Goal: Task Accomplishment & Management: Manage account settings

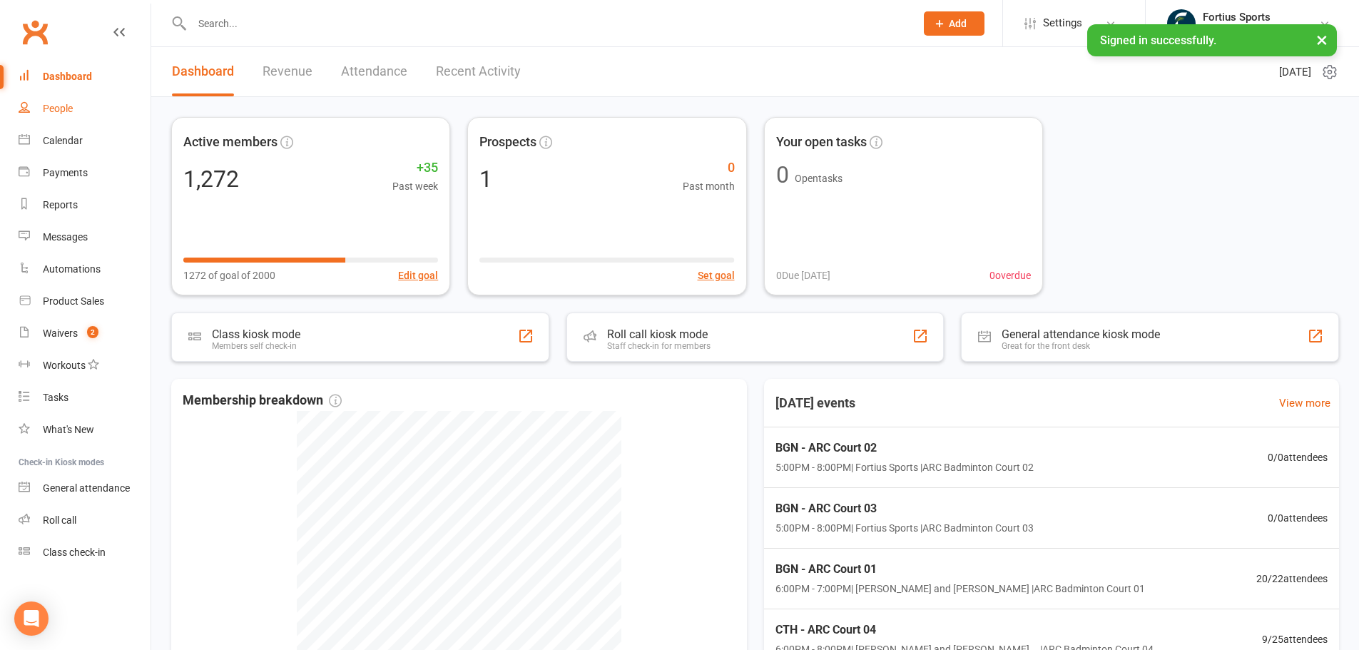
click at [62, 112] on div "People" at bounding box center [58, 108] width 30 height 11
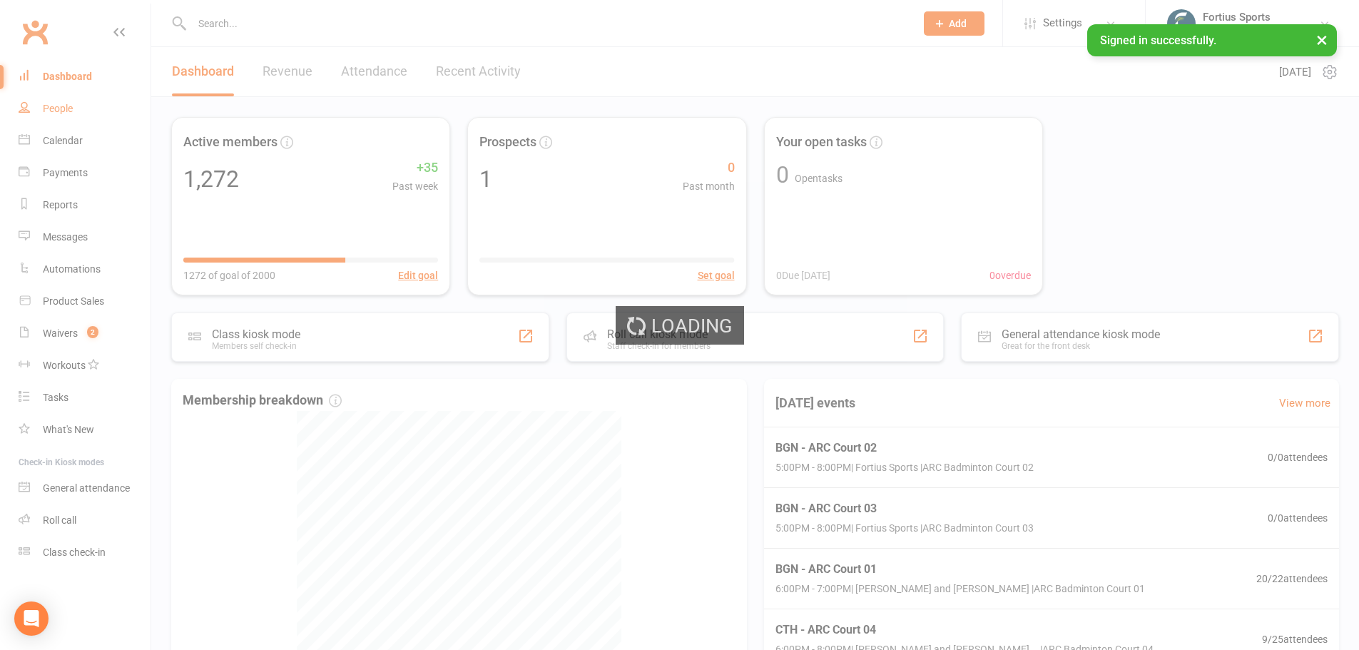
select select "100"
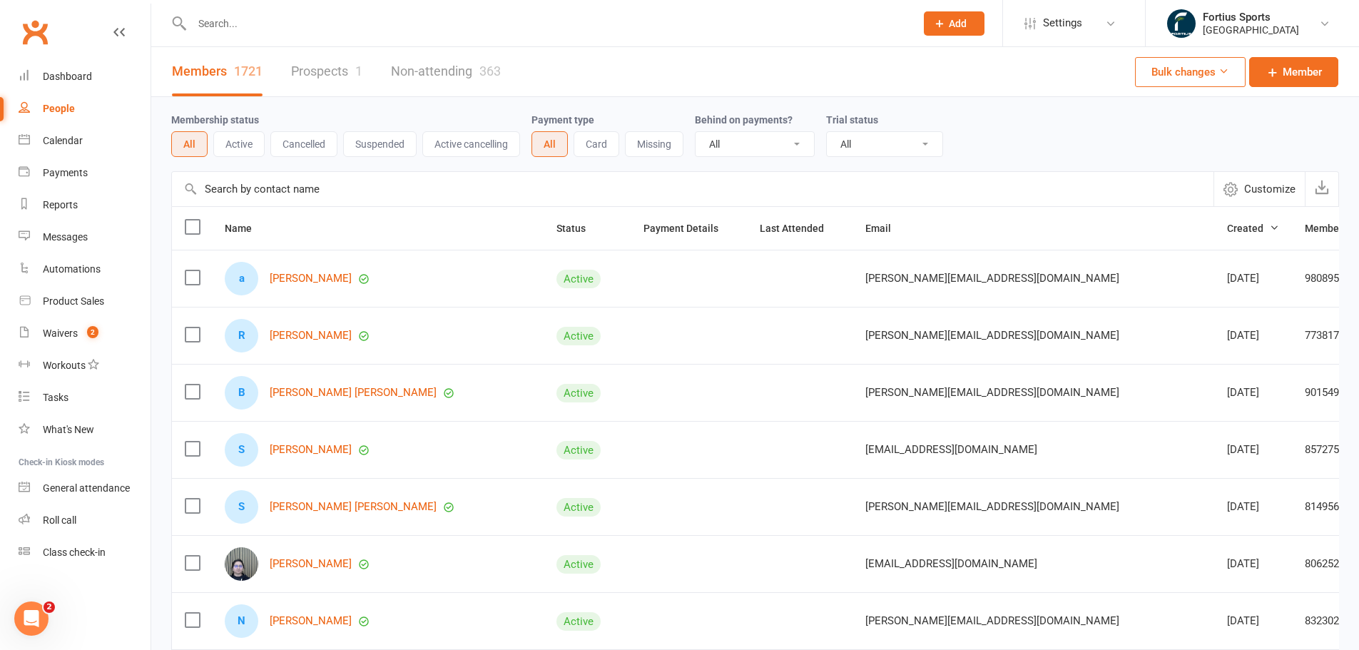
click at [299, 27] on input "text" at bounding box center [546, 24] width 717 height 20
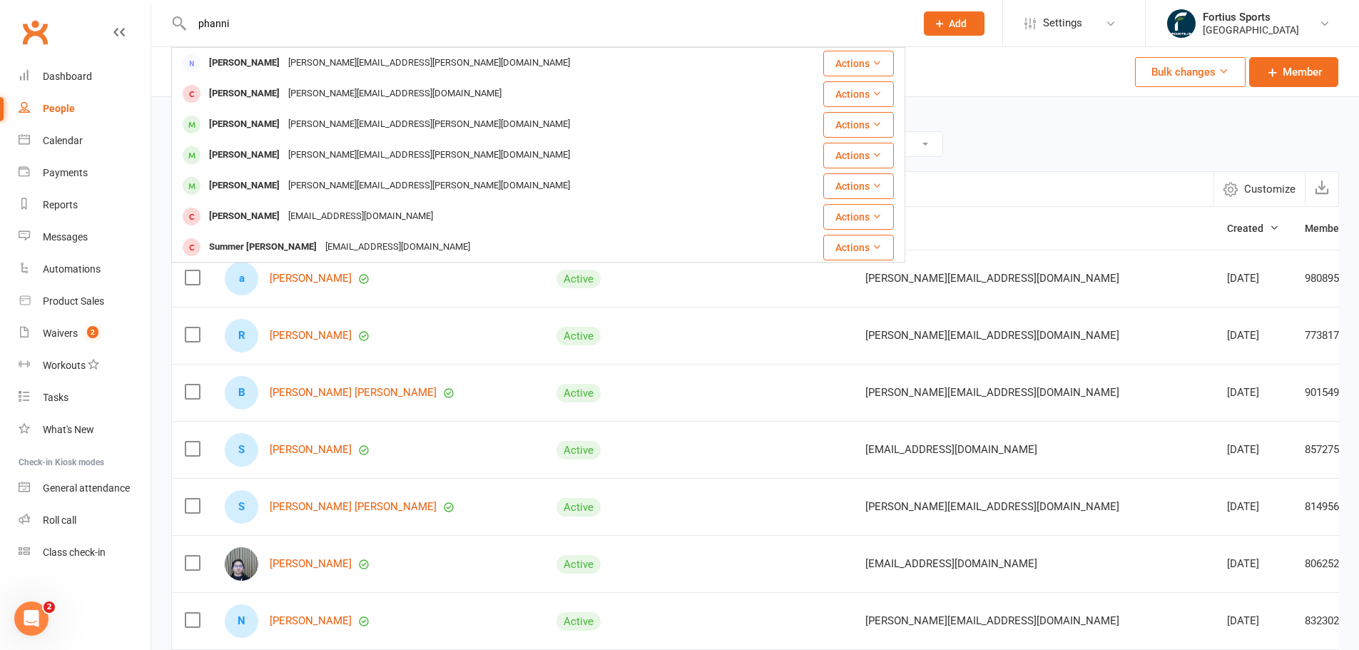
click at [219, 20] on input "phanni" at bounding box center [546, 24] width 717 height 20
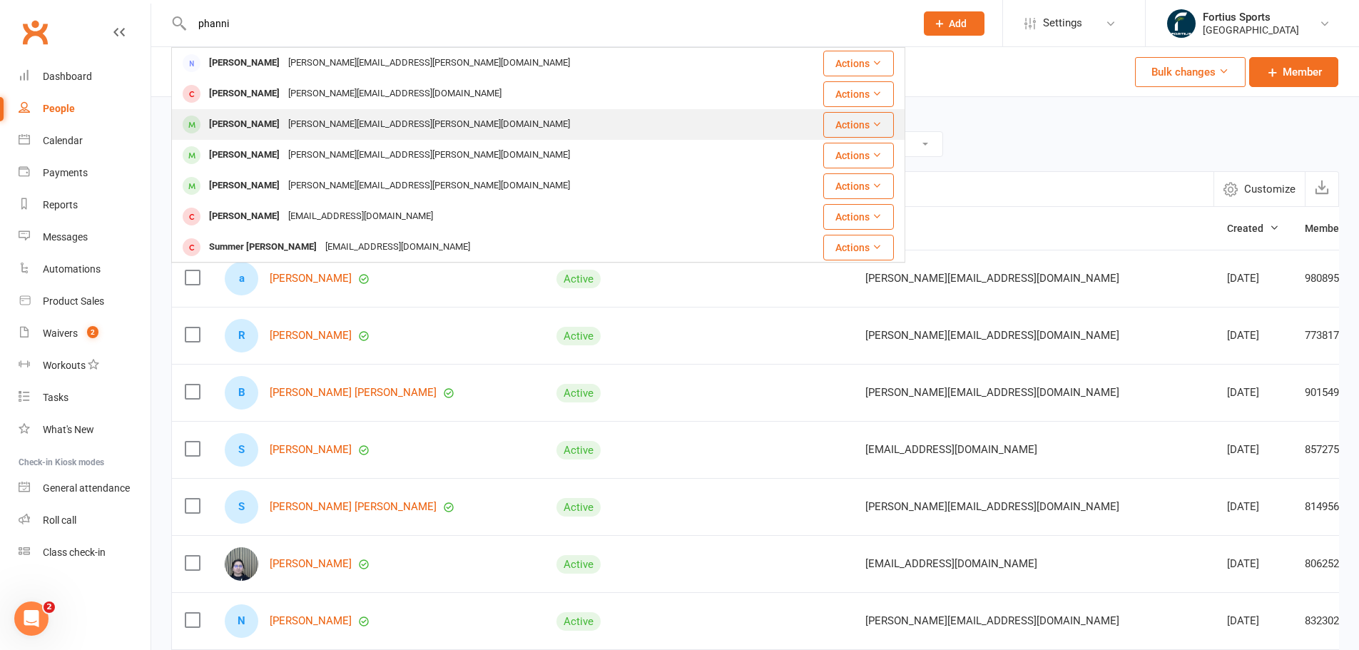
type input "phanni"
click at [251, 120] on div "phani shankar ponnapalli" at bounding box center [244, 124] width 79 height 21
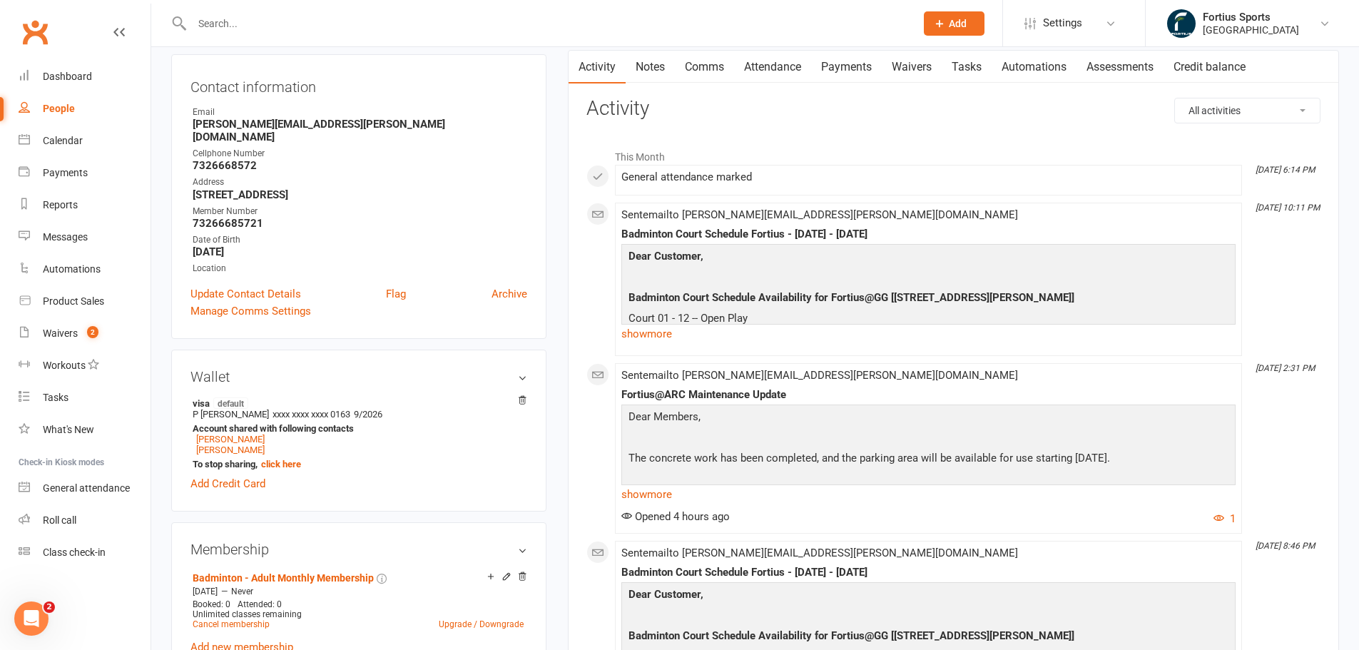
scroll to position [143, 0]
click at [852, 68] on link "Payments" at bounding box center [846, 67] width 71 height 33
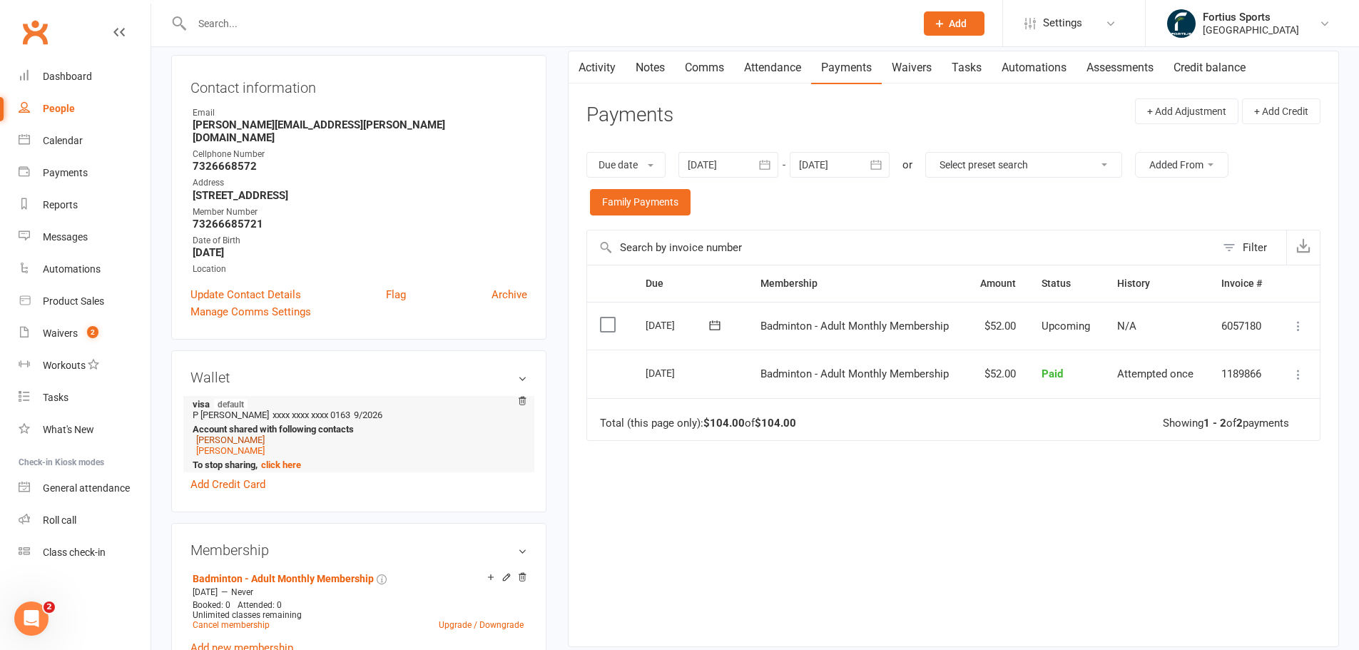
click at [255, 434] on link "hemalatha narayanappa" at bounding box center [230, 439] width 68 height 11
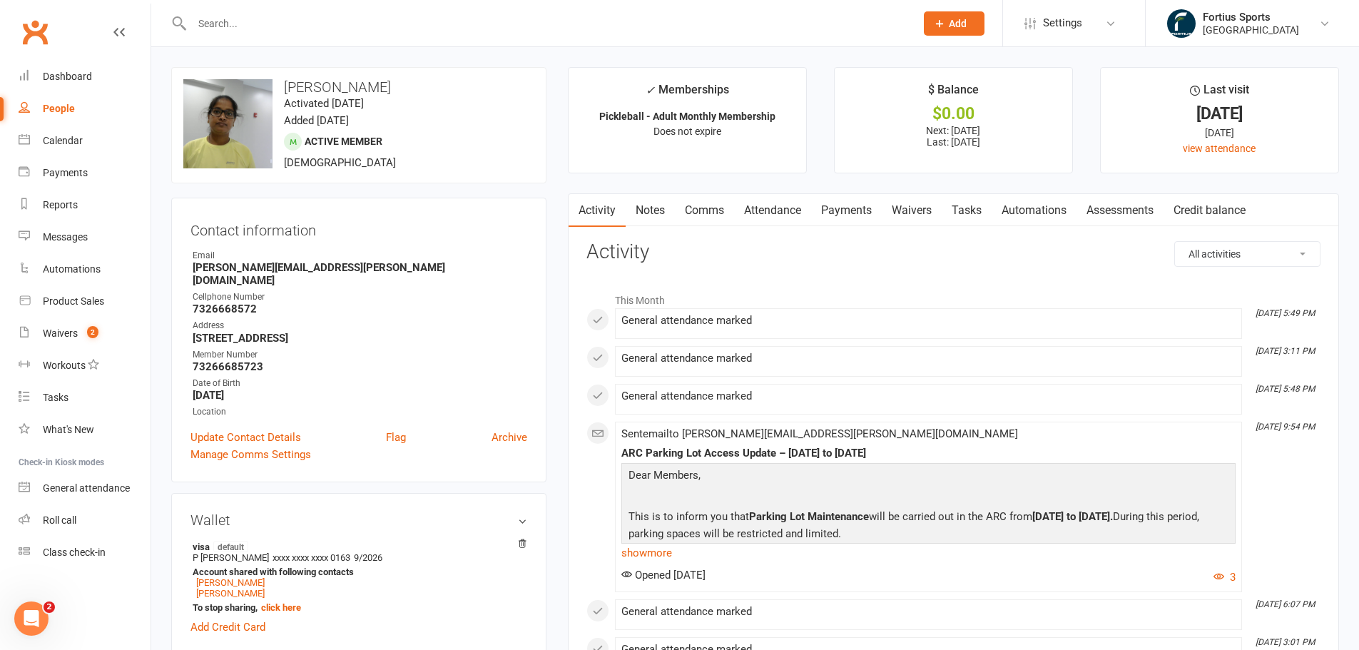
click at [859, 205] on link "Payments" at bounding box center [846, 210] width 71 height 33
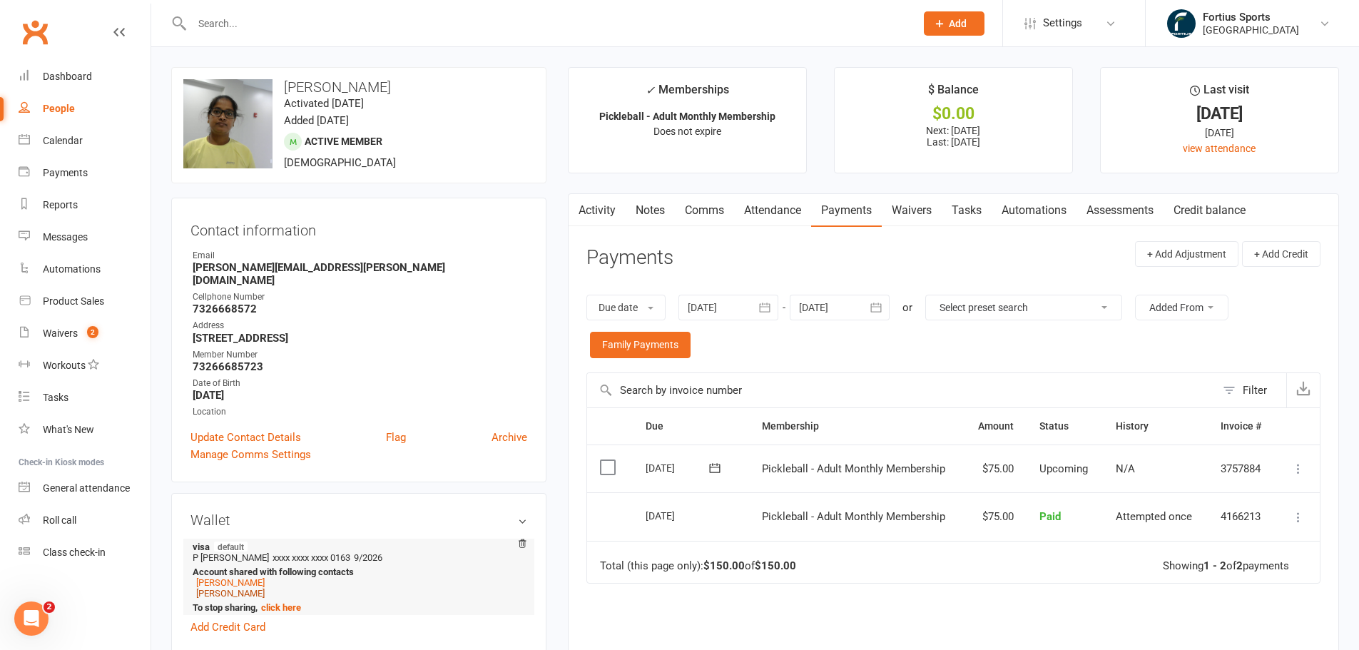
click at [244, 588] on link "devansh ponnapalli" at bounding box center [230, 593] width 68 height 11
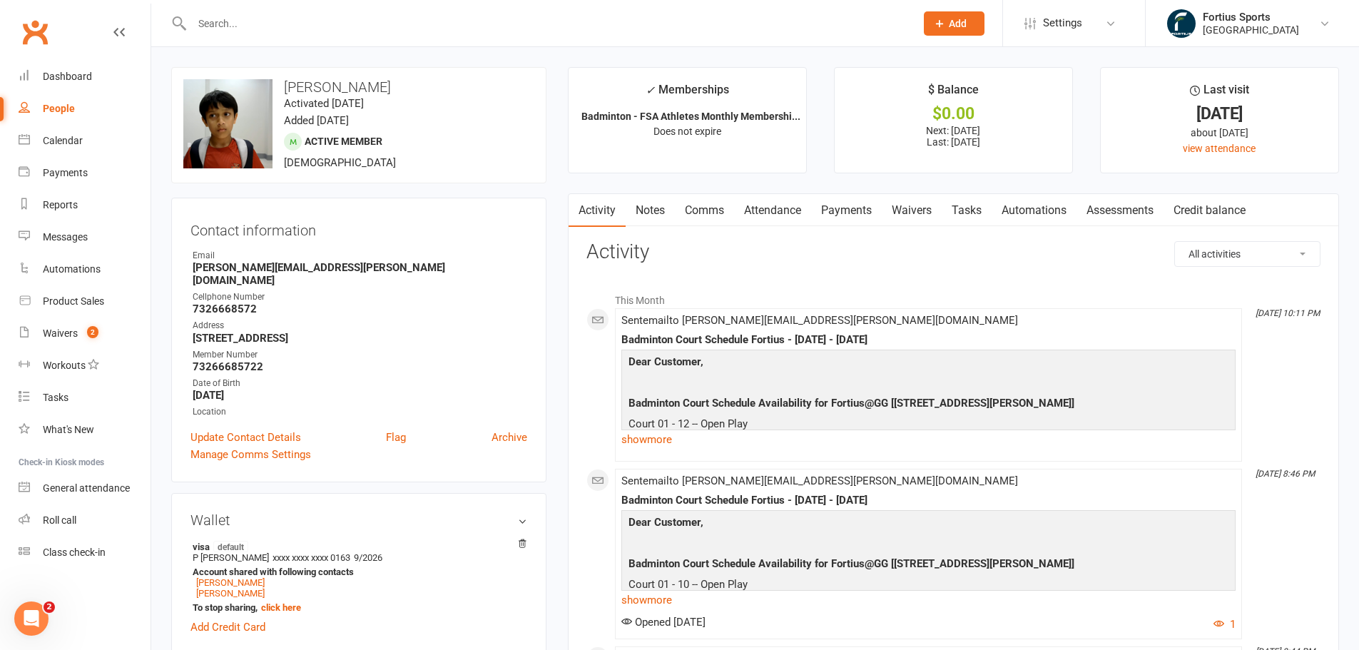
click at [857, 205] on link "Payments" at bounding box center [846, 210] width 71 height 33
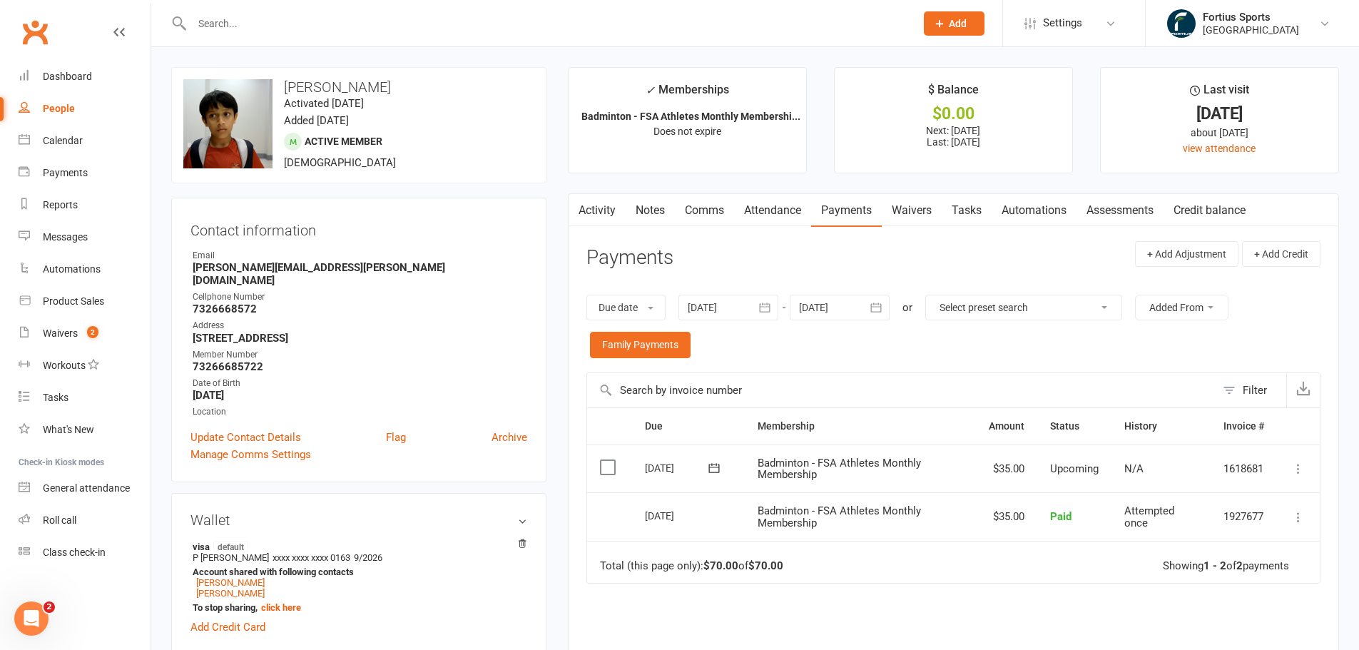
click at [767, 310] on icon "button" at bounding box center [764, 307] width 14 height 14
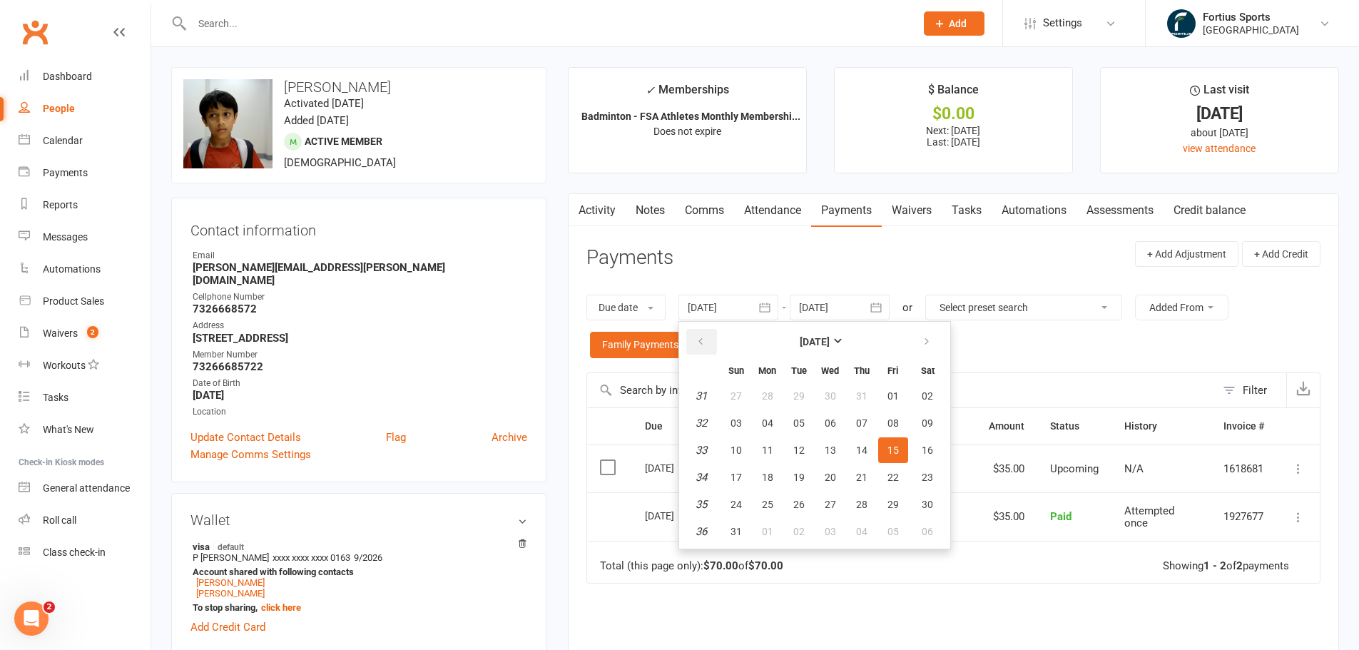
click at [716, 336] on button "button" at bounding box center [701, 342] width 31 height 26
click at [695, 340] on button "button" at bounding box center [701, 342] width 31 height 26
click at [863, 392] on span "01" at bounding box center [861, 395] width 11 height 11
type input "01 May 2025"
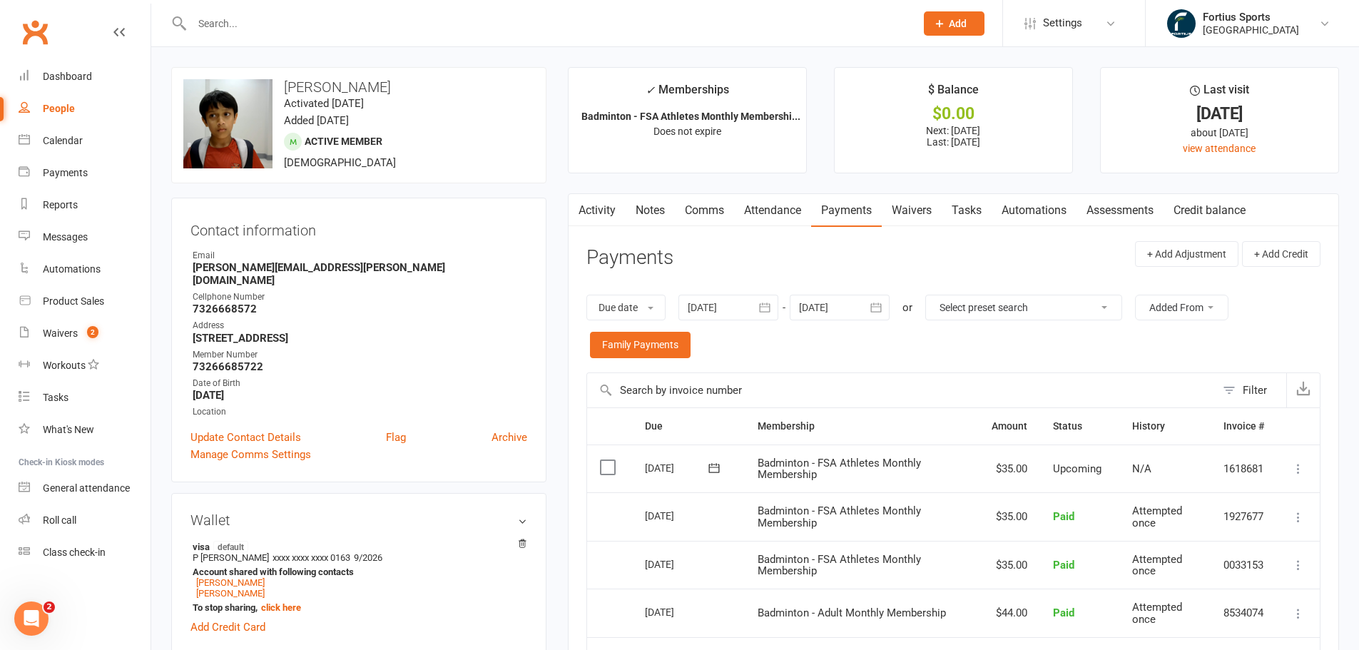
drag, startPoint x: 419, startPoint y: 83, endPoint x: 285, endPoint y: 83, distance: 133.4
click at [285, 83] on h3 "devansh ponnapalli" at bounding box center [358, 87] width 351 height 16
copy h3 "devansh ponnapalli"
click at [307, 31] on input "text" at bounding box center [546, 24] width 717 height 20
paste input "devansh ponnapalli"
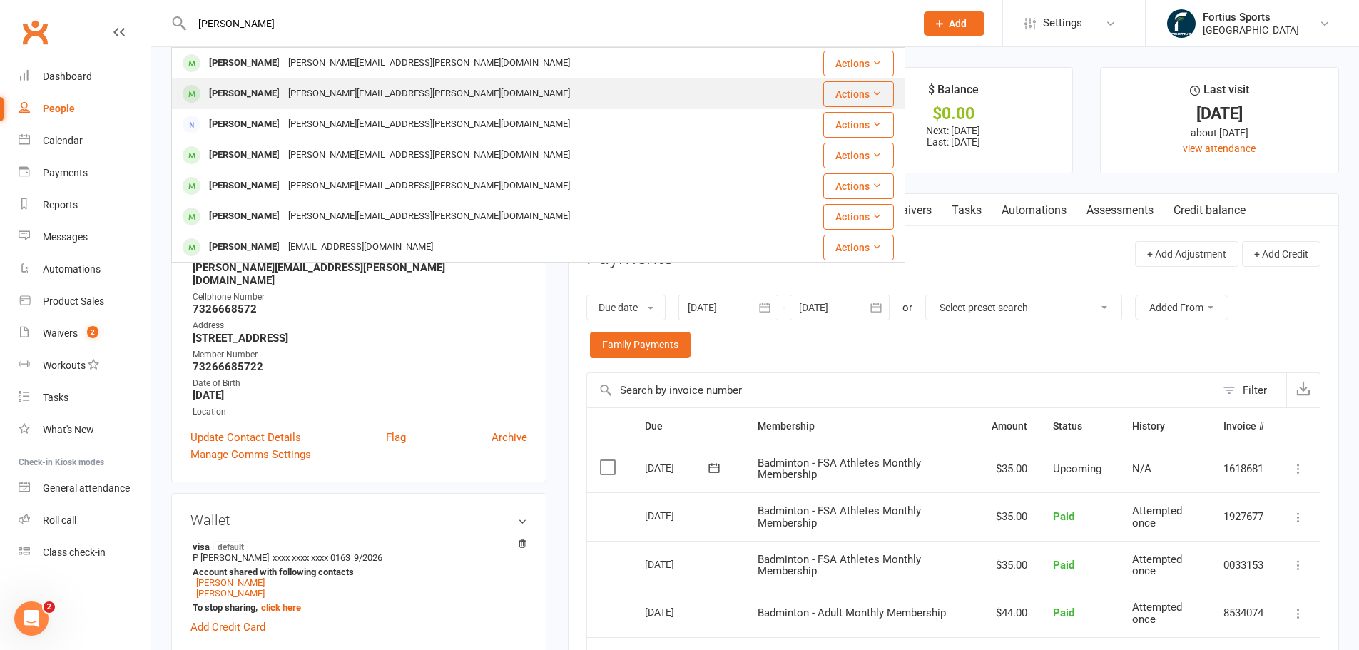
type input "devansh ponnapalli"
click at [317, 87] on div "phani.ponnapalli@gmail.com" at bounding box center [429, 93] width 290 height 21
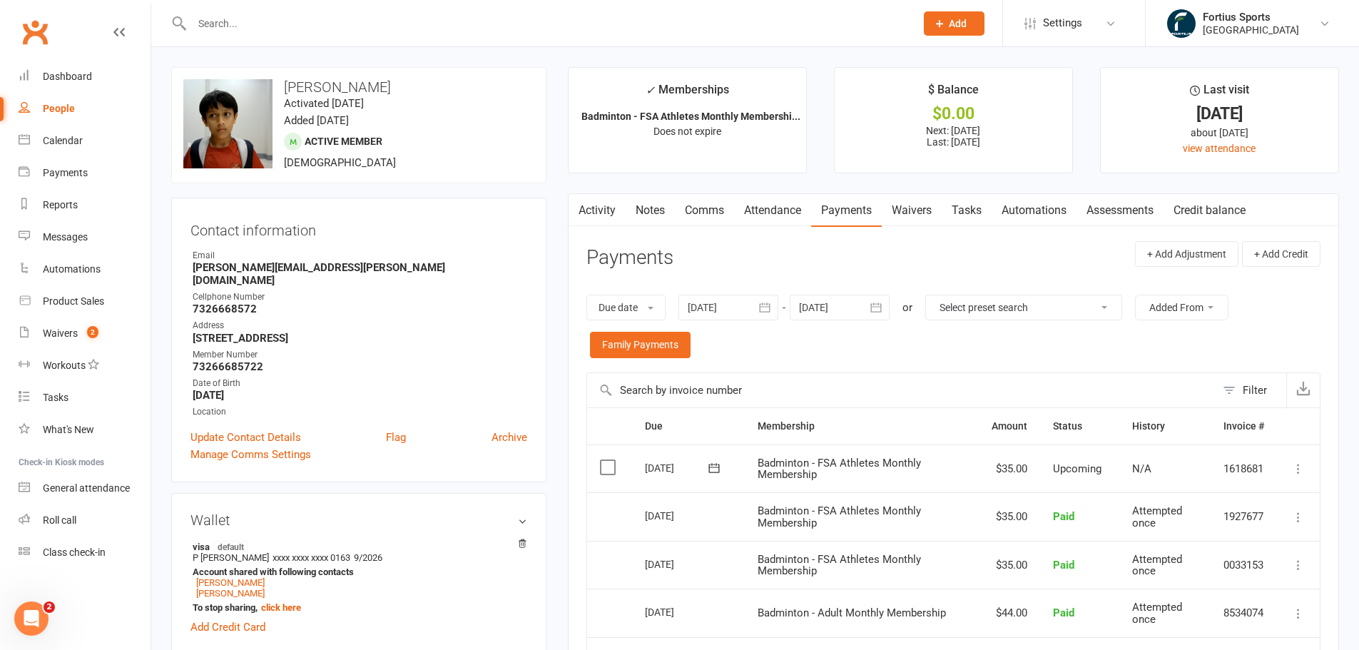
click at [258, 22] on input "text" at bounding box center [546, 24] width 717 height 20
paste input "devansh ponnapalli"
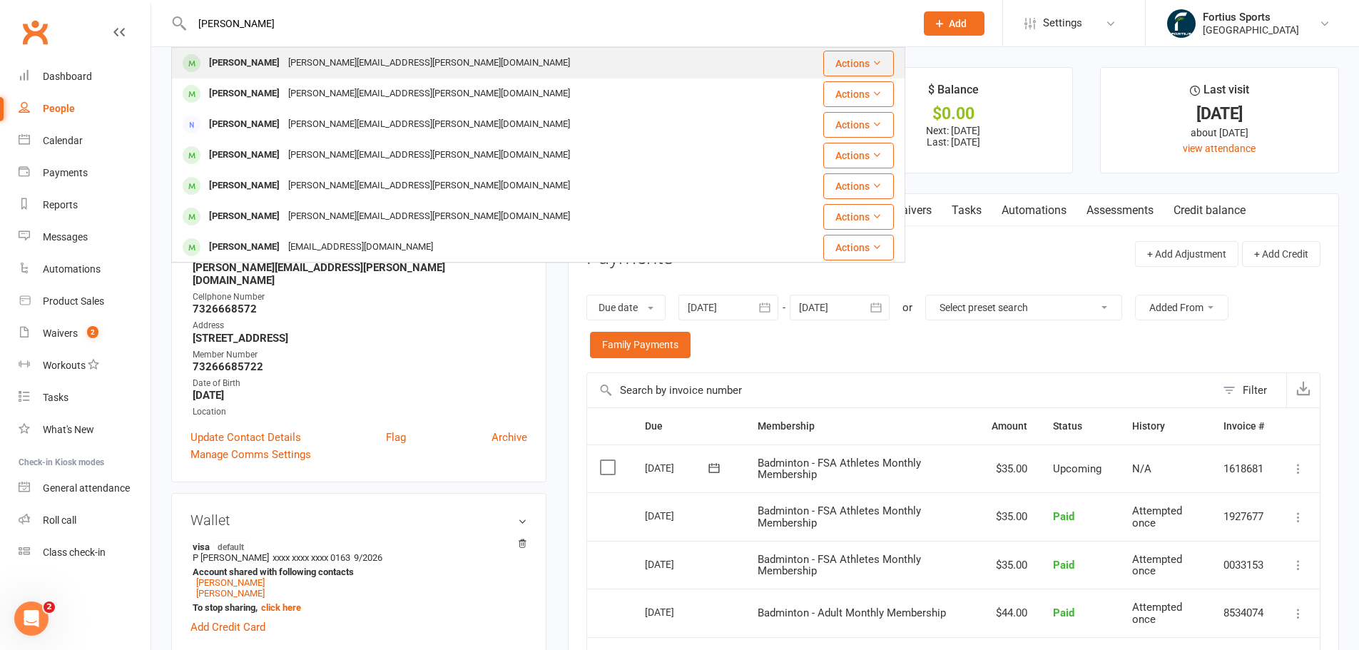
type input "devansh ponnapalli"
click at [275, 66] on div "Devansh Ponnapalli" at bounding box center [244, 63] width 79 height 21
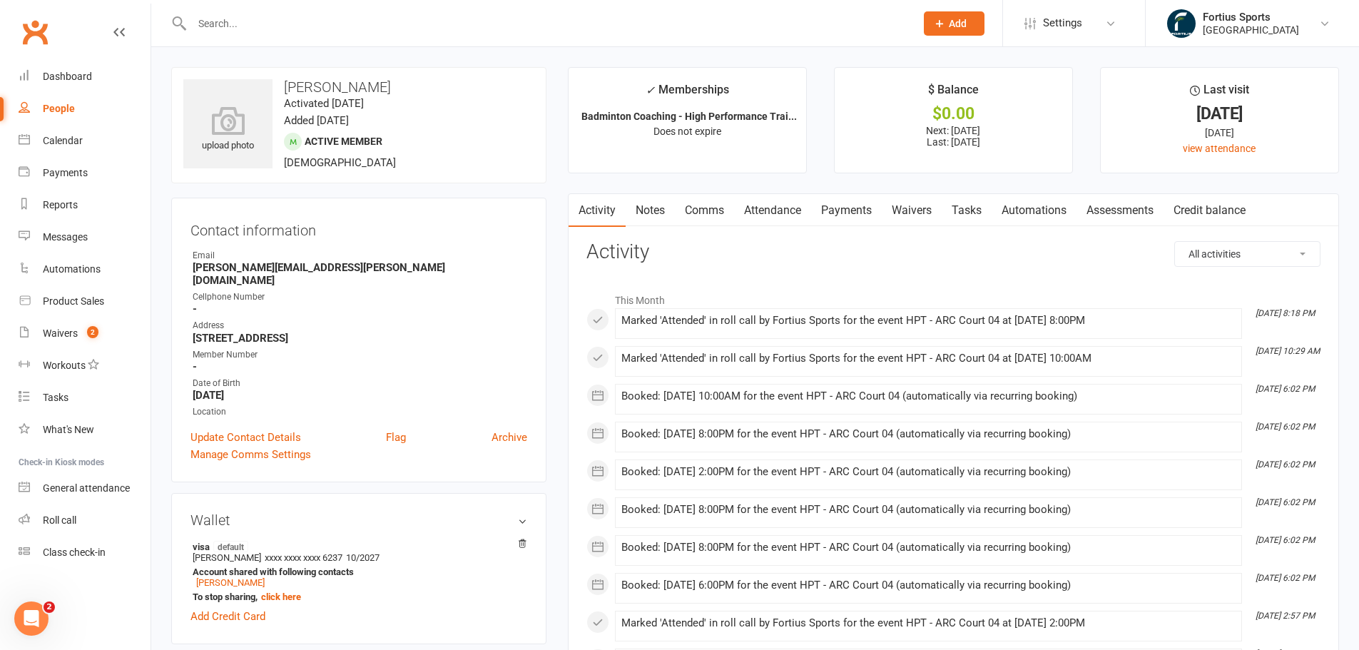
click at [834, 203] on link "Payments" at bounding box center [846, 210] width 71 height 33
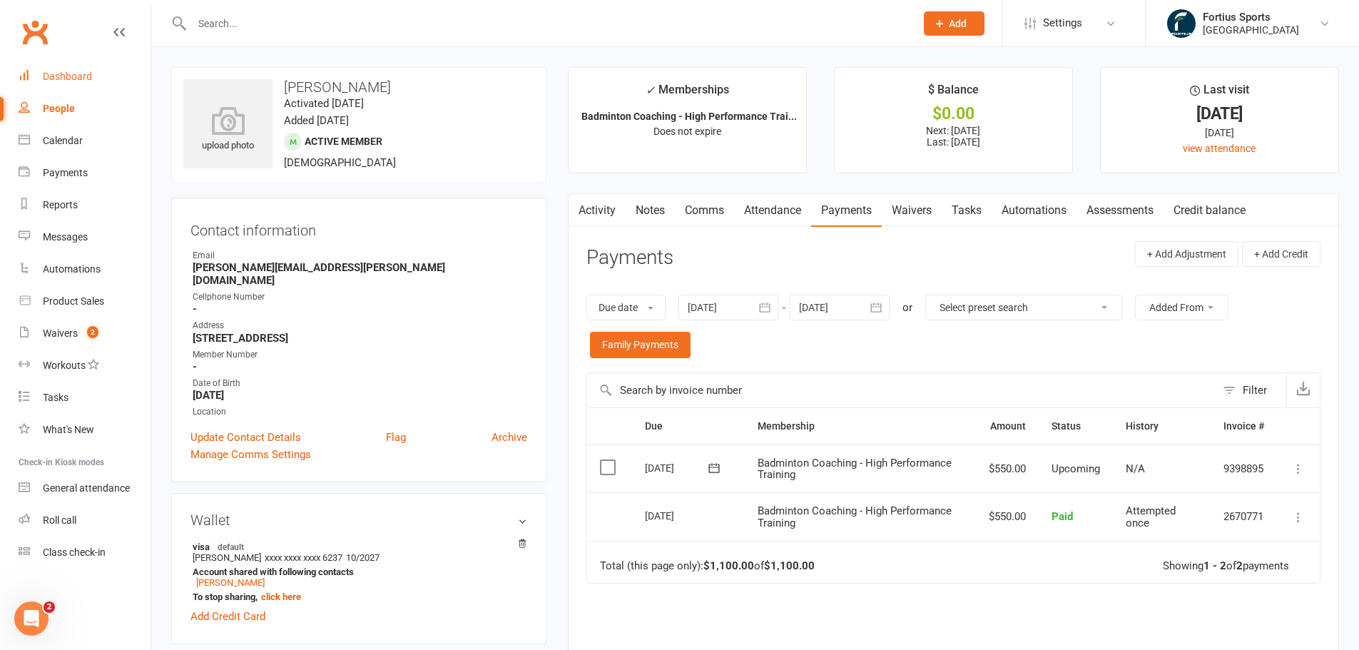
click at [58, 74] on div "Dashboard" at bounding box center [67, 76] width 49 height 11
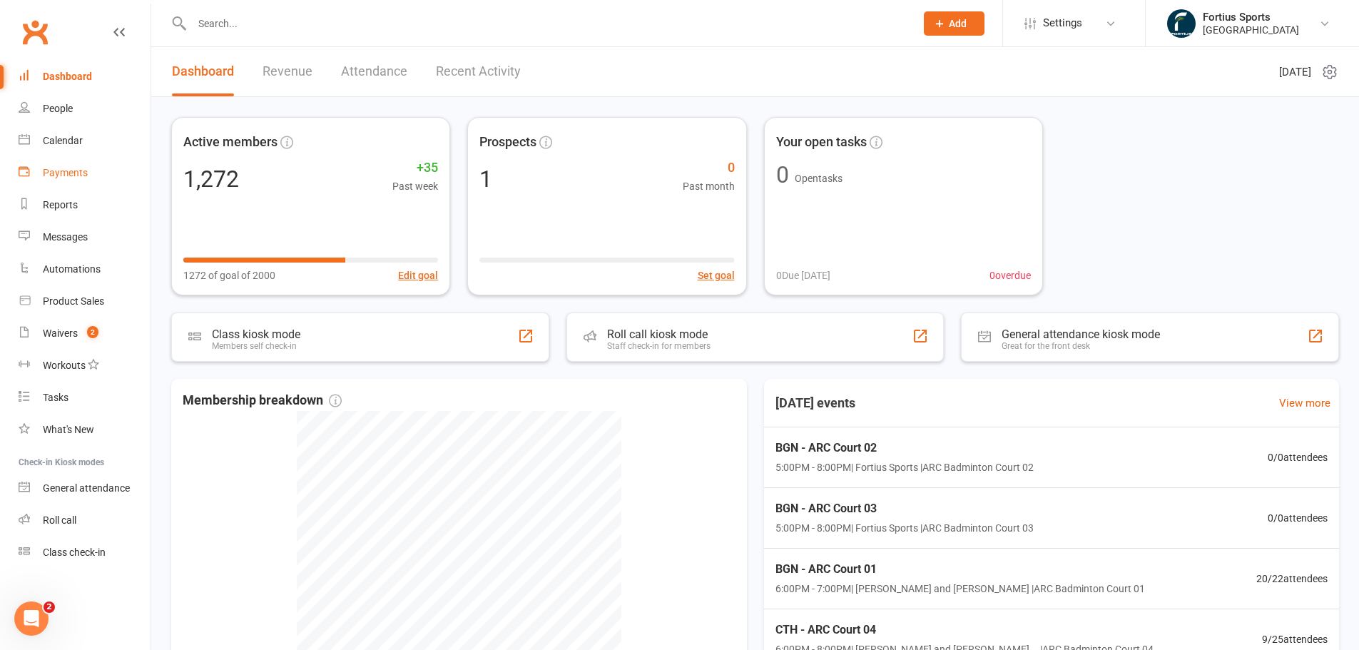
click at [81, 175] on div "Payments" at bounding box center [65, 172] width 45 height 11
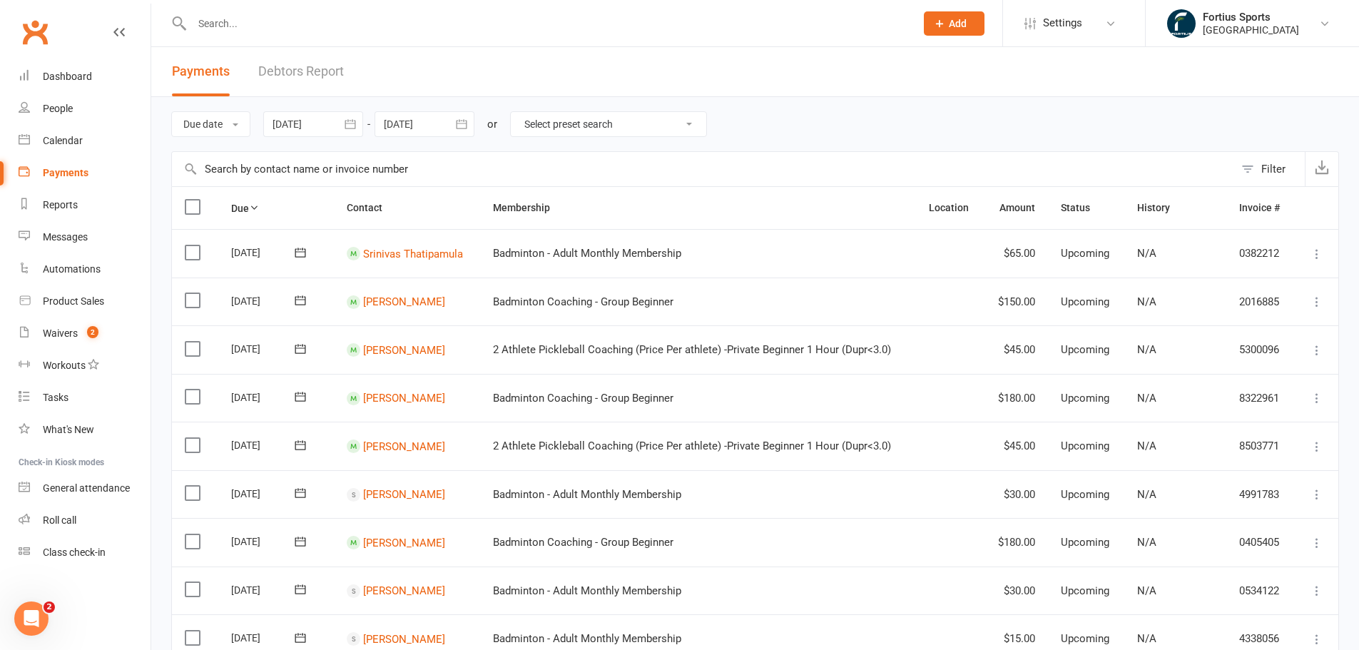
click at [355, 124] on icon "button" at bounding box center [350, 124] width 14 height 14
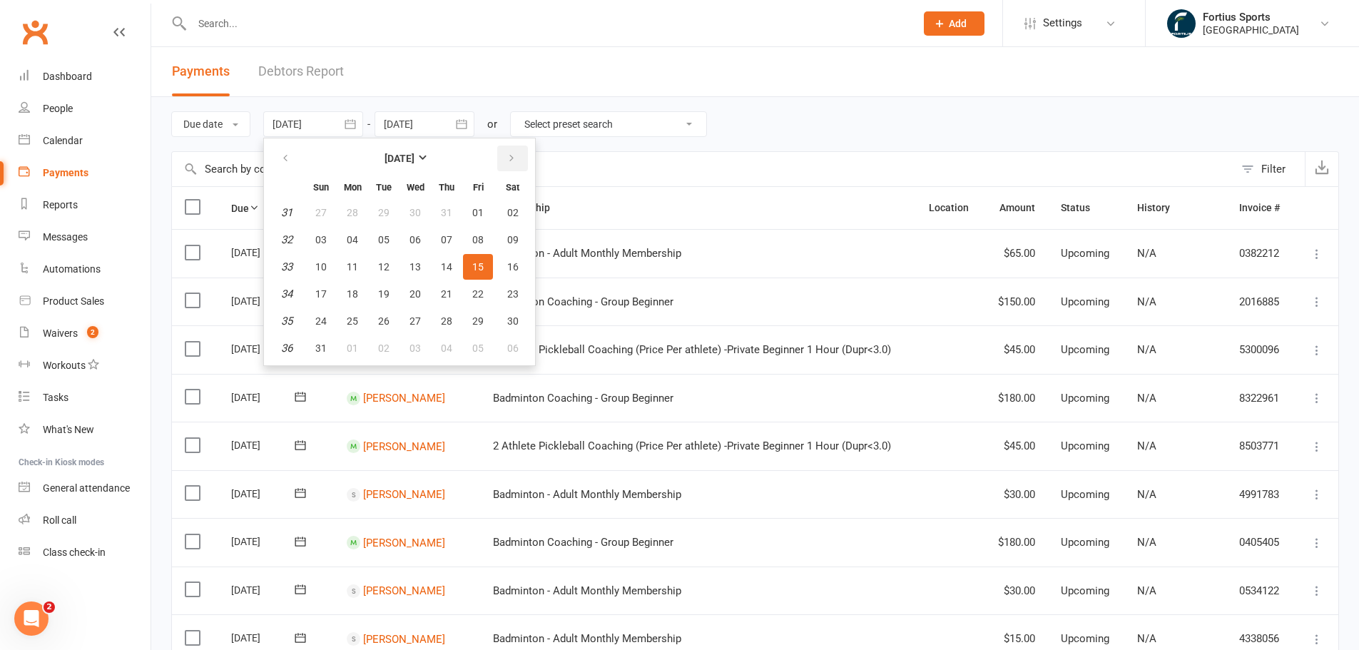
click at [514, 153] on icon "button" at bounding box center [511, 158] width 10 height 11
click at [355, 207] on span "01" at bounding box center [352, 212] width 11 height 11
type input "01 Sep 2025"
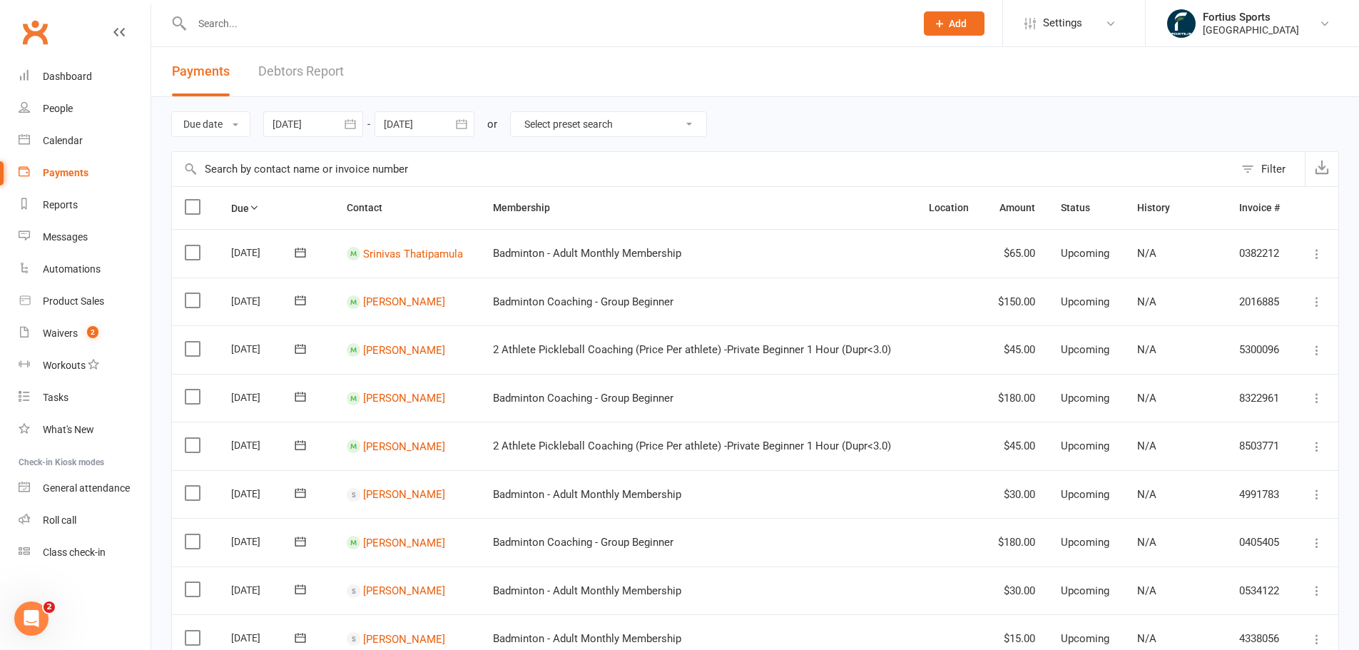
click at [466, 127] on icon "button" at bounding box center [461, 124] width 14 height 14
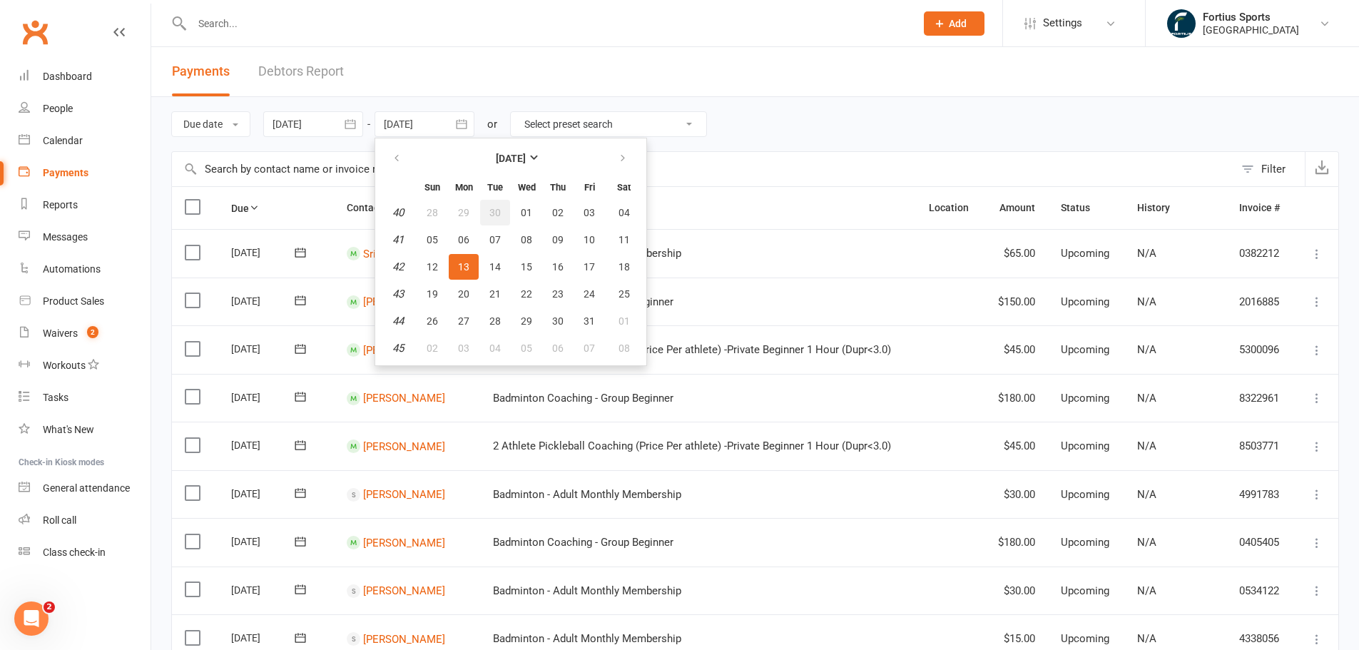
click at [488, 210] on button "30" at bounding box center [495, 213] width 30 height 26
type input "30 Sep 2025"
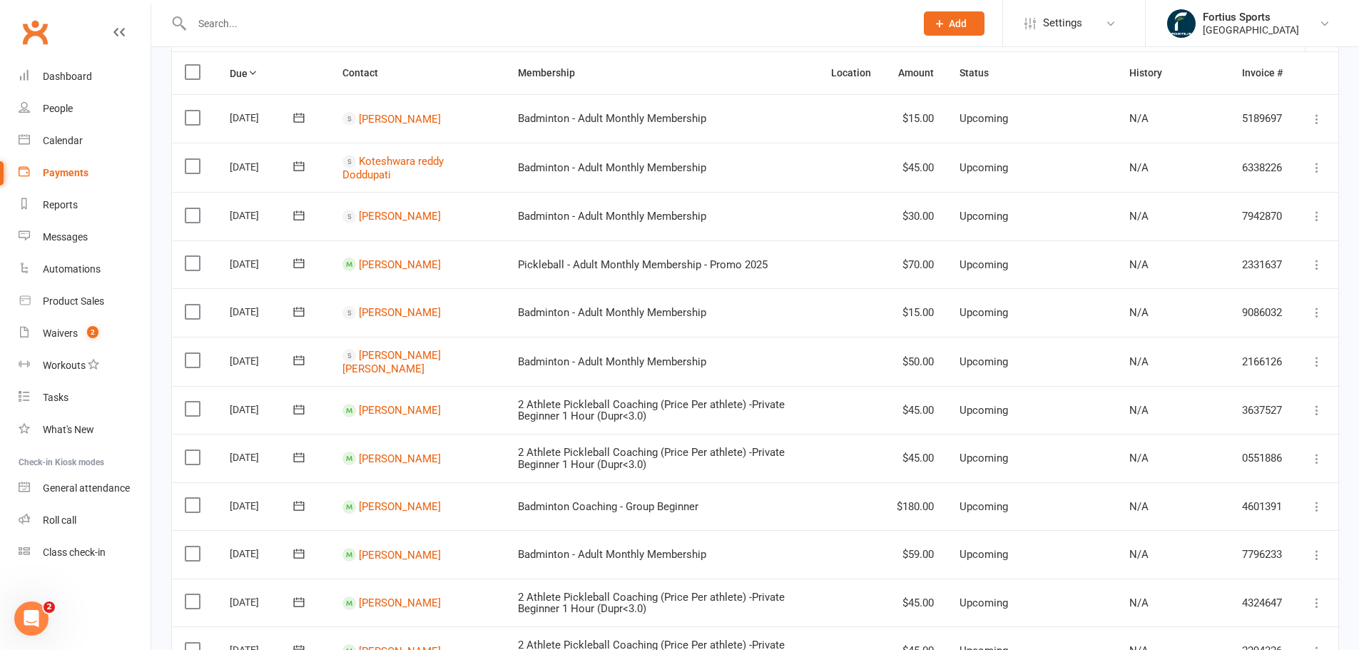
scroll to position [357, 0]
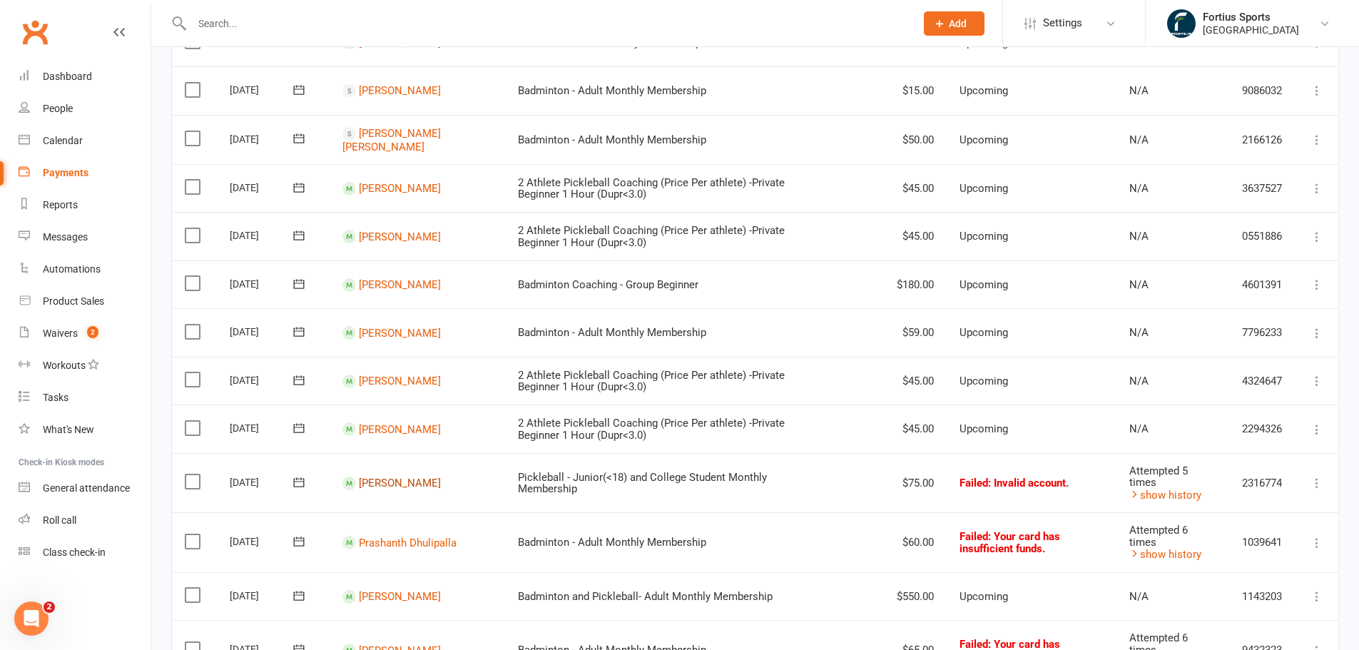
click at [406, 481] on link "[PERSON_NAME]" at bounding box center [400, 482] width 82 height 13
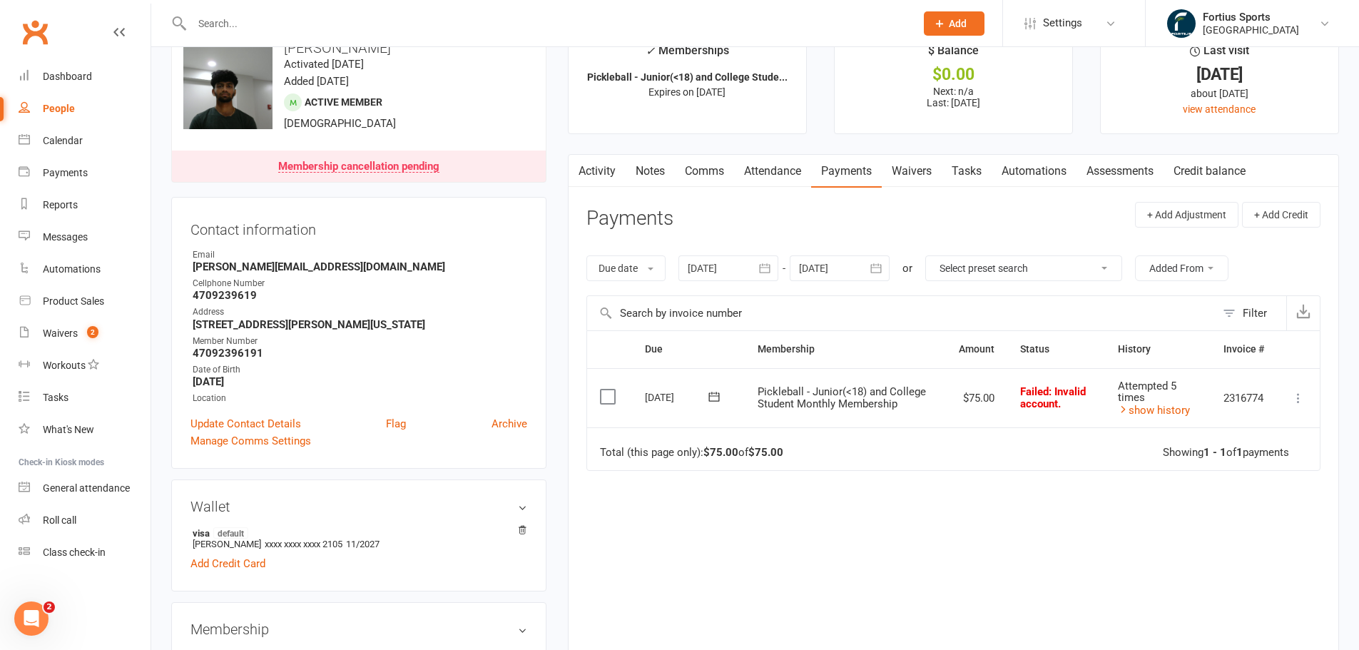
scroll to position [71, 0]
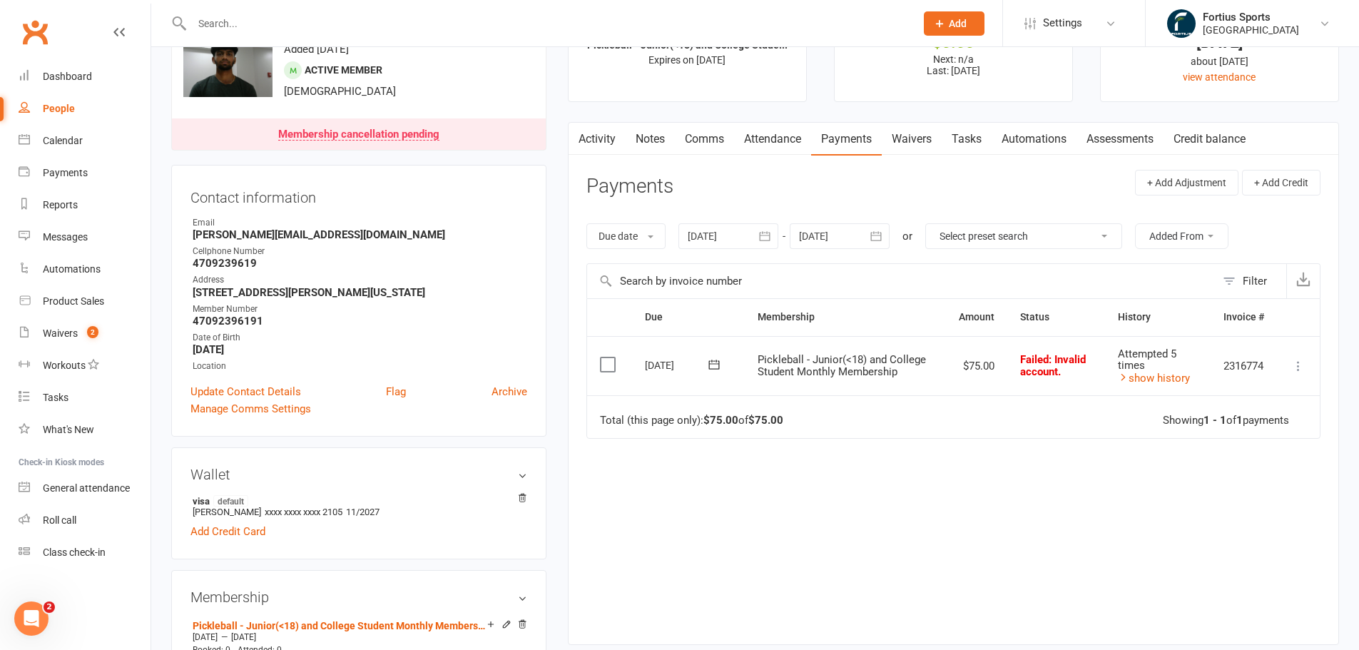
click at [775, 239] on button "button" at bounding box center [765, 236] width 26 height 26
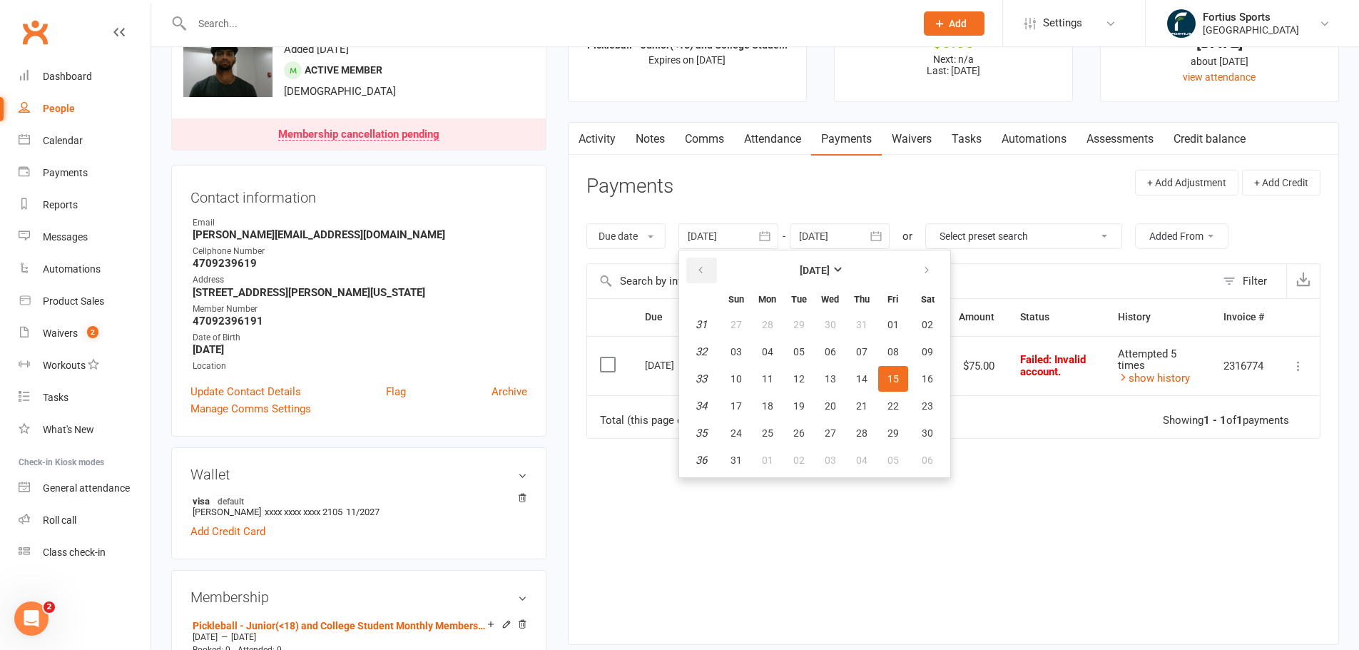
click at [700, 272] on icon "button" at bounding box center [700, 270] width 10 height 11
click at [801, 322] on span "01" at bounding box center [798, 324] width 11 height 11
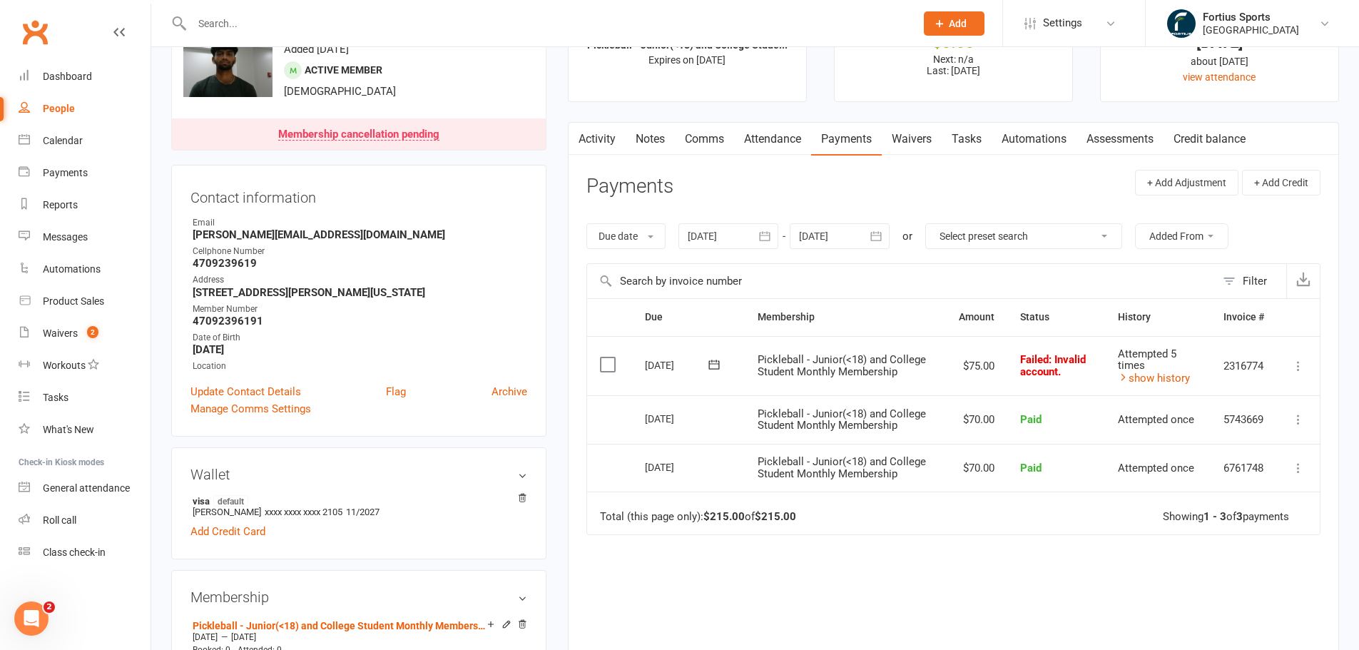
click at [778, 230] on button "button" at bounding box center [765, 236] width 26 height 26
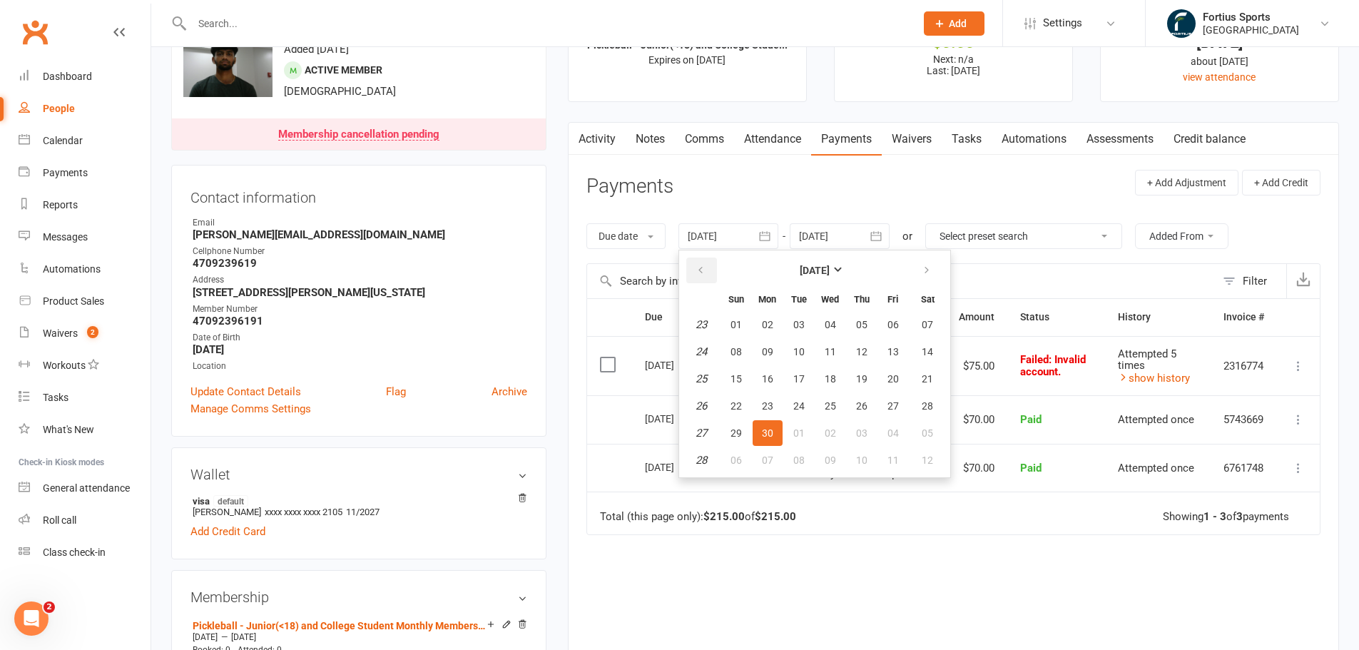
click at [698, 267] on icon "button" at bounding box center [700, 270] width 10 height 11
click at [869, 325] on button "01" at bounding box center [862, 325] width 30 height 26
type input "01 May 2025"
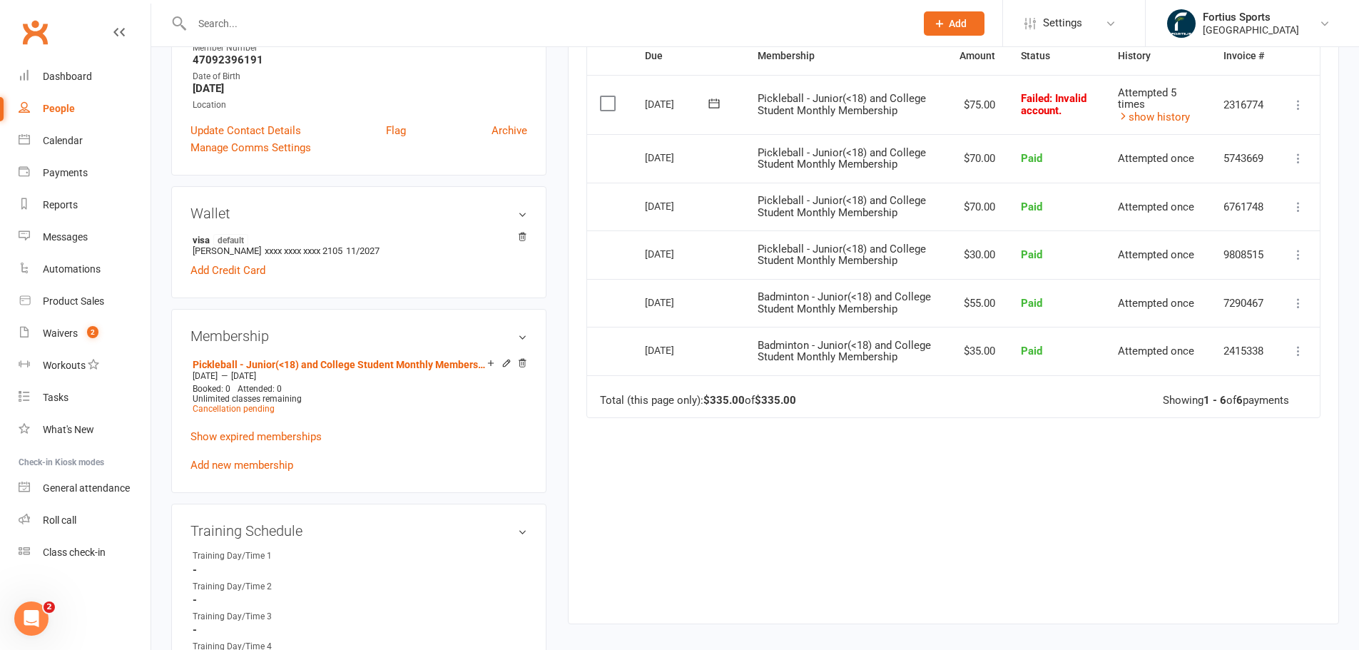
scroll to position [357, 0]
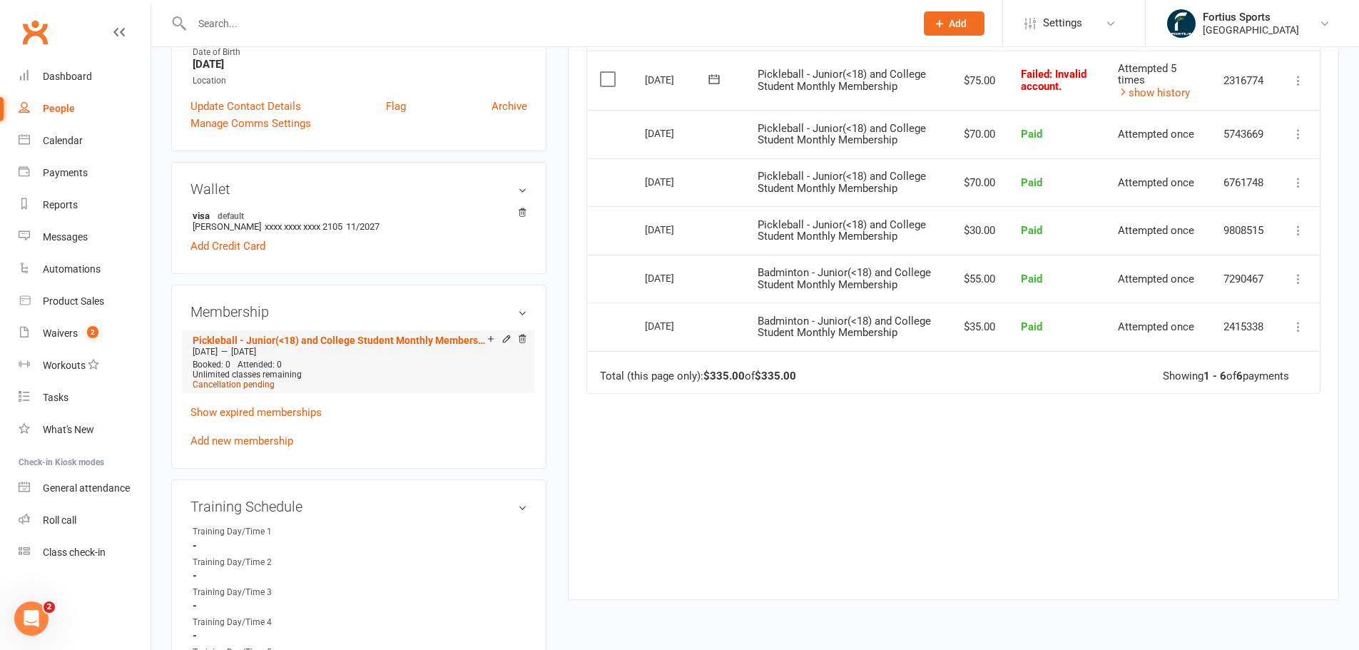
click at [236, 385] on span "Cancellation pending" at bounding box center [234, 384] width 82 height 10
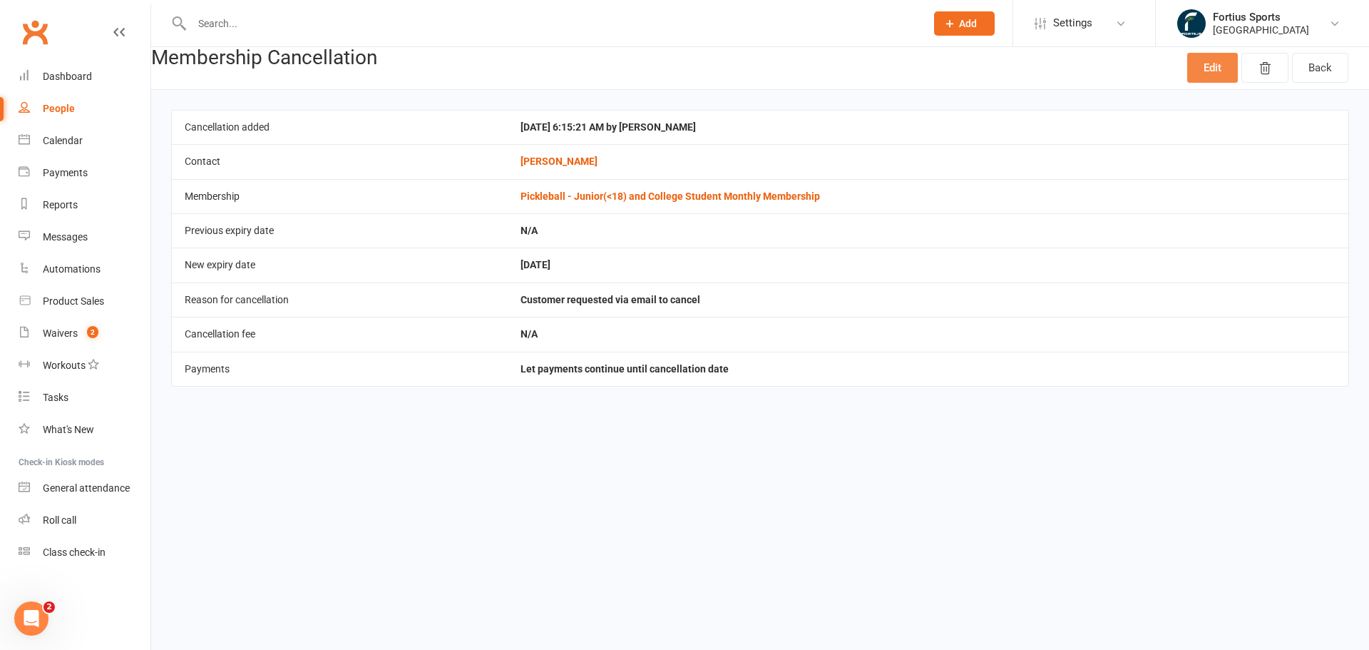
click at [1206, 71] on link "Edit" at bounding box center [1212, 68] width 51 height 30
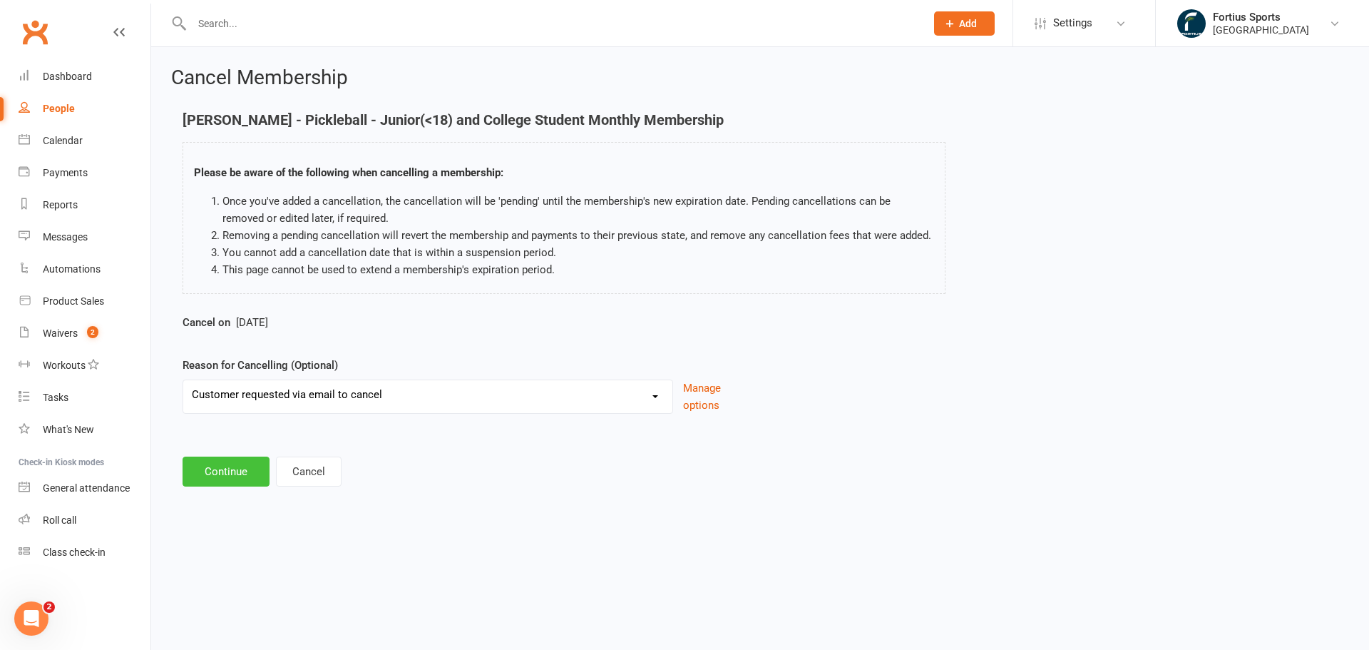
click at [240, 476] on button "Continue" at bounding box center [226, 471] width 87 height 30
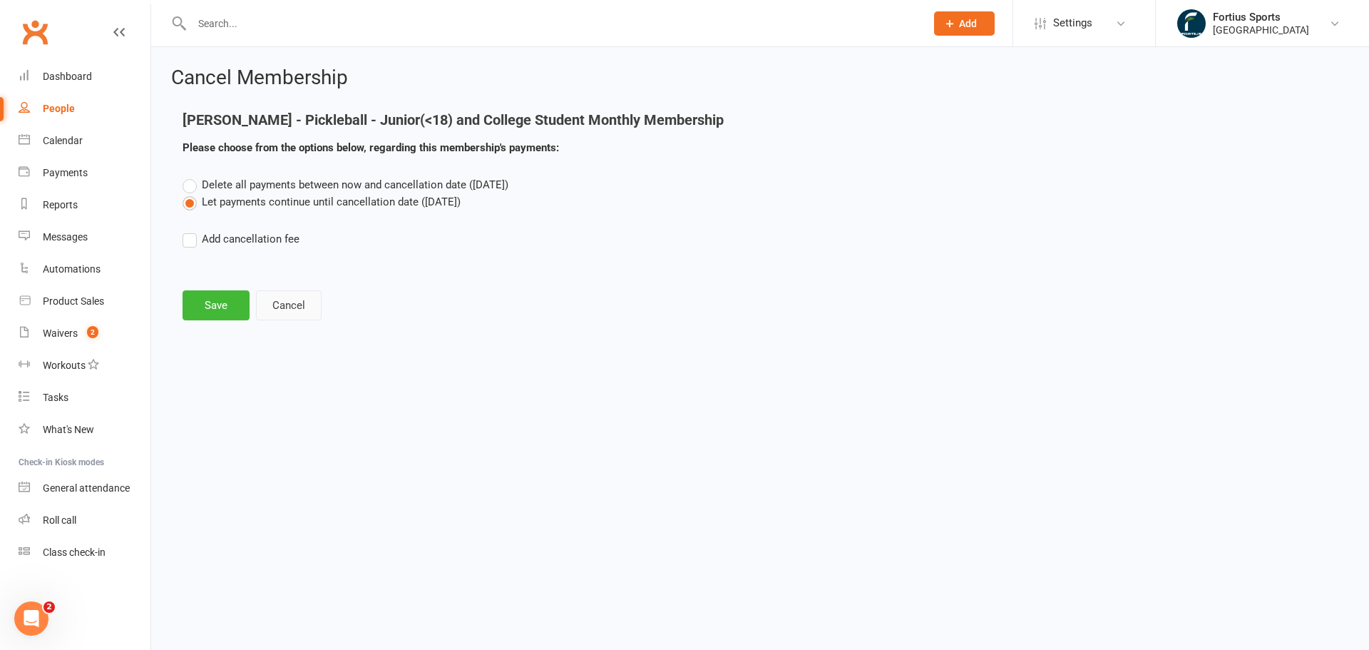
click at [302, 309] on button "Cancel" at bounding box center [289, 305] width 66 height 30
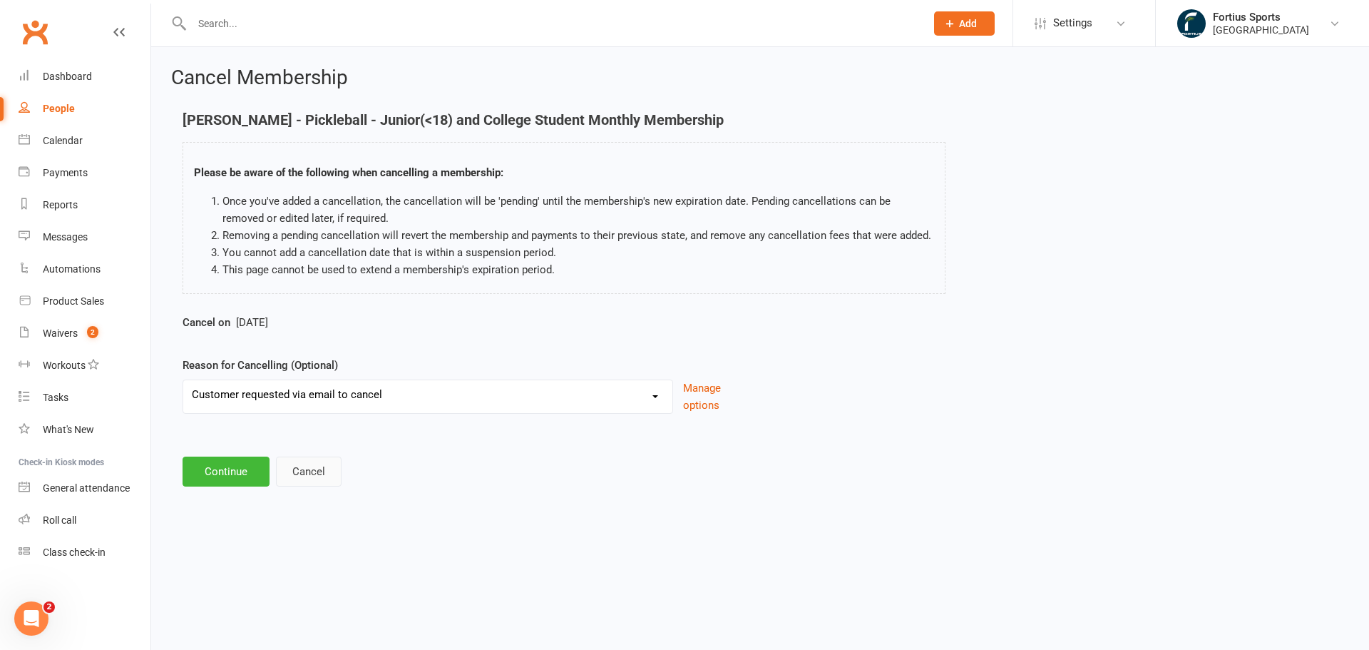
click at [307, 474] on button "Cancel" at bounding box center [309, 471] width 66 height 30
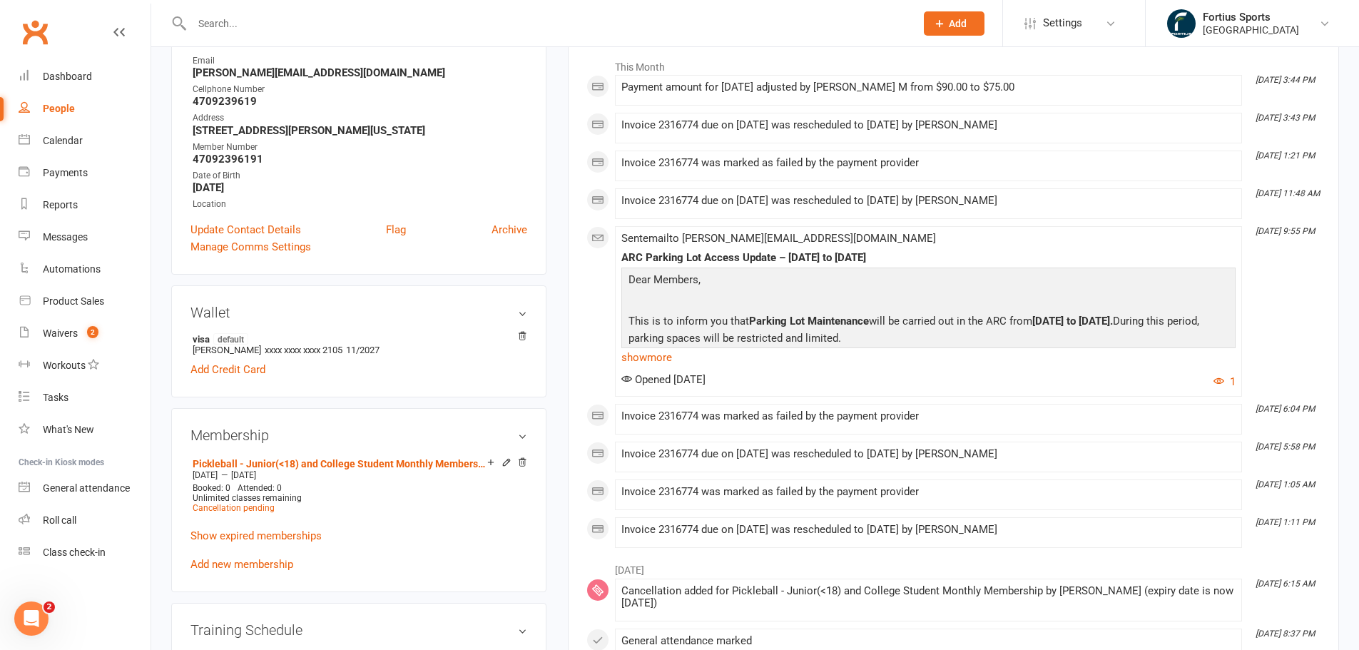
scroll to position [357, 0]
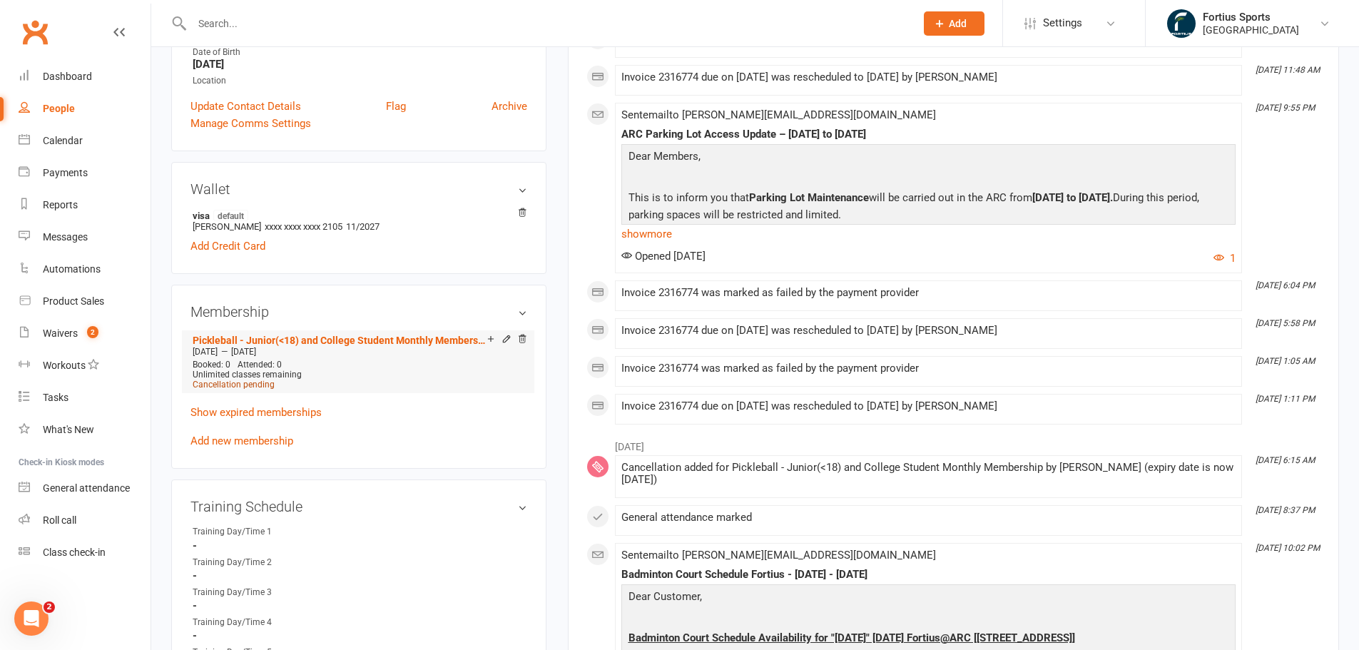
click at [263, 385] on span "Cancellation pending" at bounding box center [234, 384] width 82 height 10
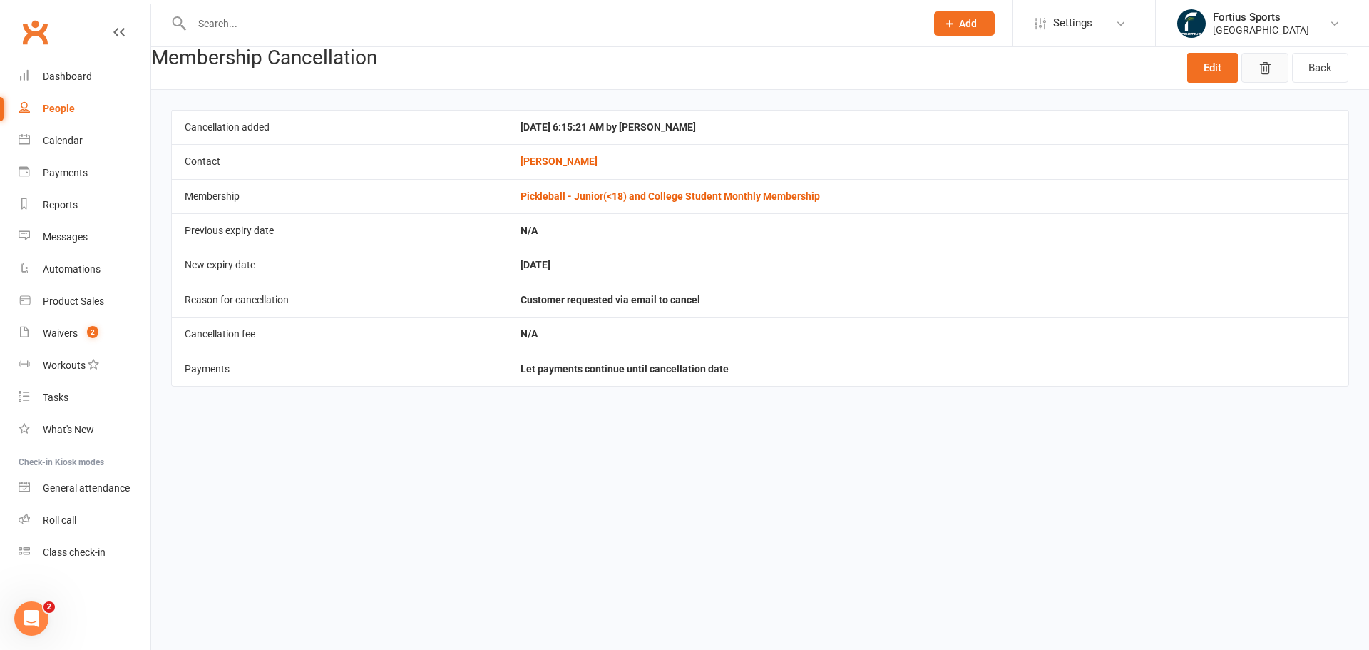
click at [1272, 70] on icon "button" at bounding box center [1265, 68] width 14 height 14
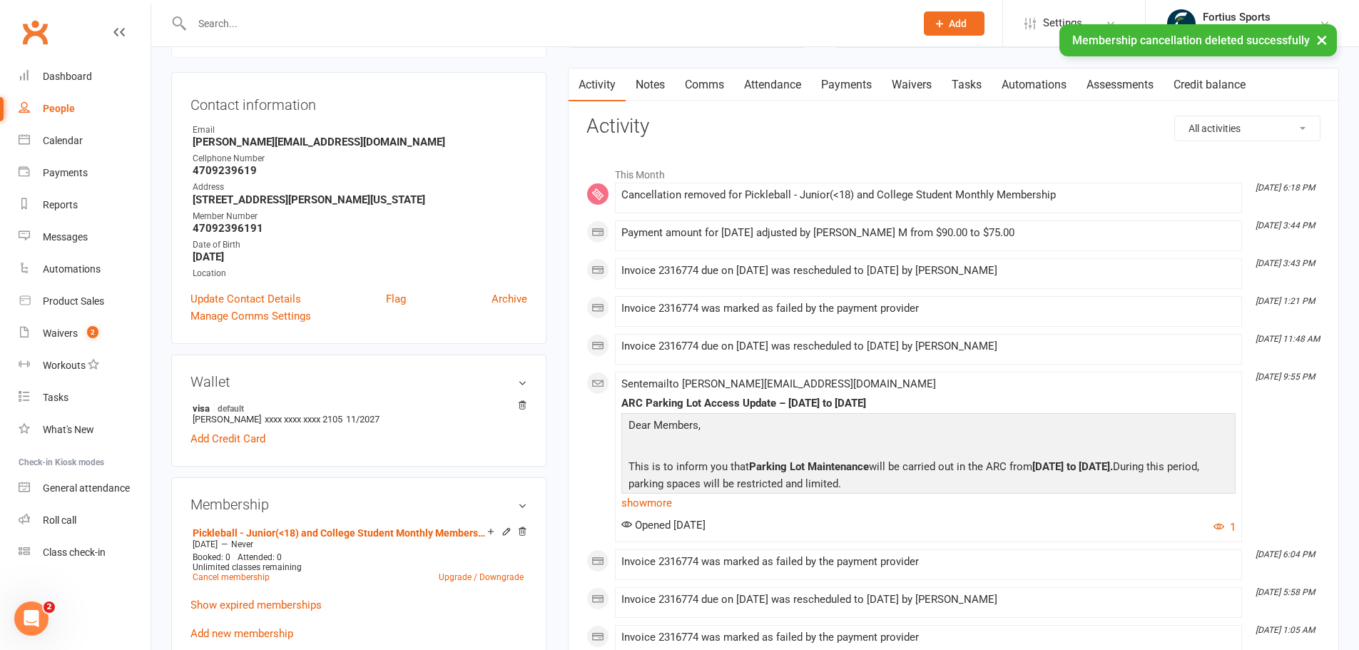
scroll to position [285, 0]
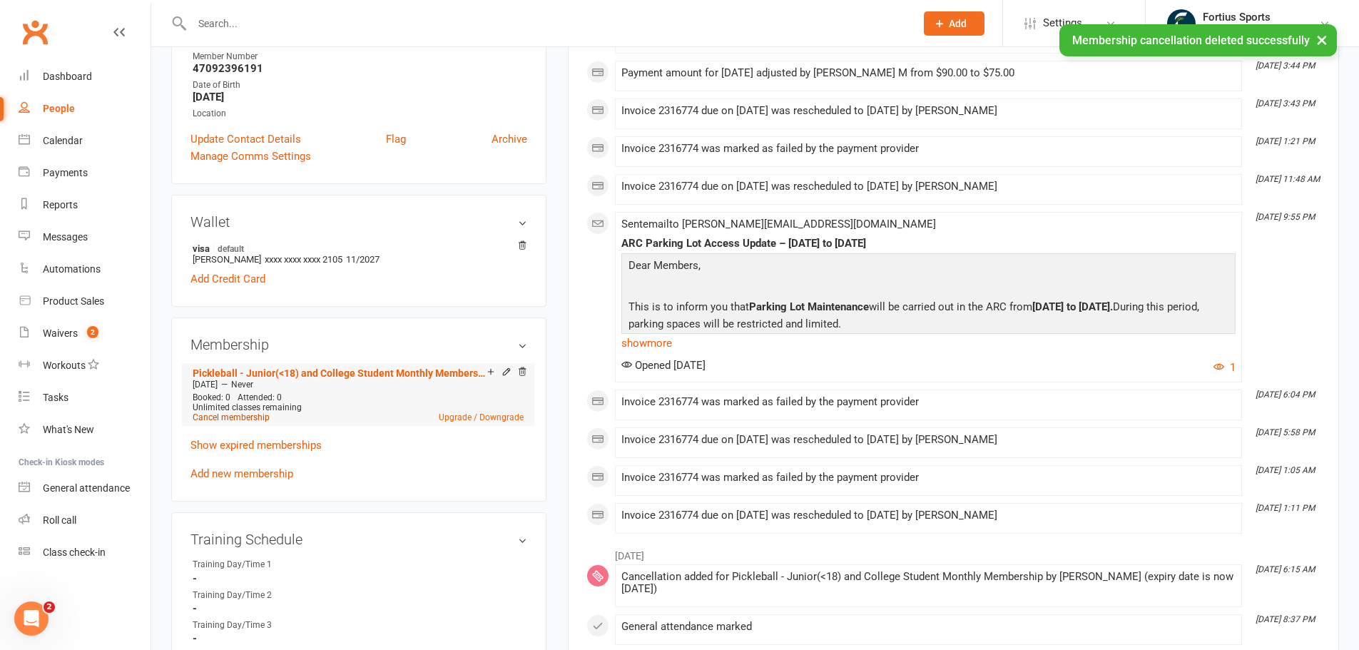
click at [248, 415] on link "Cancel membership" at bounding box center [231, 417] width 77 height 10
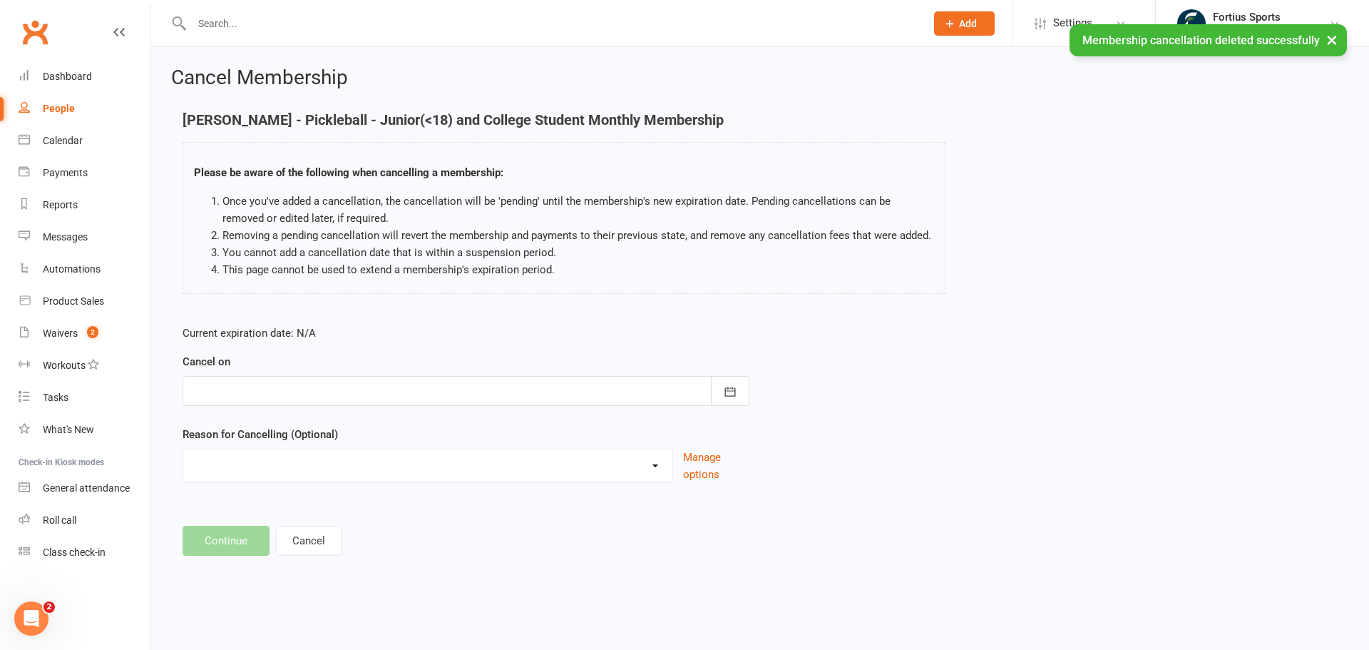
click at [364, 394] on div at bounding box center [466, 391] width 567 height 30
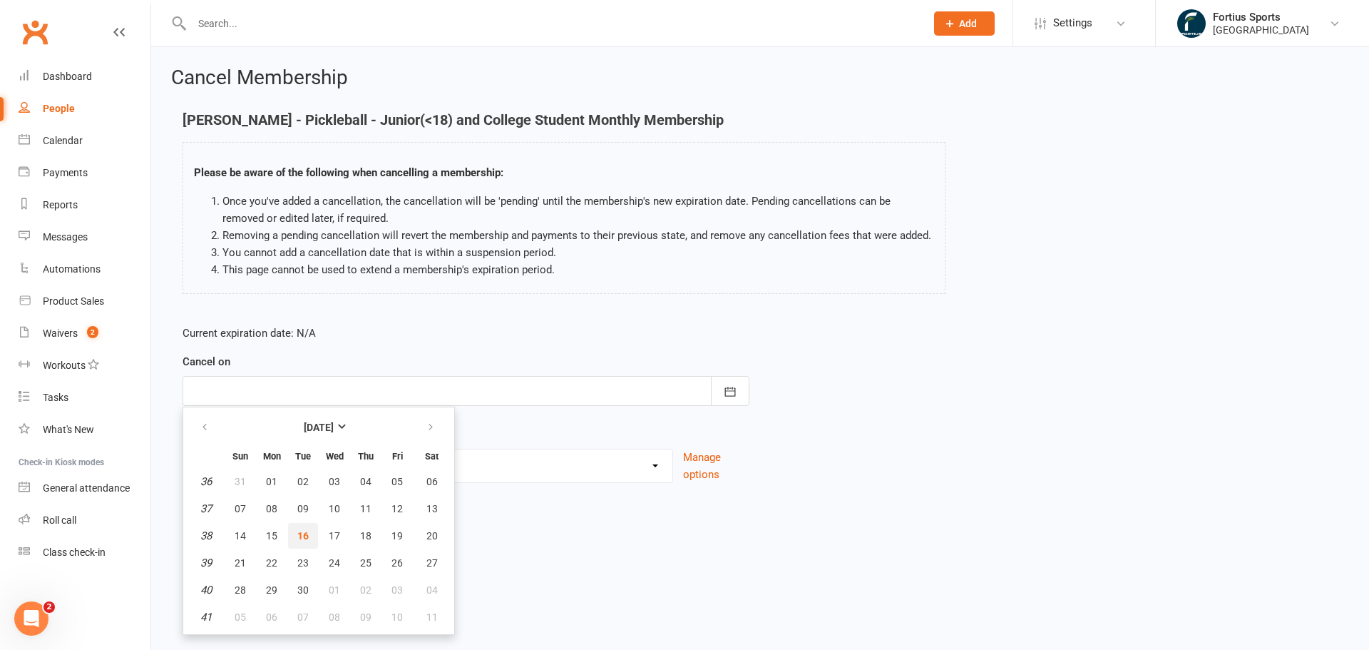
click at [297, 533] on button "16" at bounding box center [303, 536] width 30 height 26
type input "[DATE]"
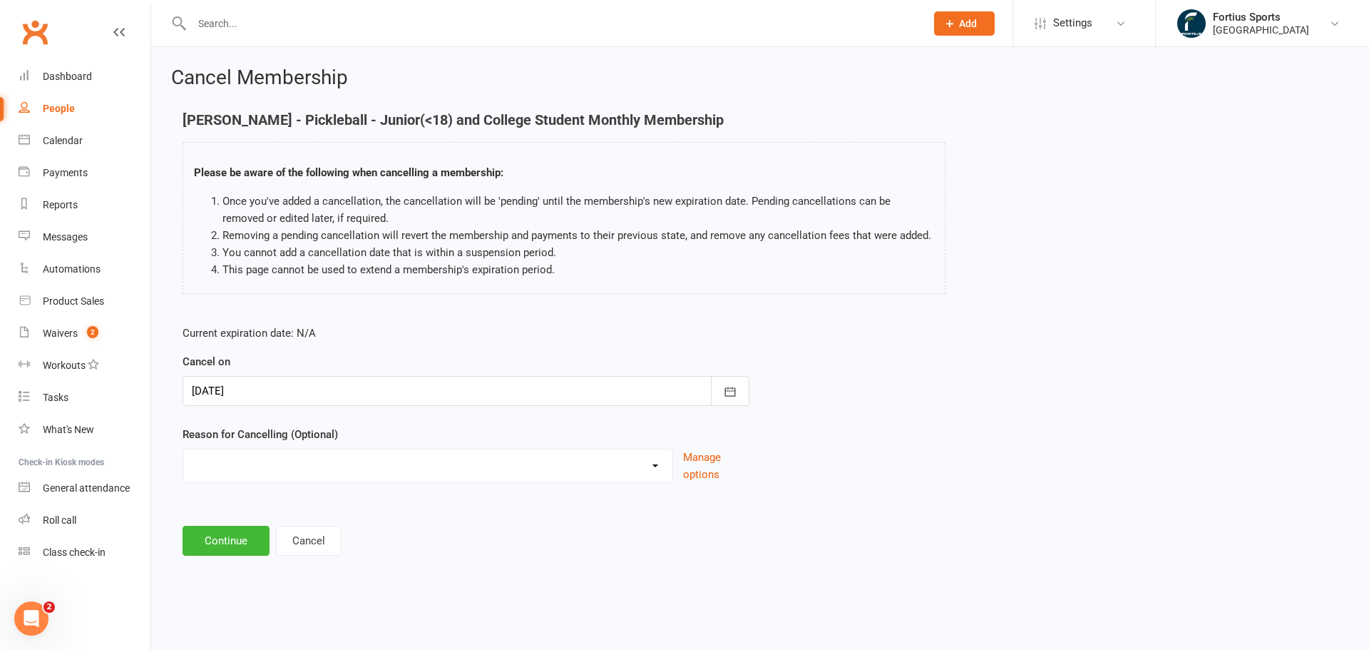
click at [382, 466] on select "Coaches Request Coaching is Complete Coach Request Customer requested via email…" at bounding box center [427, 463] width 489 height 29
select select "3"
click at [183, 449] on select "Coaches Request Coaching is Complete Coach Request Customer requested via email…" at bounding box center [427, 463] width 489 height 29
click at [237, 544] on button "Continue" at bounding box center [226, 541] width 87 height 30
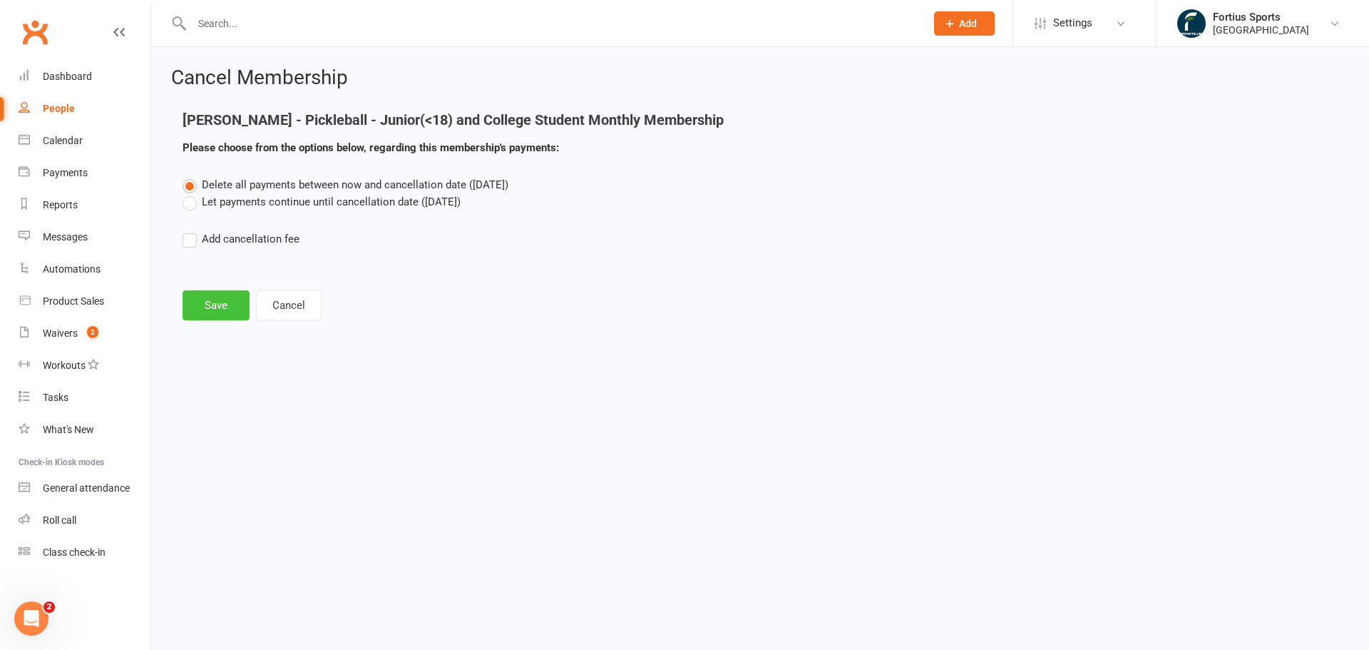
click at [218, 306] on button "Save" at bounding box center [216, 305] width 67 height 30
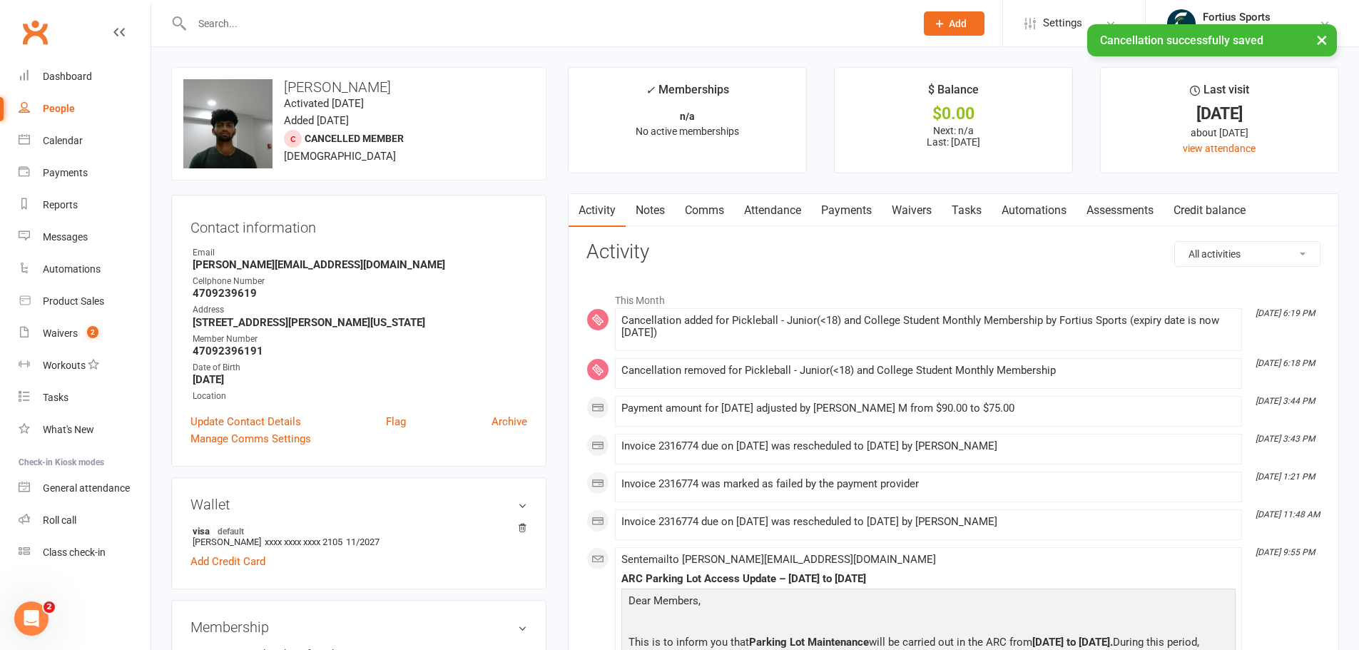
click at [842, 218] on link "Payments" at bounding box center [846, 210] width 71 height 33
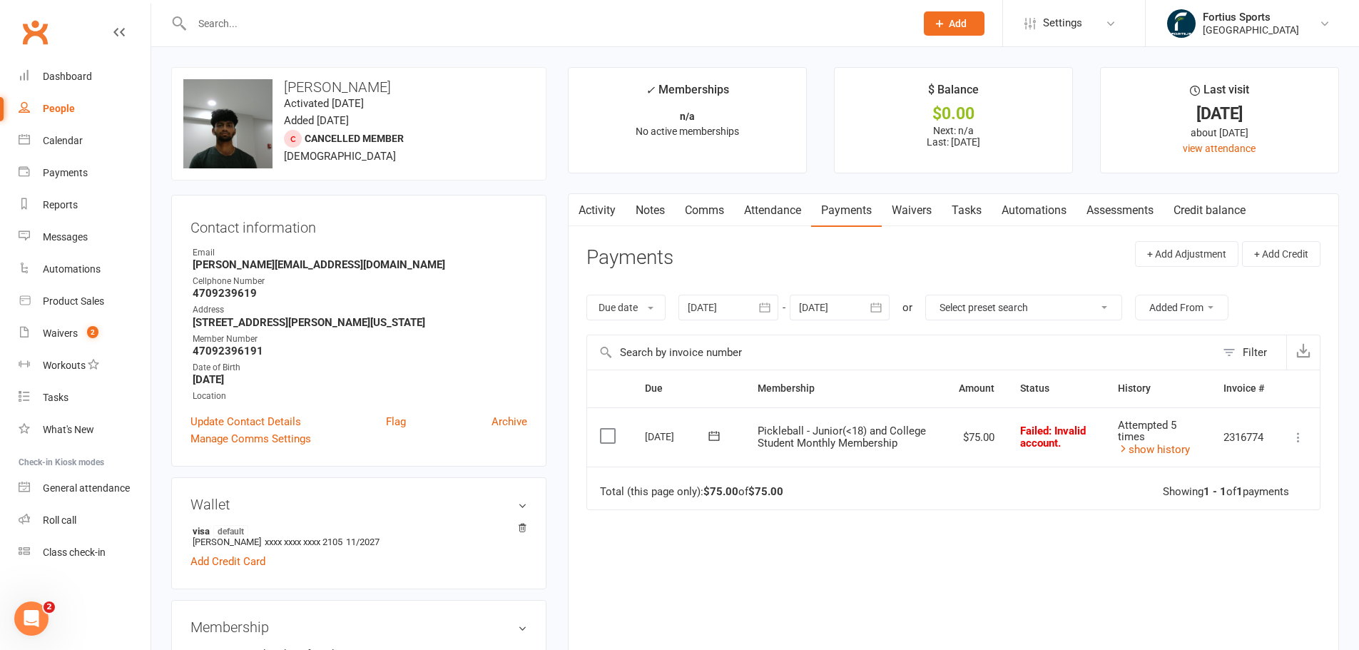
click at [787, 210] on link "Attendance" at bounding box center [772, 210] width 77 height 33
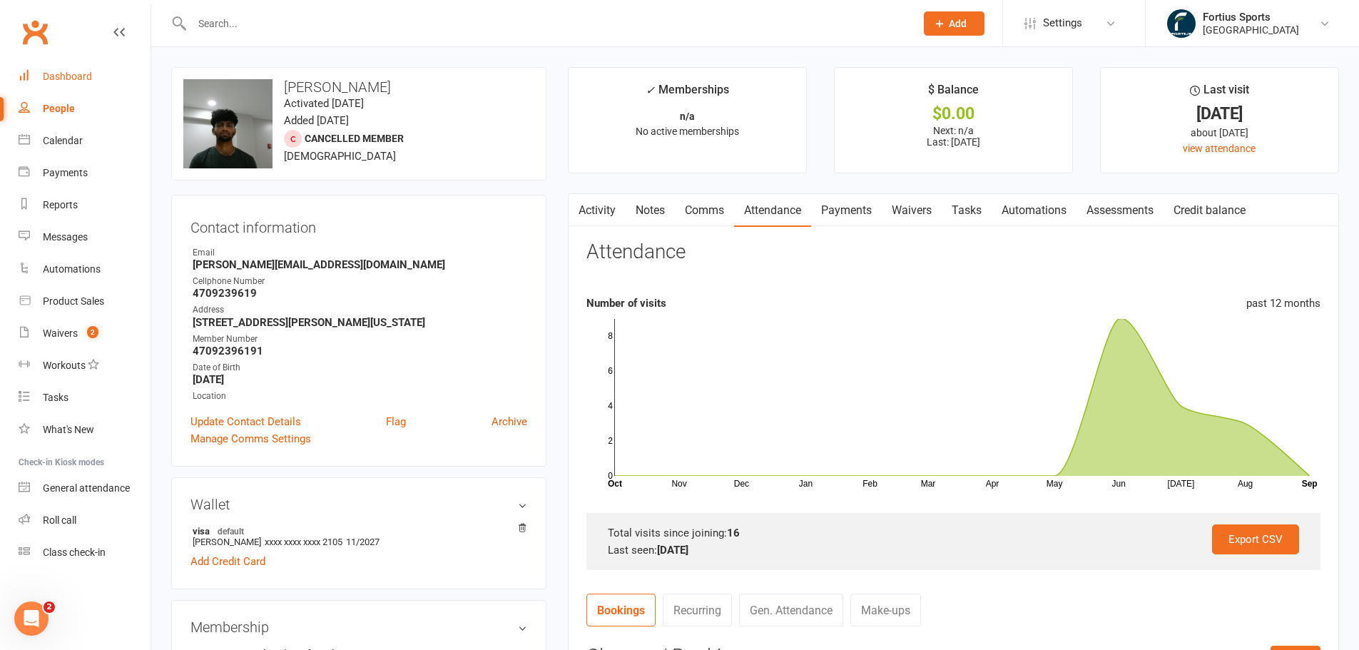
click at [62, 79] on div "Dashboard" at bounding box center [67, 76] width 49 height 11
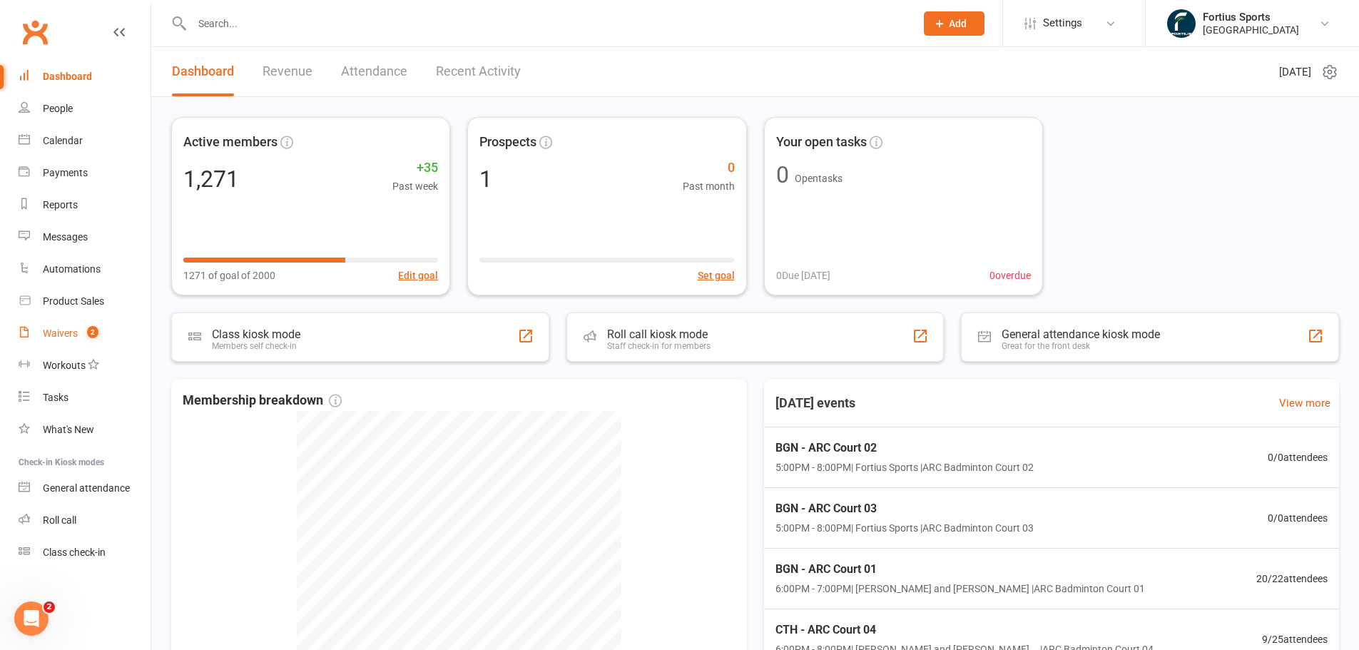
click at [87, 332] on count-badge "2" at bounding box center [89, 332] width 19 height 11
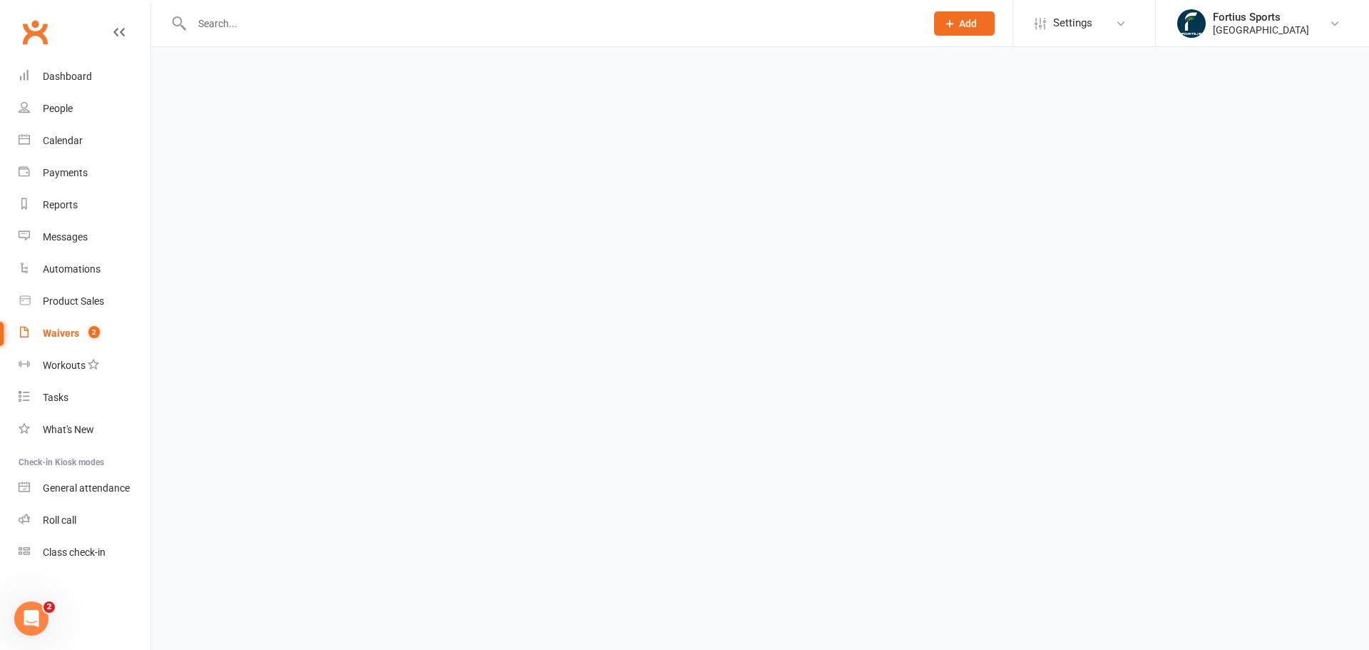
select select "100"
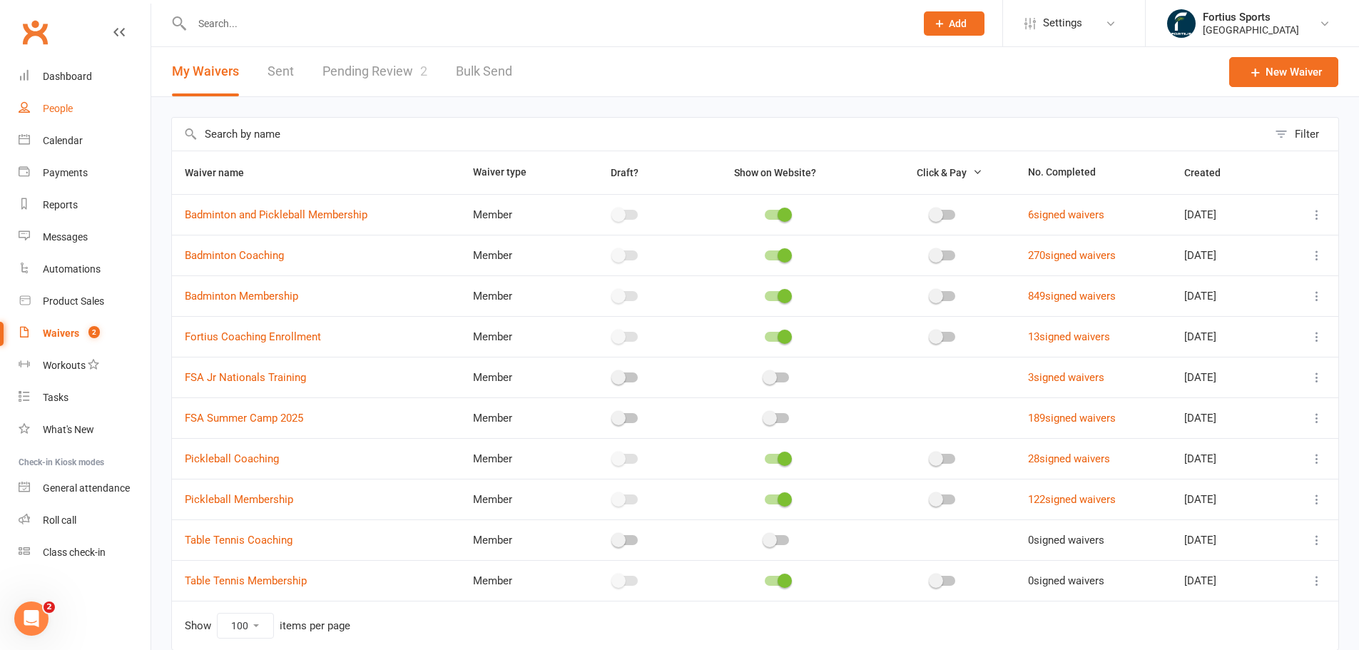
click at [60, 103] on div "People" at bounding box center [58, 108] width 30 height 11
select select "100"
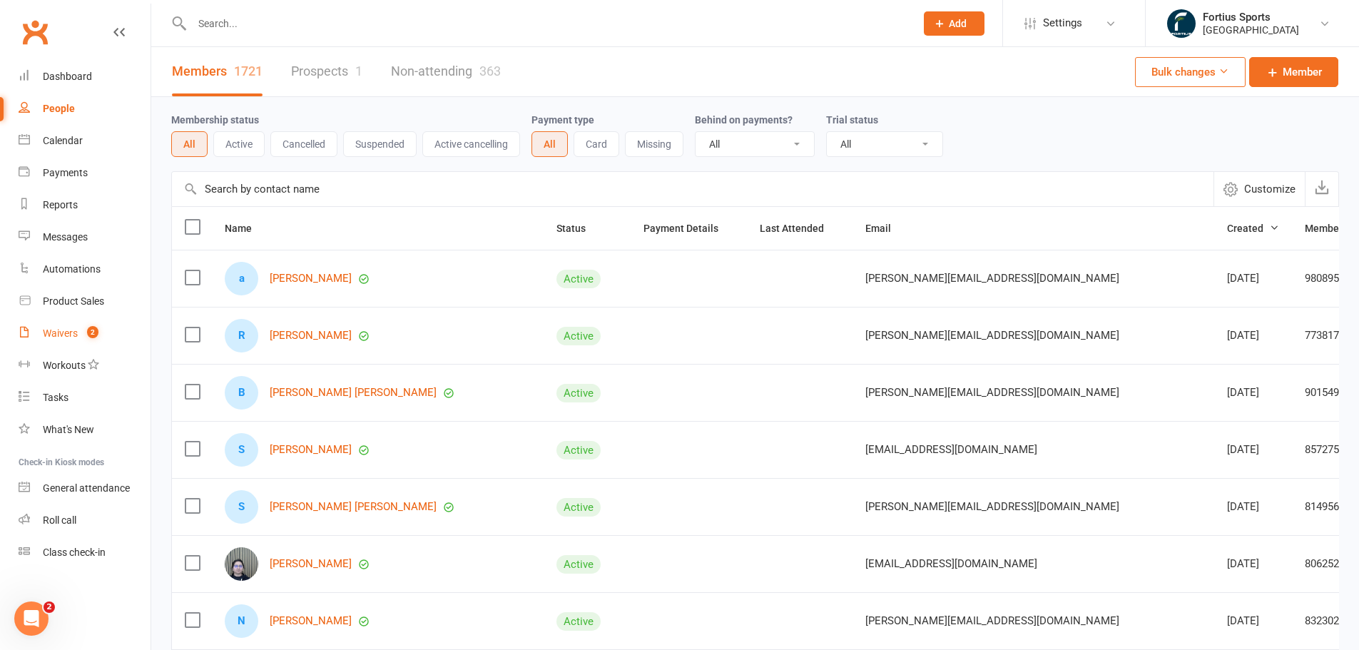
click at [66, 329] on div "Waivers" at bounding box center [60, 332] width 35 height 11
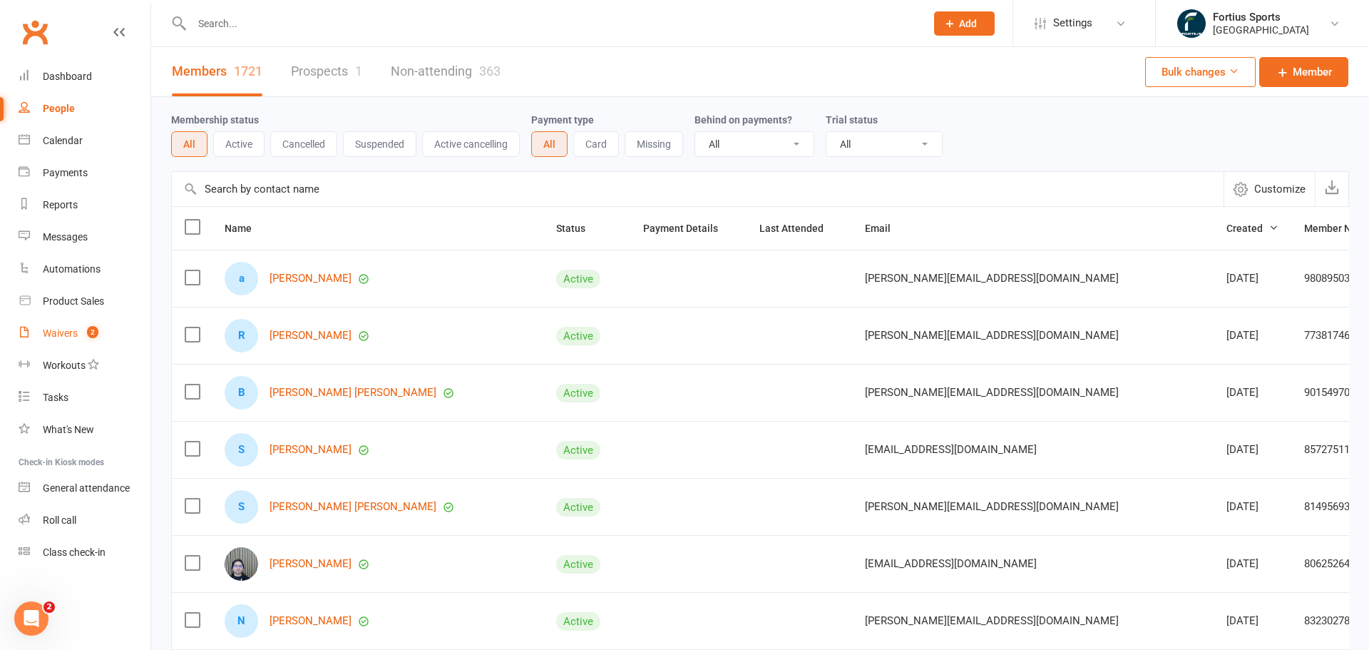
select select "100"
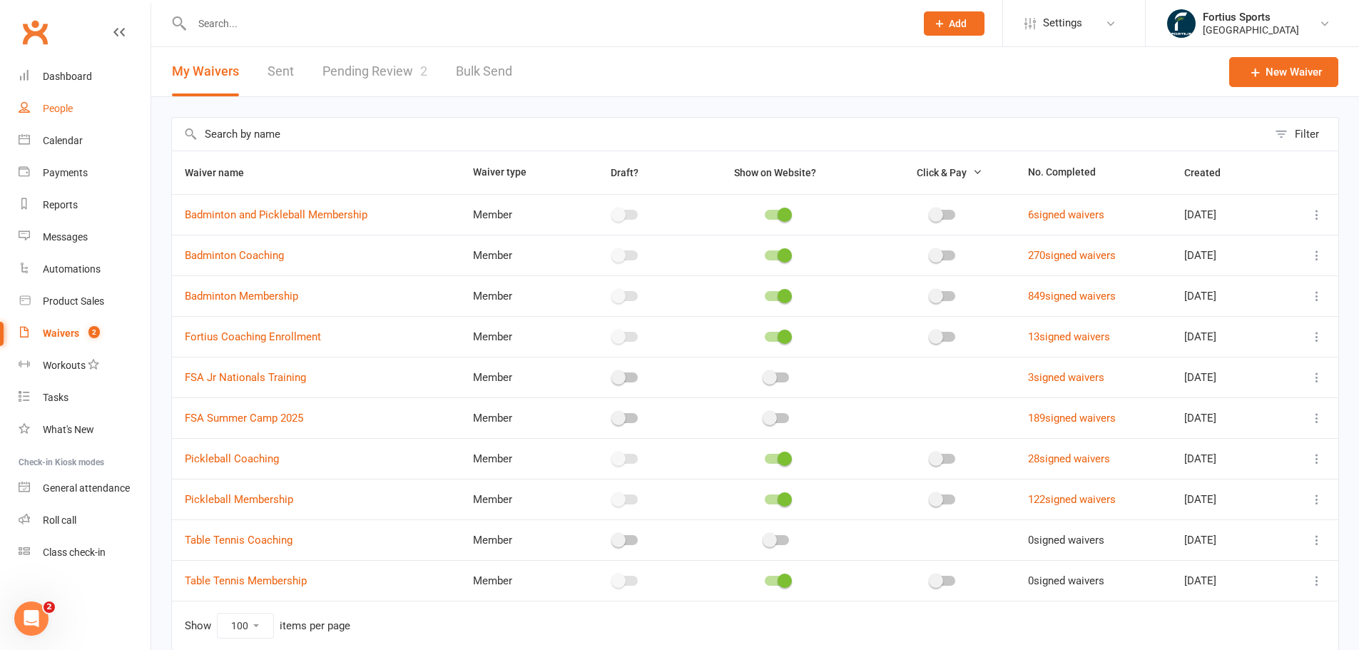
click at [66, 100] on link "People" at bounding box center [85, 109] width 132 height 32
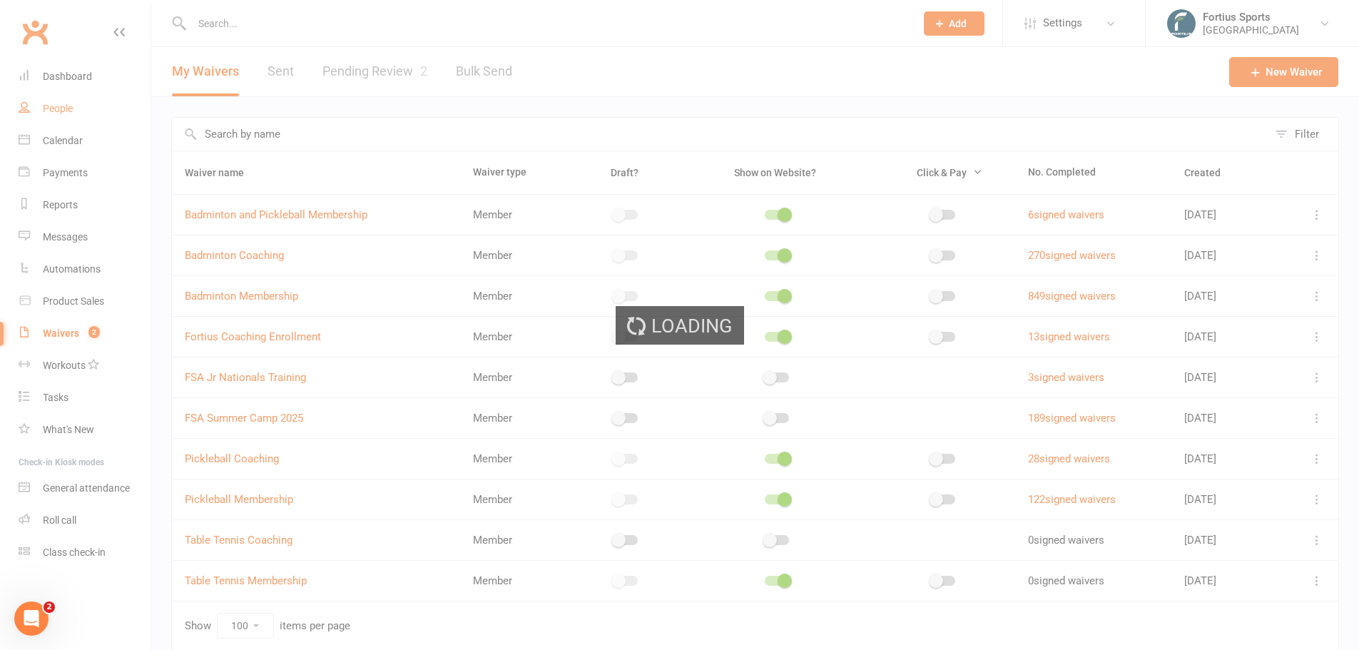
select select "100"
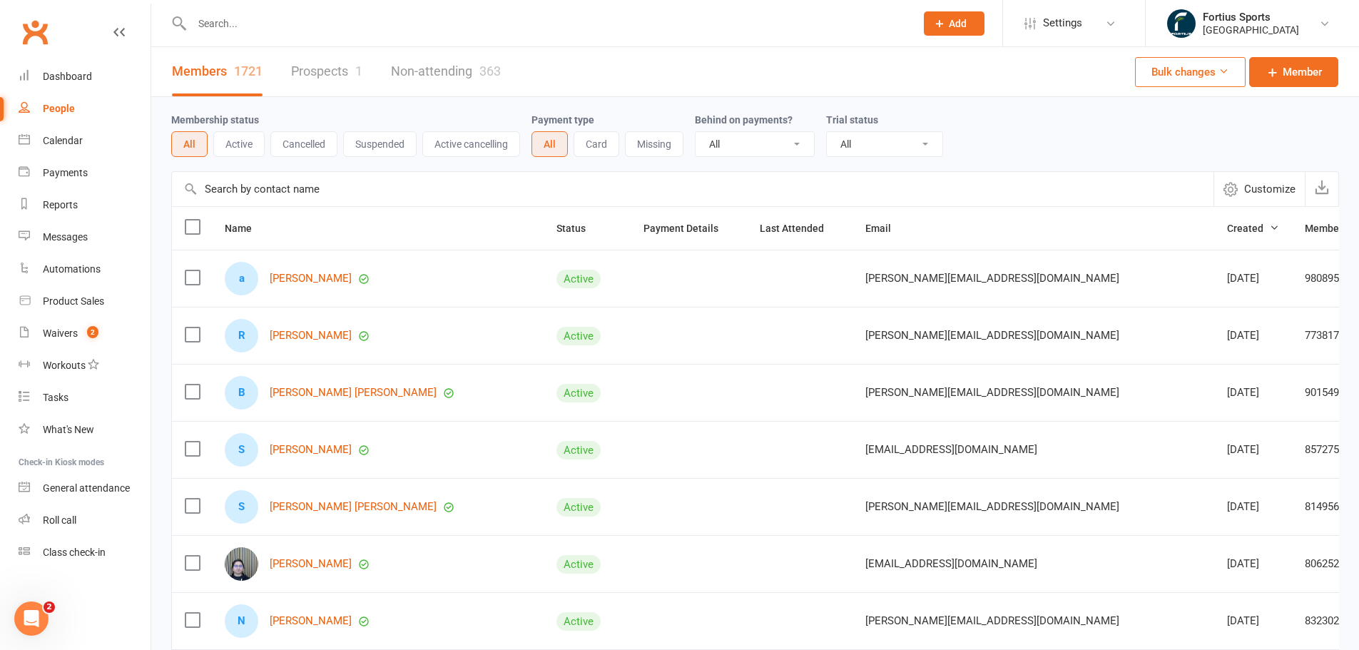
click at [777, 136] on select "All No Yes" at bounding box center [754, 144] width 118 height 24
select select "true"
click at [698, 133] on select "All No Yes" at bounding box center [754, 144] width 118 height 24
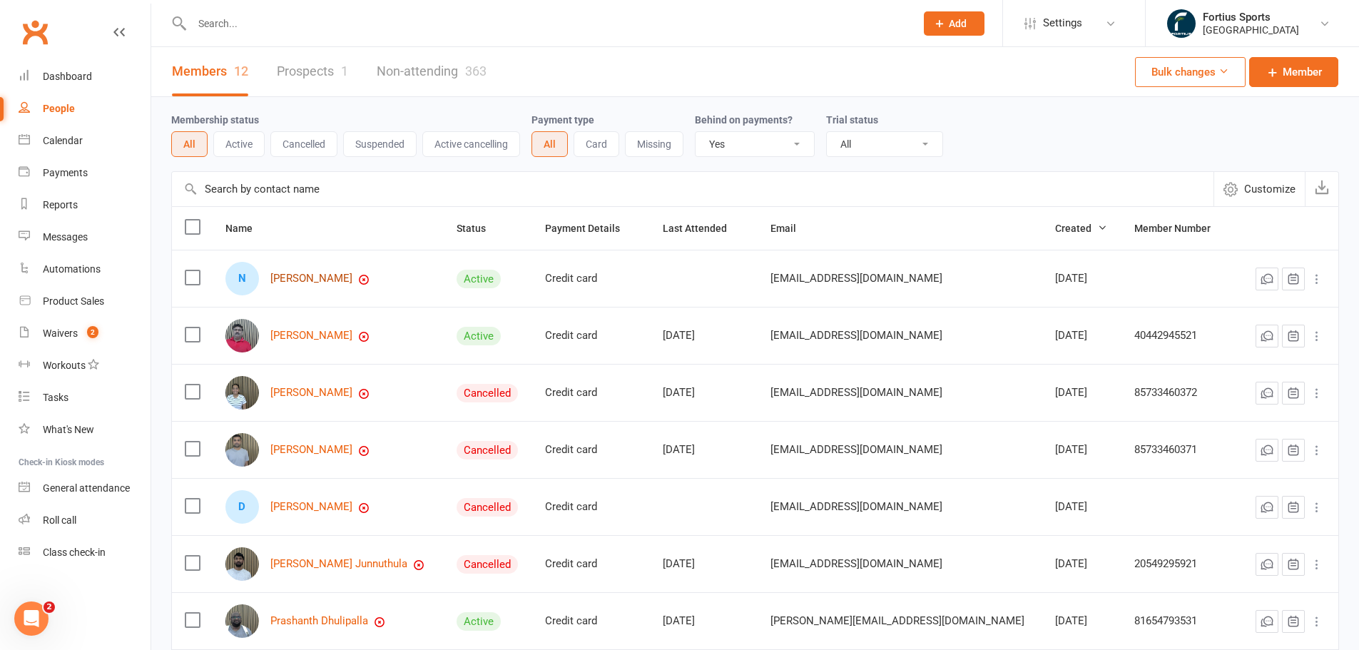
click at [337, 277] on link "[PERSON_NAME]" at bounding box center [311, 278] width 82 height 12
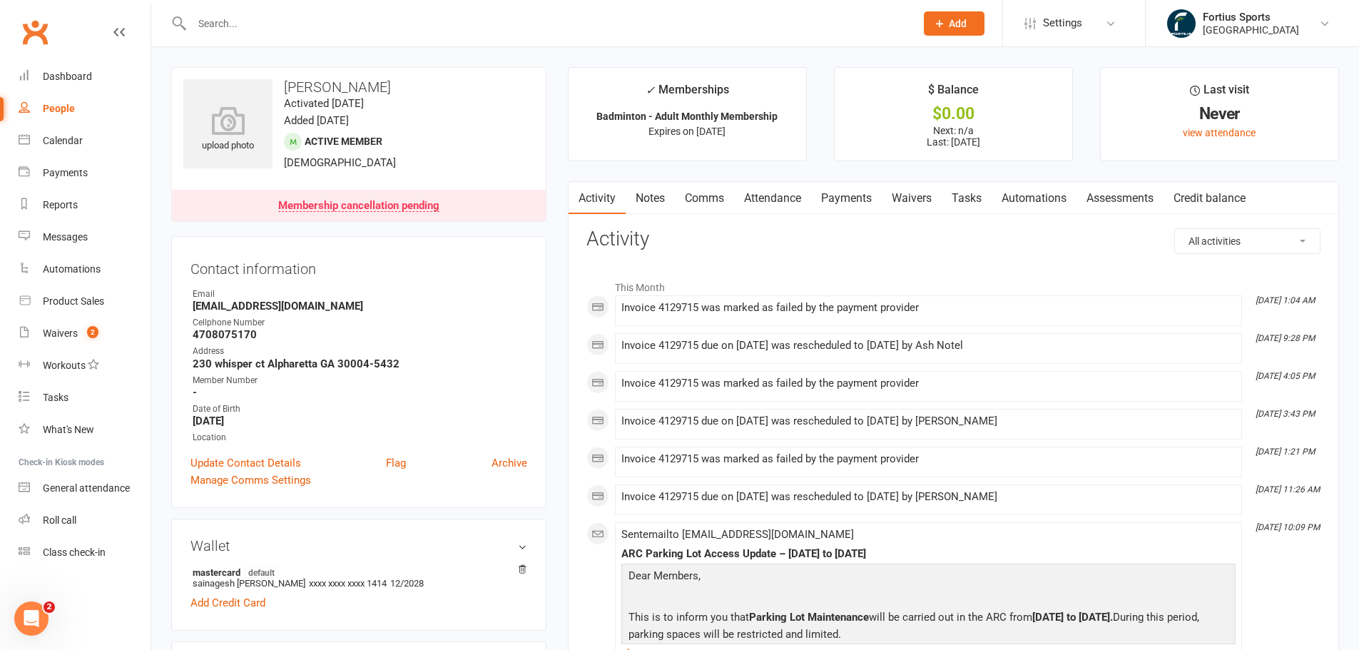
click at [847, 202] on link "Payments" at bounding box center [846, 198] width 71 height 33
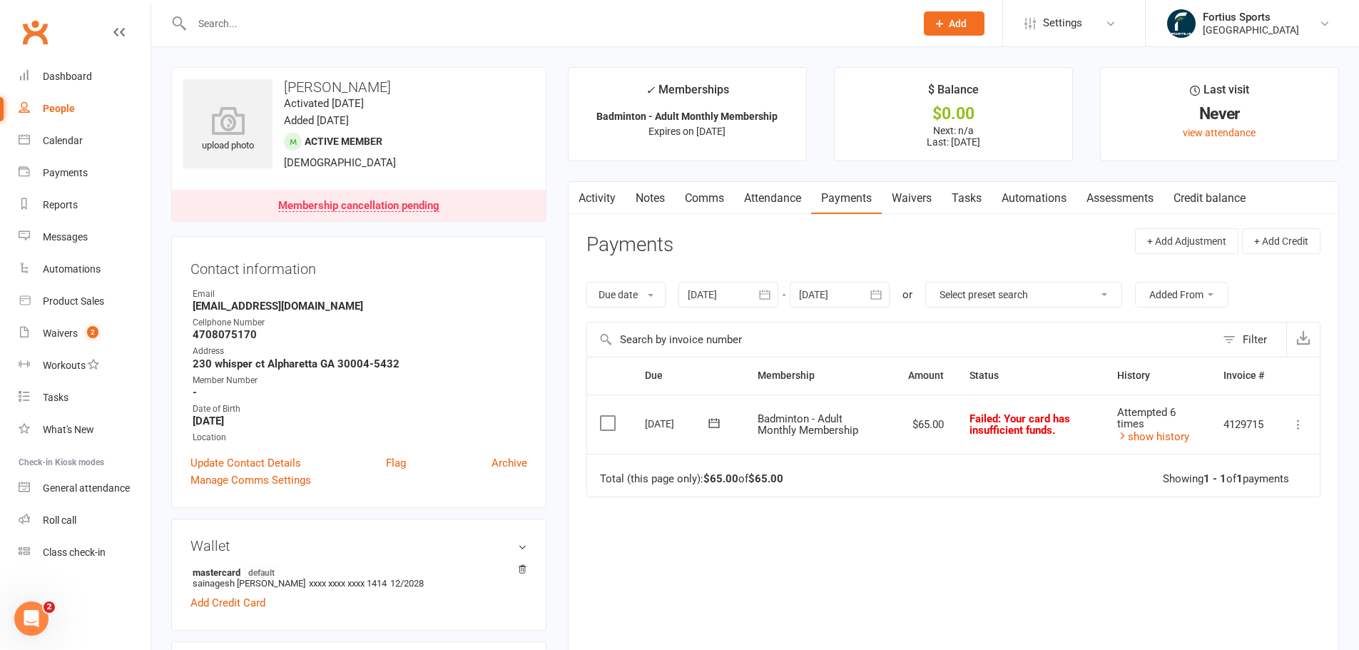
click at [760, 289] on icon "button" at bounding box center [764, 294] width 14 height 14
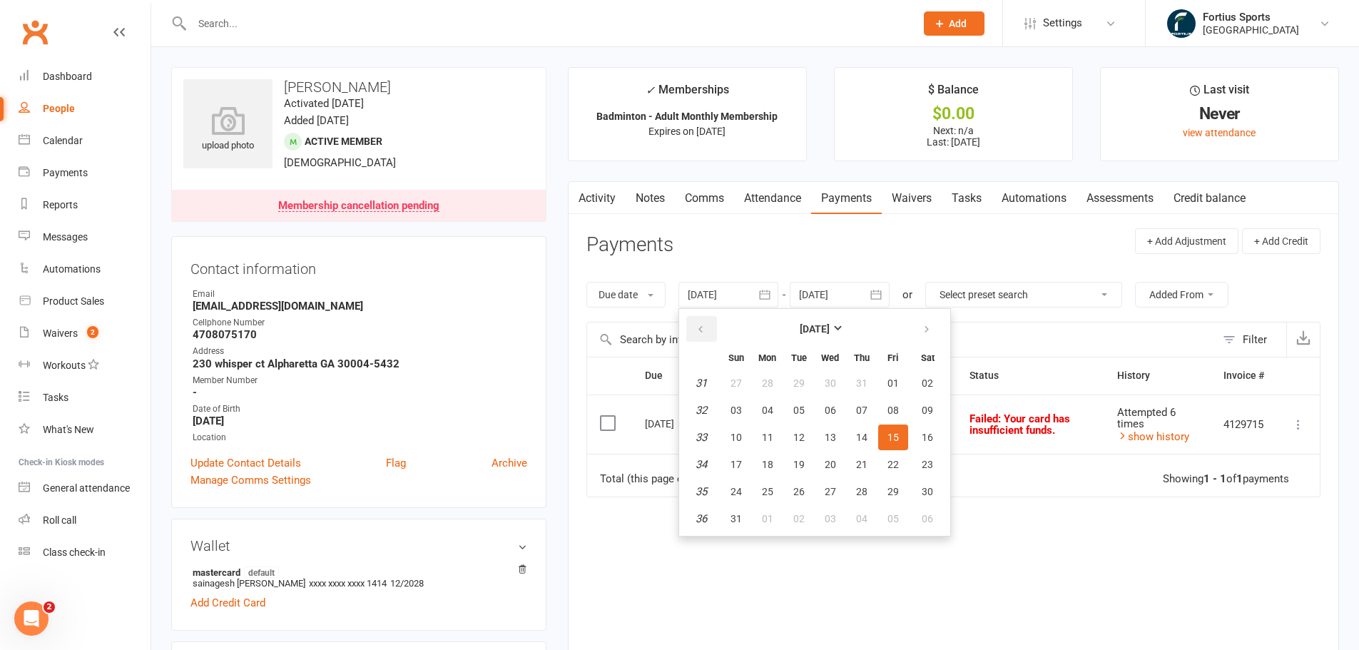
click at [710, 330] on button "button" at bounding box center [701, 329] width 31 height 26
click at [796, 384] on span "01" at bounding box center [798, 382] width 11 height 11
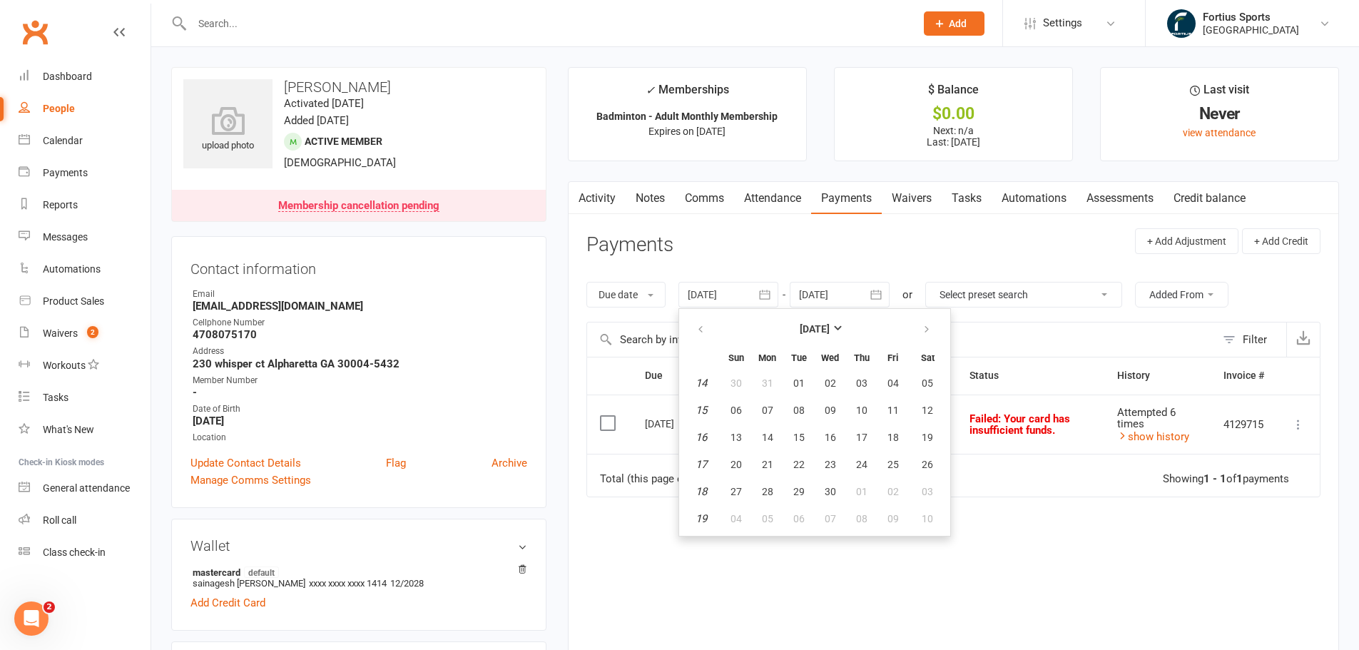
type input "[DATE]"
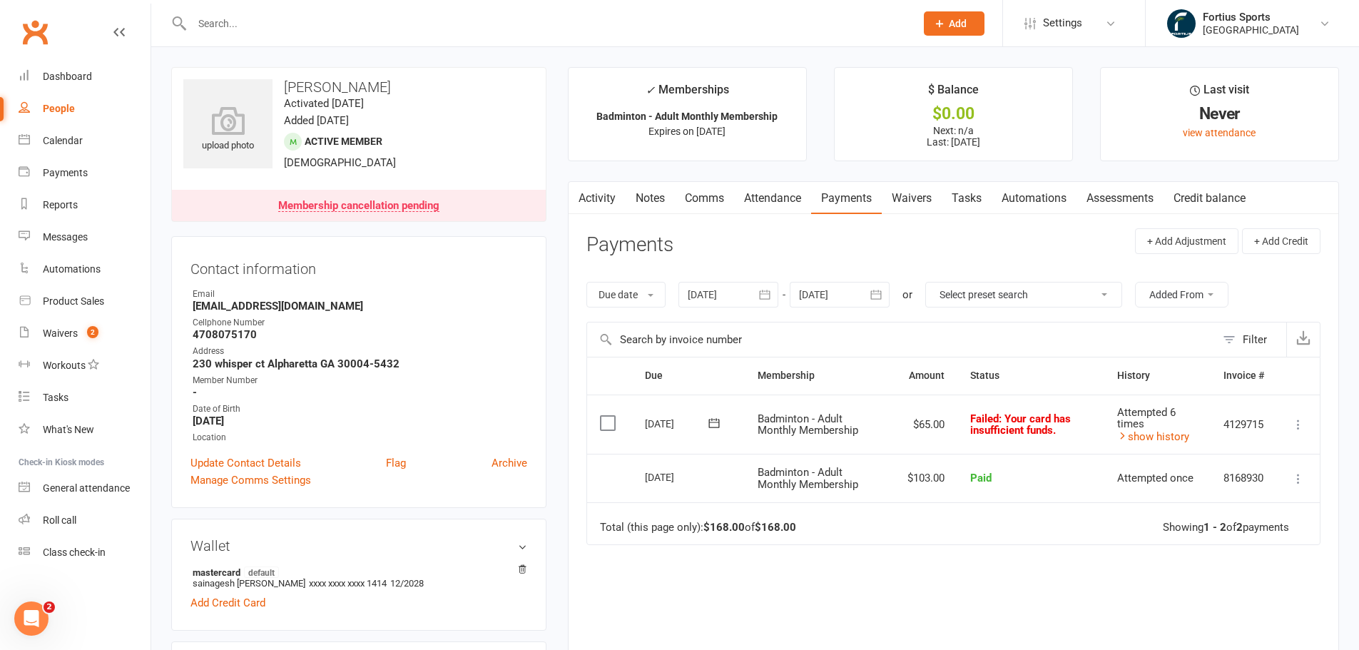
click at [58, 103] on div "People" at bounding box center [59, 108] width 32 height 11
select select "true"
select select "100"
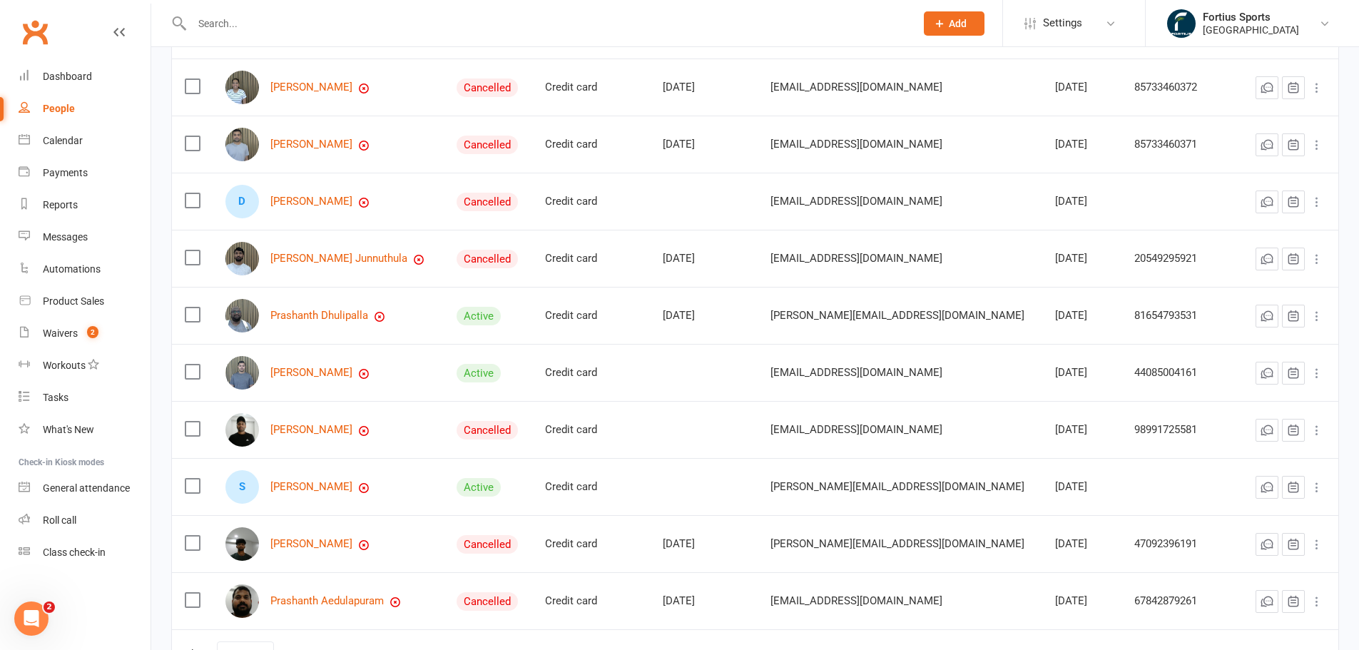
scroll to position [357, 0]
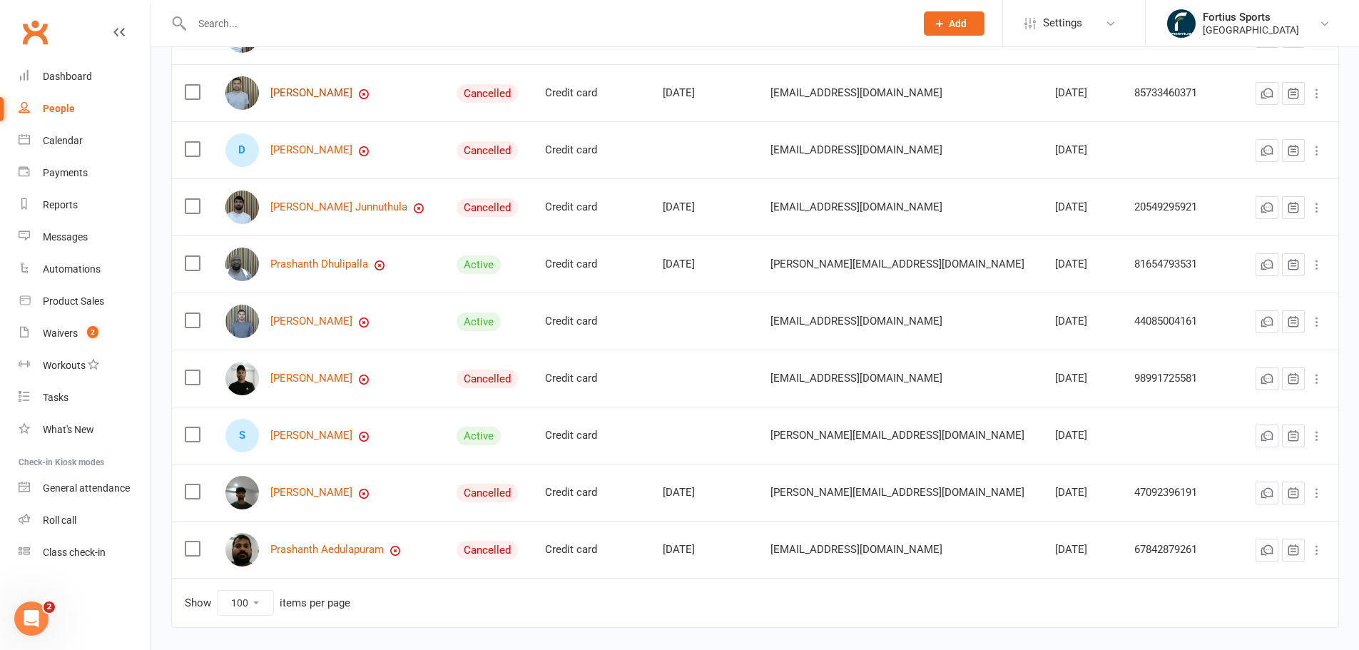
click at [302, 94] on link "[PERSON_NAME]" at bounding box center [311, 93] width 82 height 12
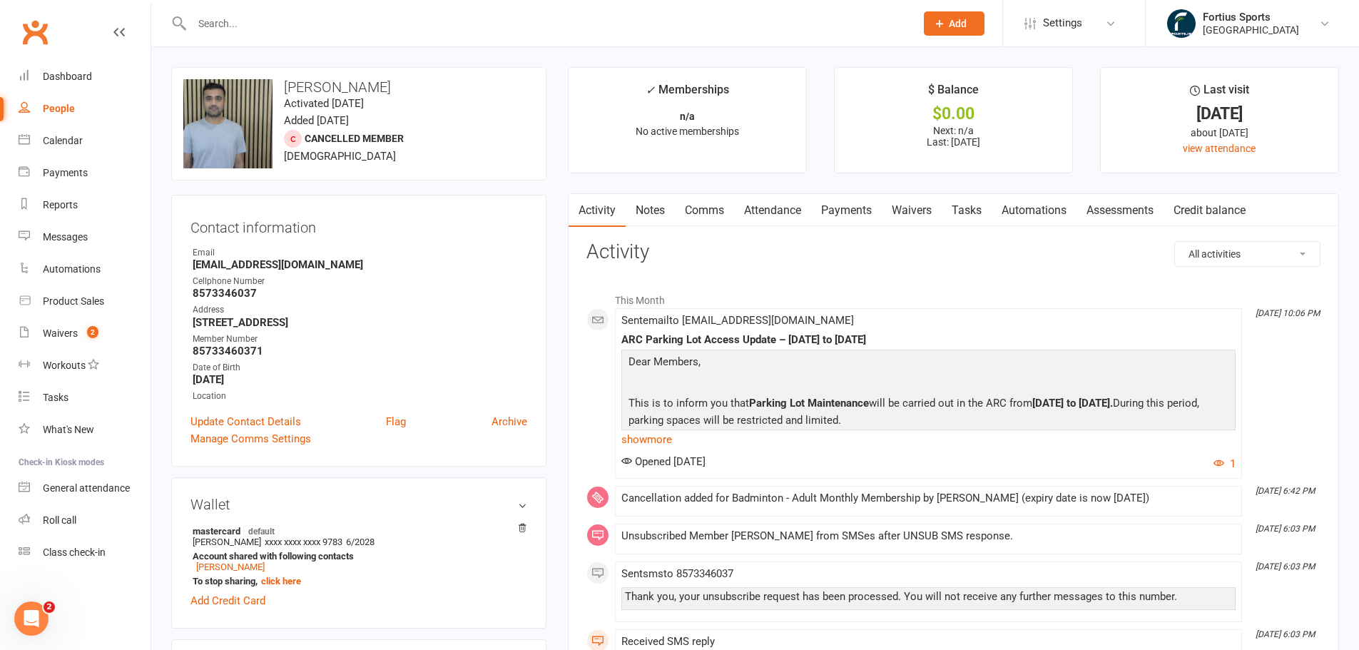
click at [856, 210] on link "Payments" at bounding box center [846, 210] width 71 height 33
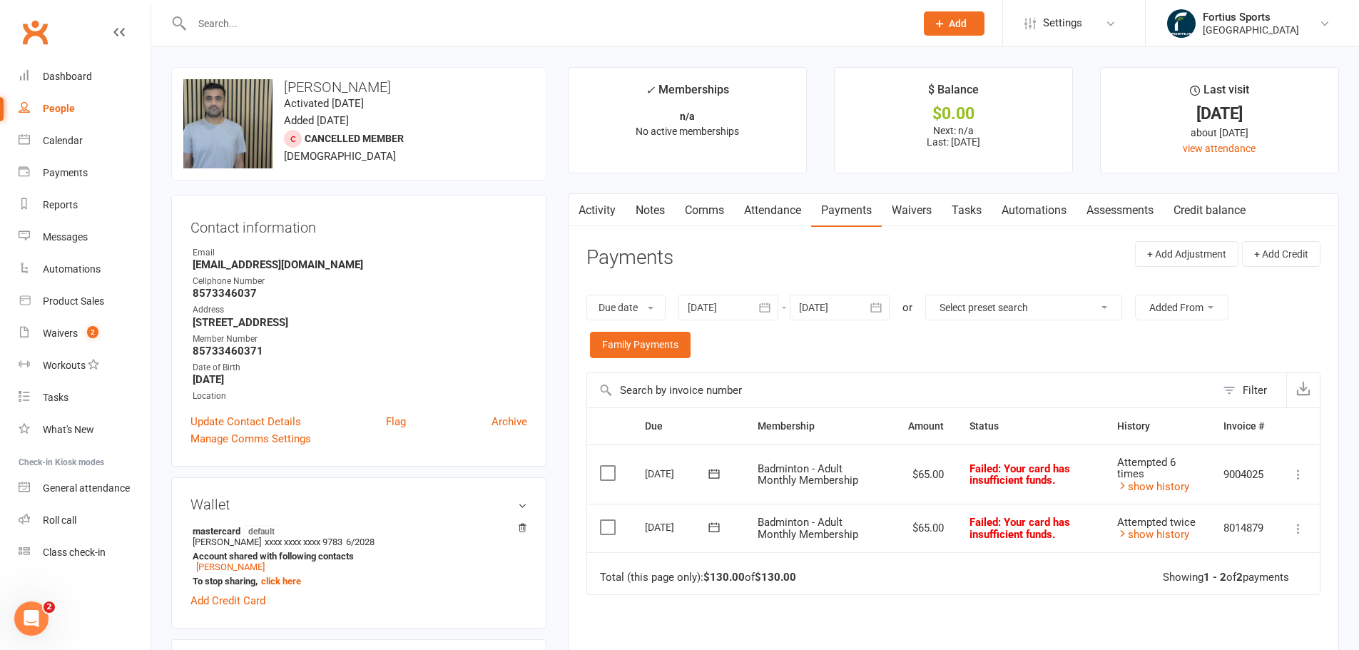
click at [766, 304] on icon "button" at bounding box center [764, 307] width 14 height 14
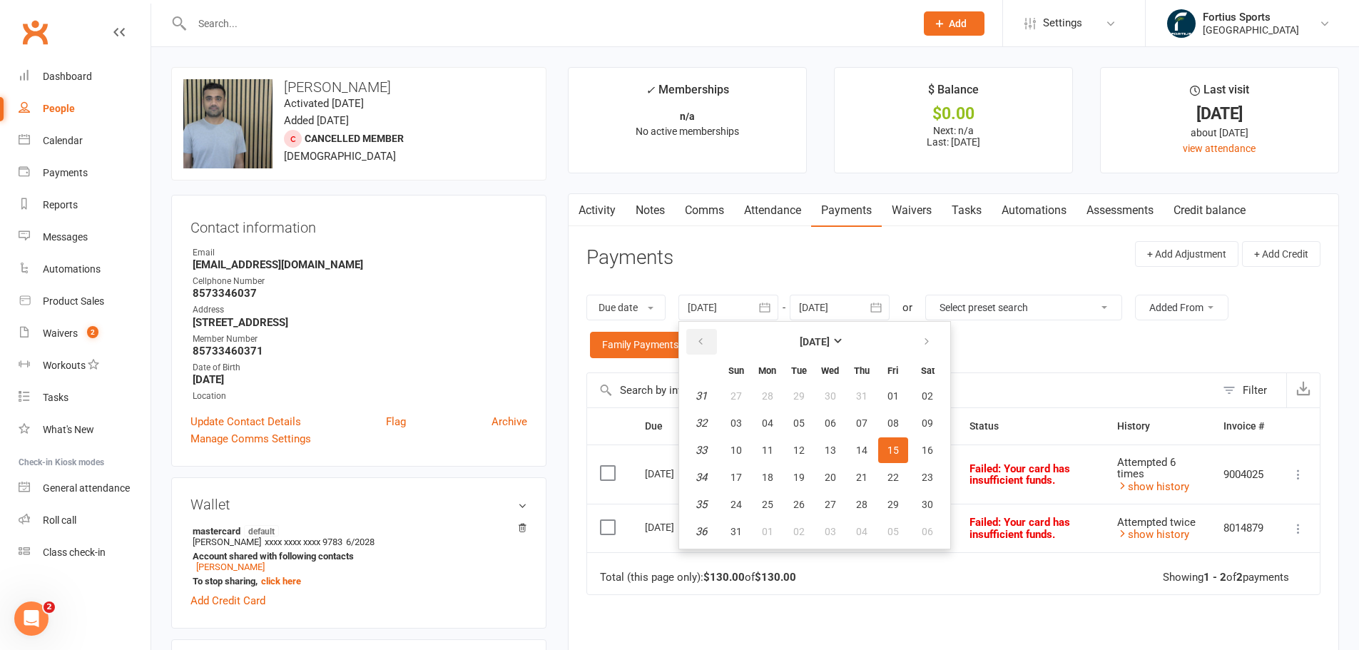
click at [699, 339] on icon "button" at bounding box center [700, 341] width 10 height 11
click at [738, 399] on span "01" at bounding box center [735, 395] width 11 height 11
type input "[DATE]"
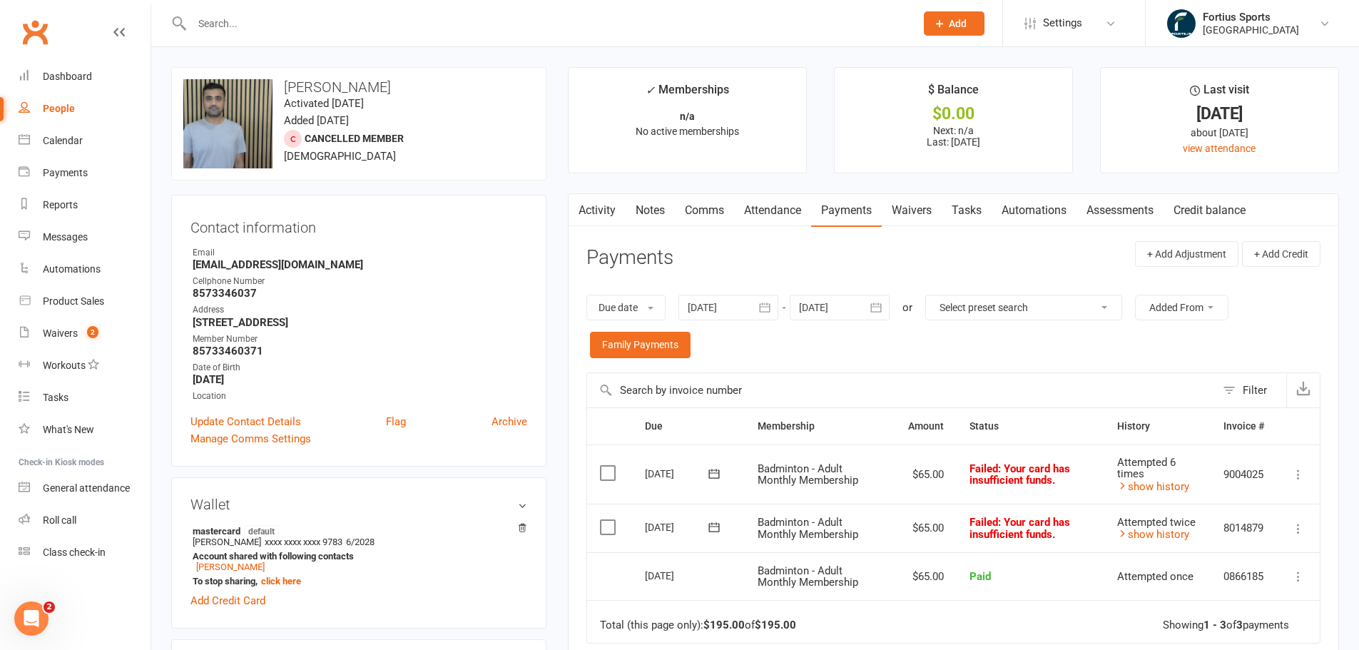
click at [1299, 526] on icon at bounding box center [1298, 528] width 14 height 14
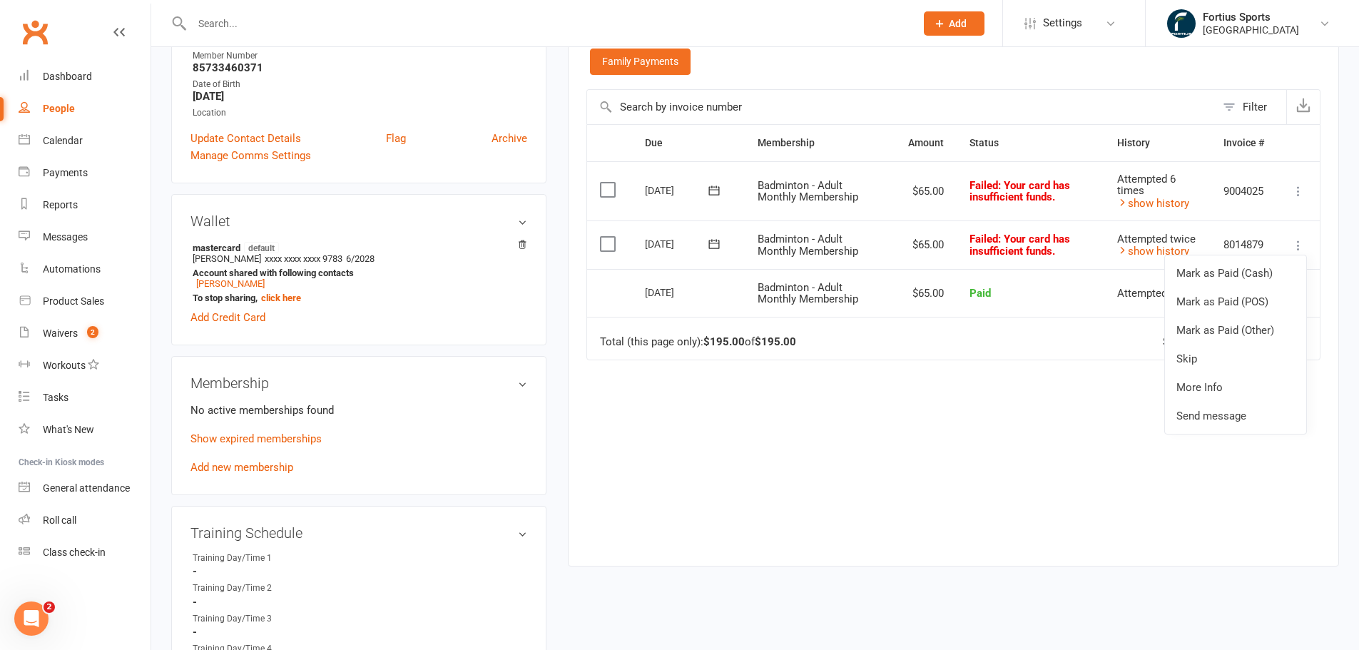
scroll to position [285, 0]
click at [1045, 441] on div "Due Contact Membership Amount Status History Invoice # Select this [DATE] [PERS…" at bounding box center [953, 332] width 734 height 420
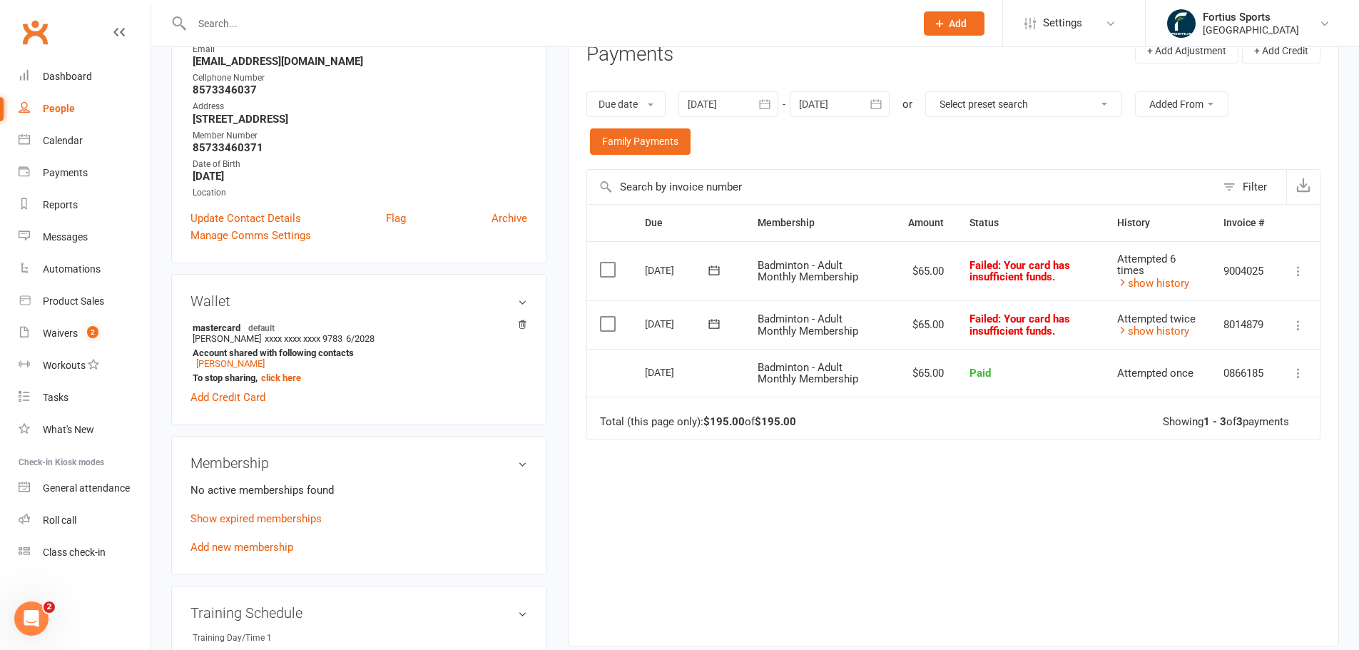
scroll to position [0, 0]
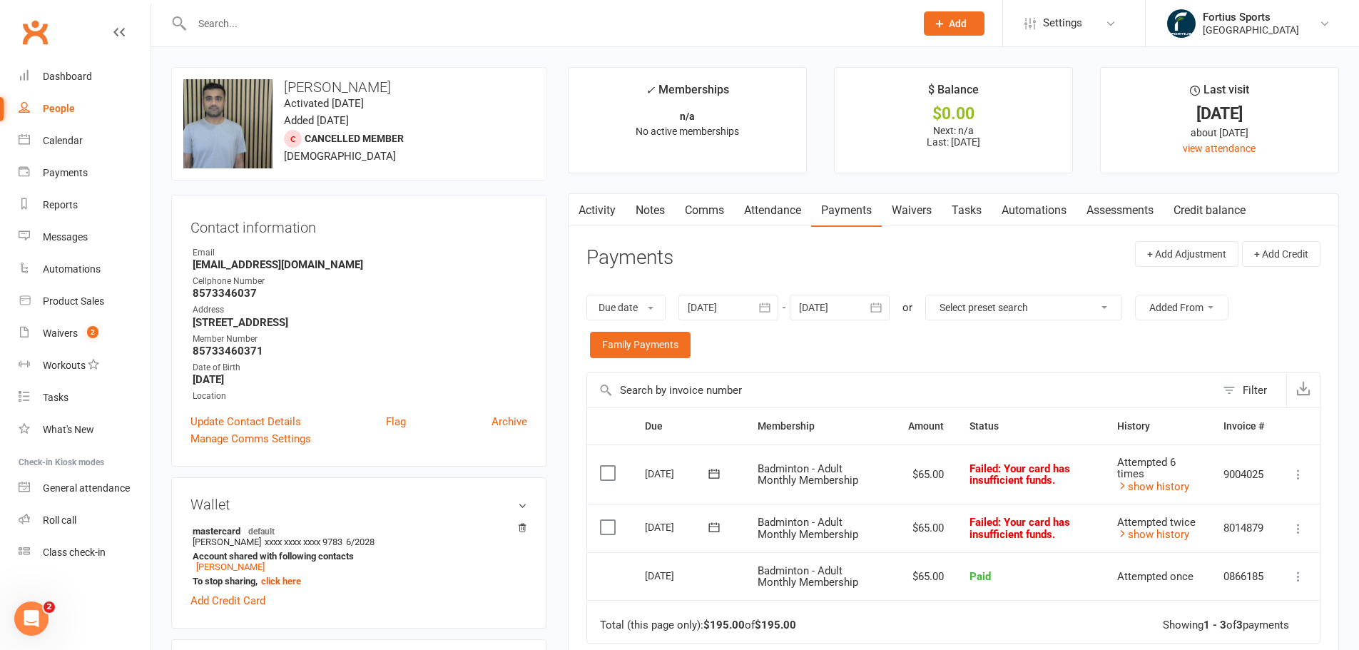
click at [65, 110] on div "People" at bounding box center [59, 108] width 32 height 11
select select "true"
select select "100"
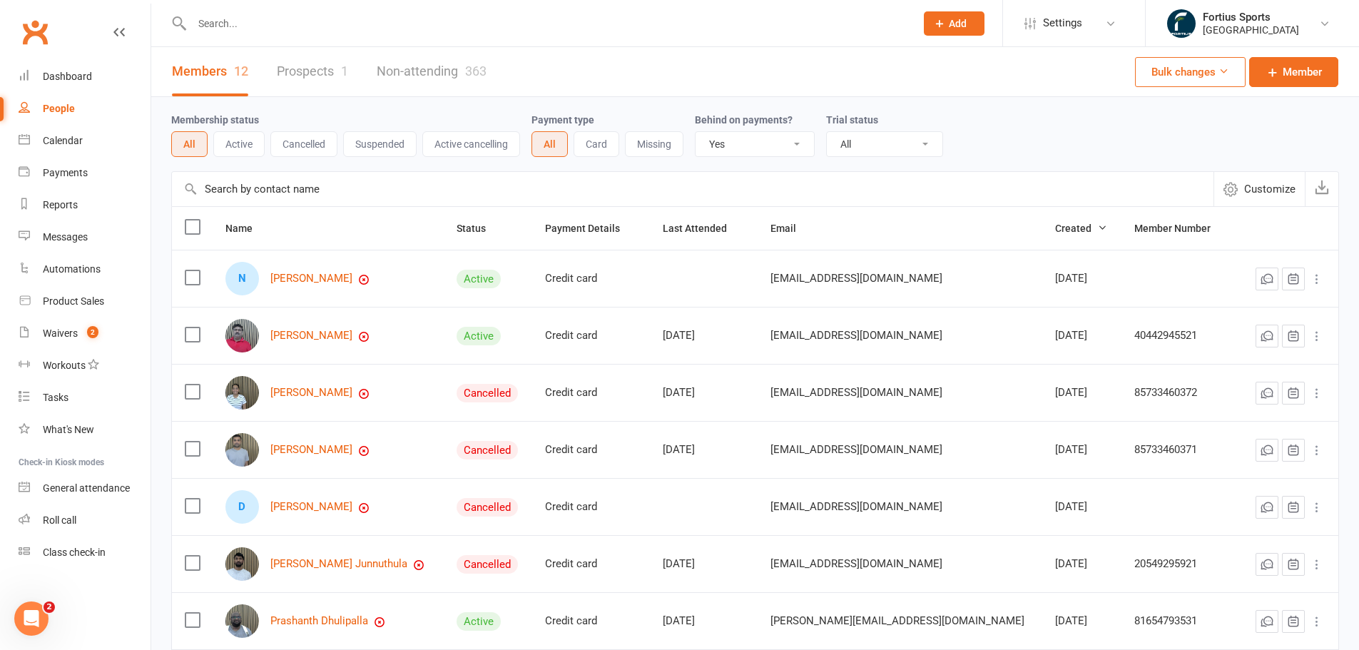
click at [37, 108] on link "People" at bounding box center [85, 109] width 132 height 32
click at [774, 139] on select "All No Yes" at bounding box center [754, 144] width 118 height 24
select select
click at [698, 133] on select "All No Yes" at bounding box center [754, 144] width 118 height 24
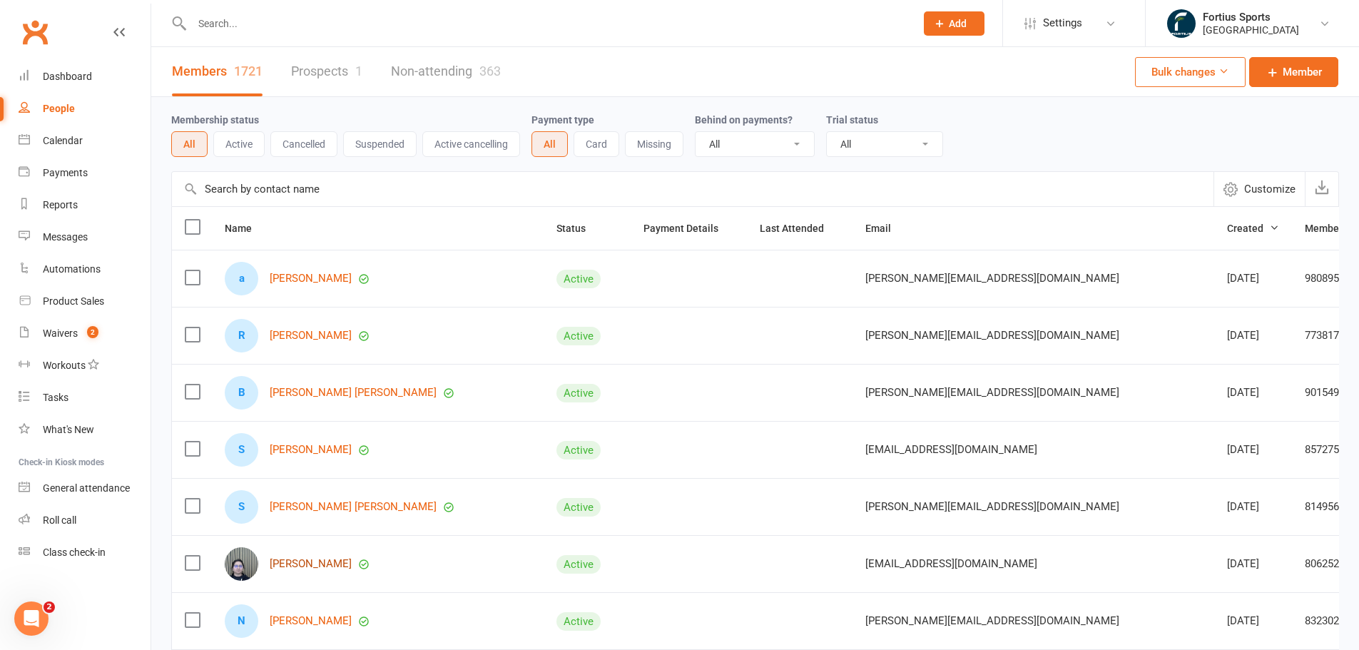
click at [302, 563] on link "[PERSON_NAME]" at bounding box center [311, 564] width 82 height 12
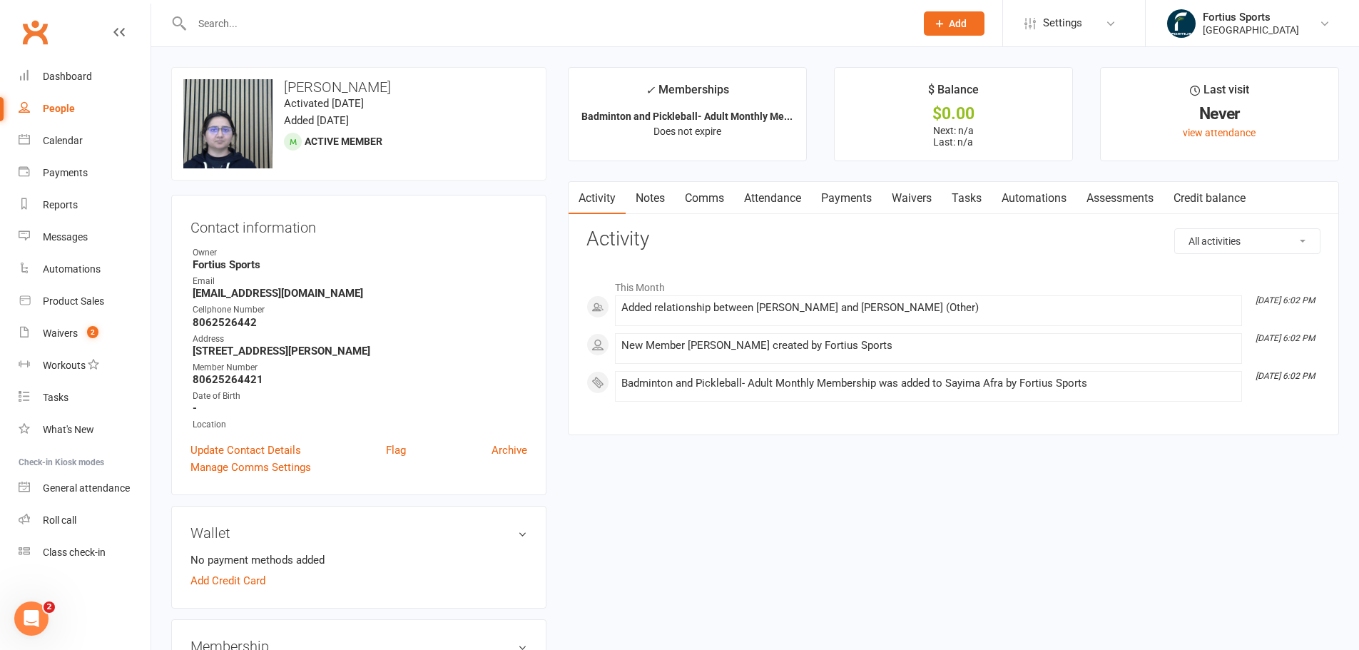
select select "100"
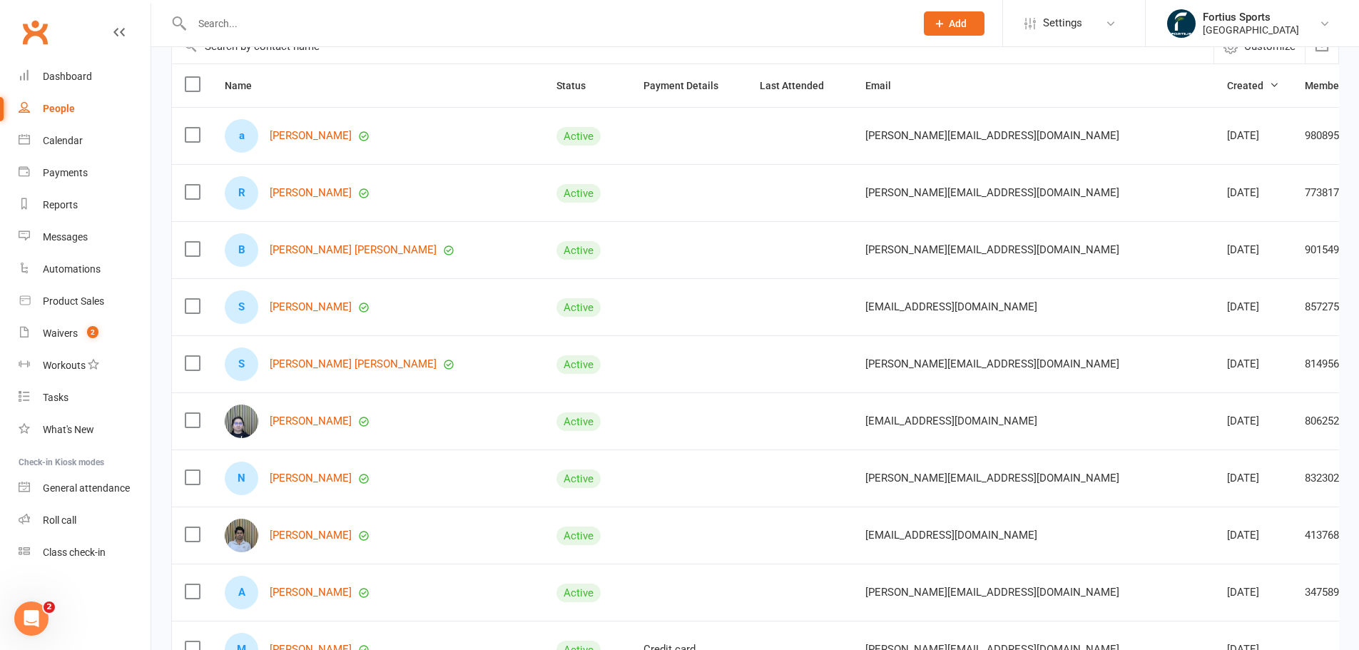
scroll to position [71, 0]
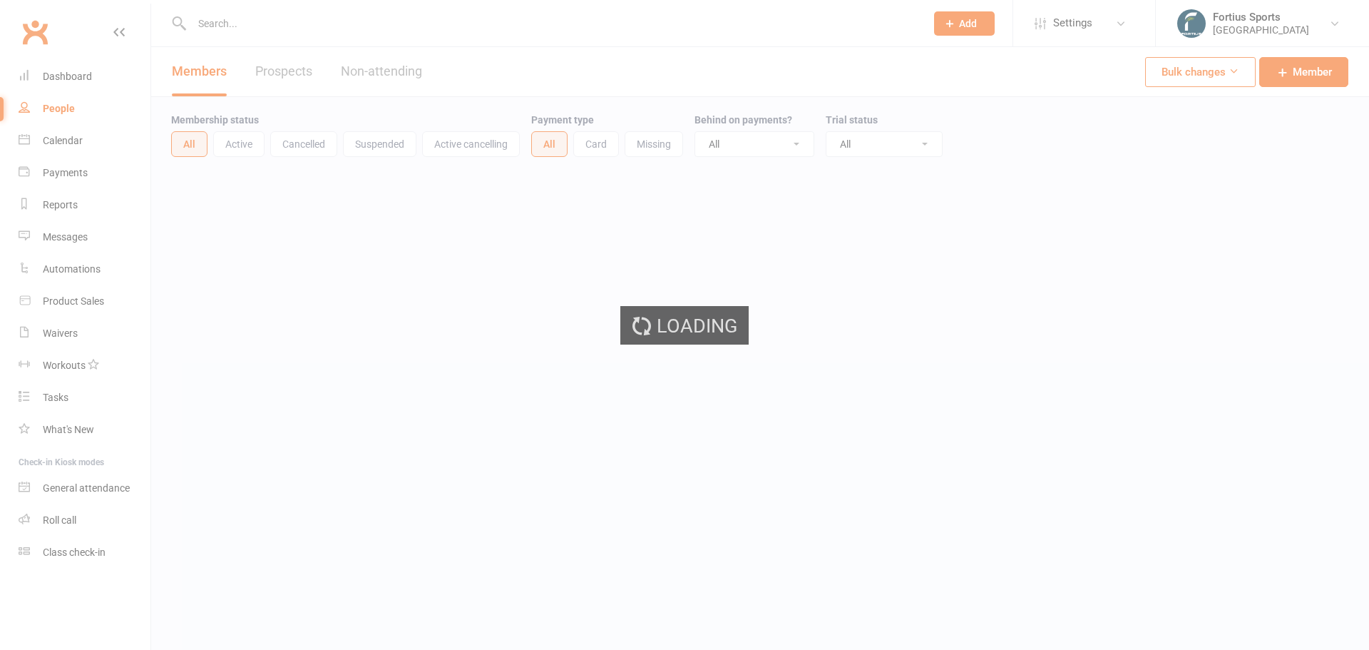
select select "100"
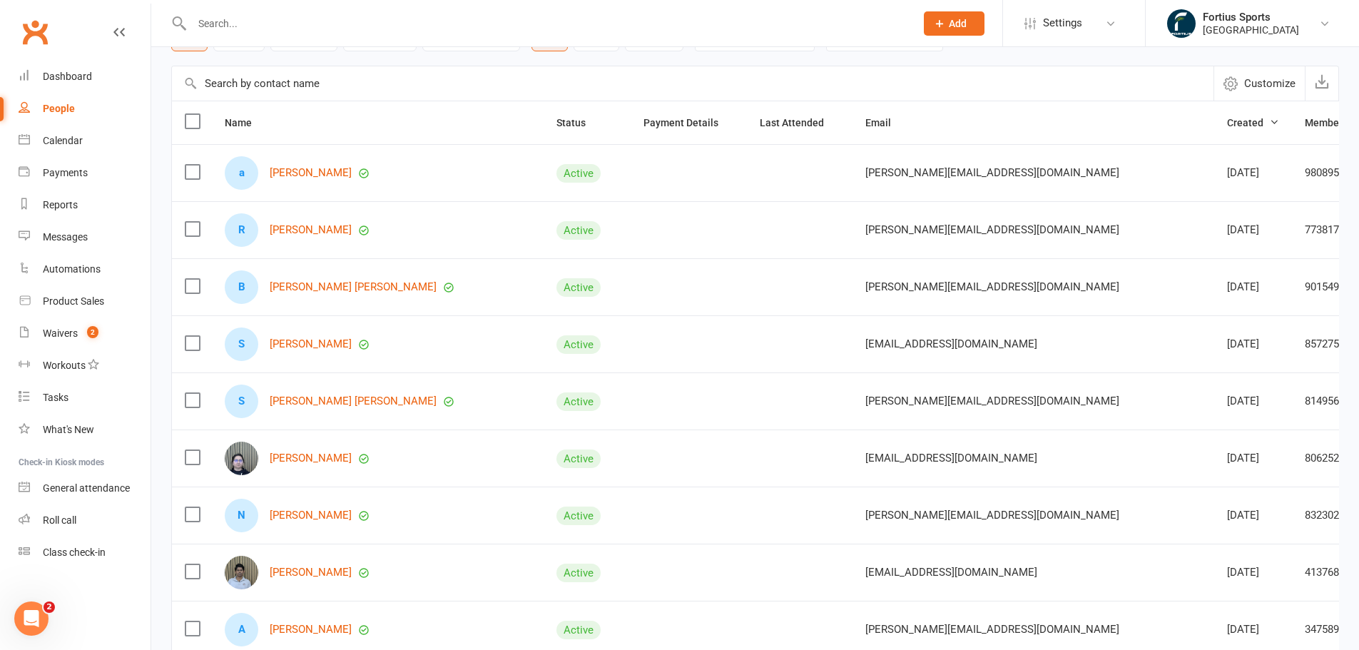
scroll to position [143, 0]
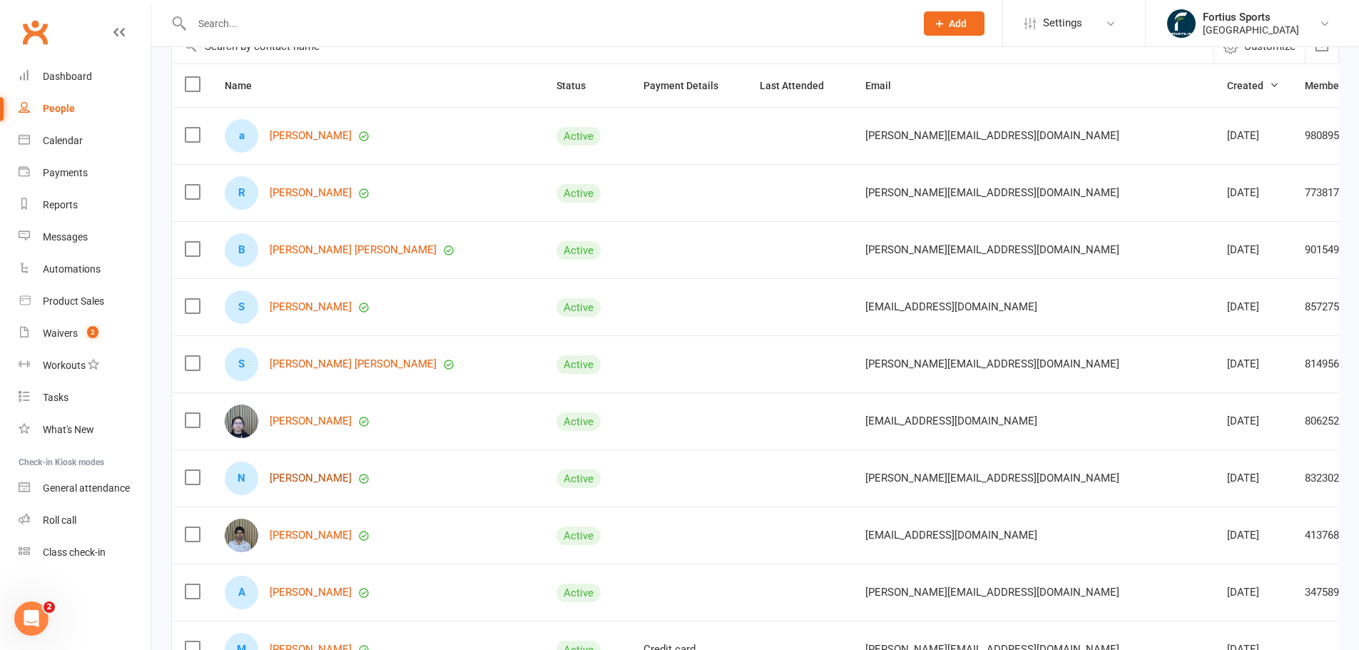
click at [334, 473] on link "[PERSON_NAME]" at bounding box center [311, 478] width 82 height 12
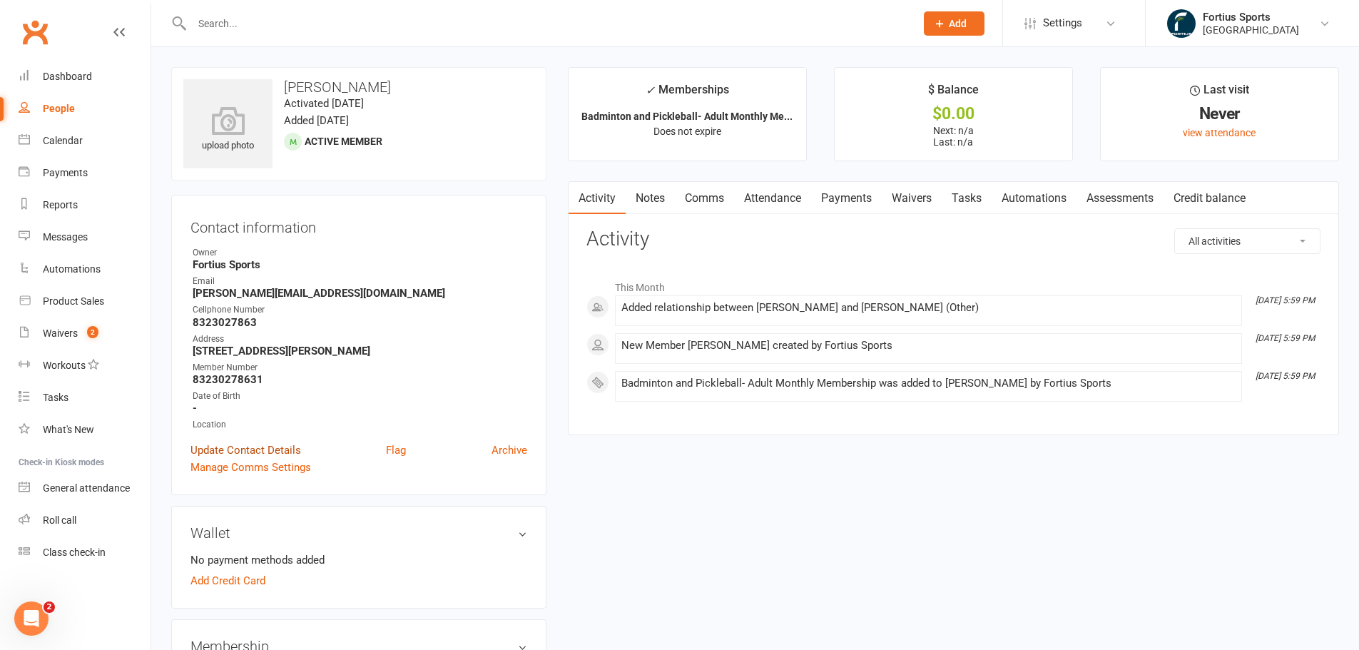
click at [270, 453] on link "Update Contact Details" at bounding box center [245, 449] width 111 height 17
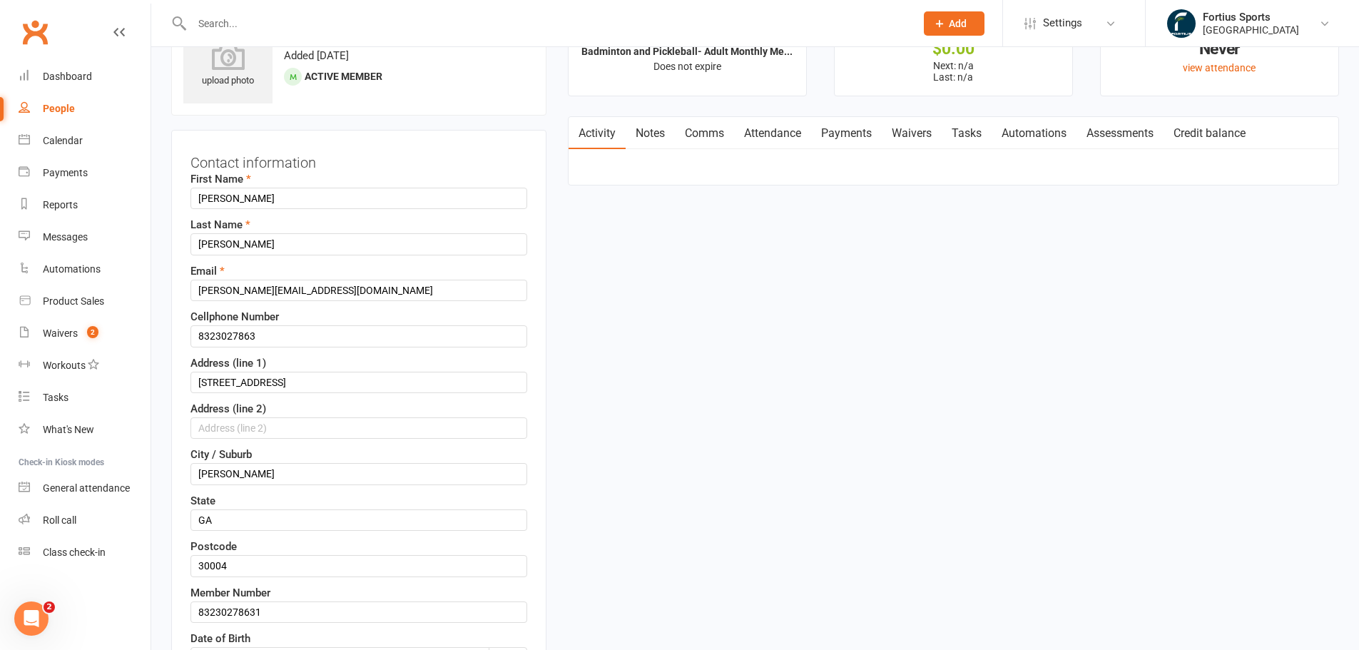
scroll to position [67, 0]
drag, startPoint x: 253, startPoint y: 237, endPoint x: 154, endPoint y: 234, distance: 99.2
click at [207, 292] on input "[PERSON_NAME][EMAIL_ADDRESS][DOMAIN_NAME]" at bounding box center [358, 287] width 337 height 21
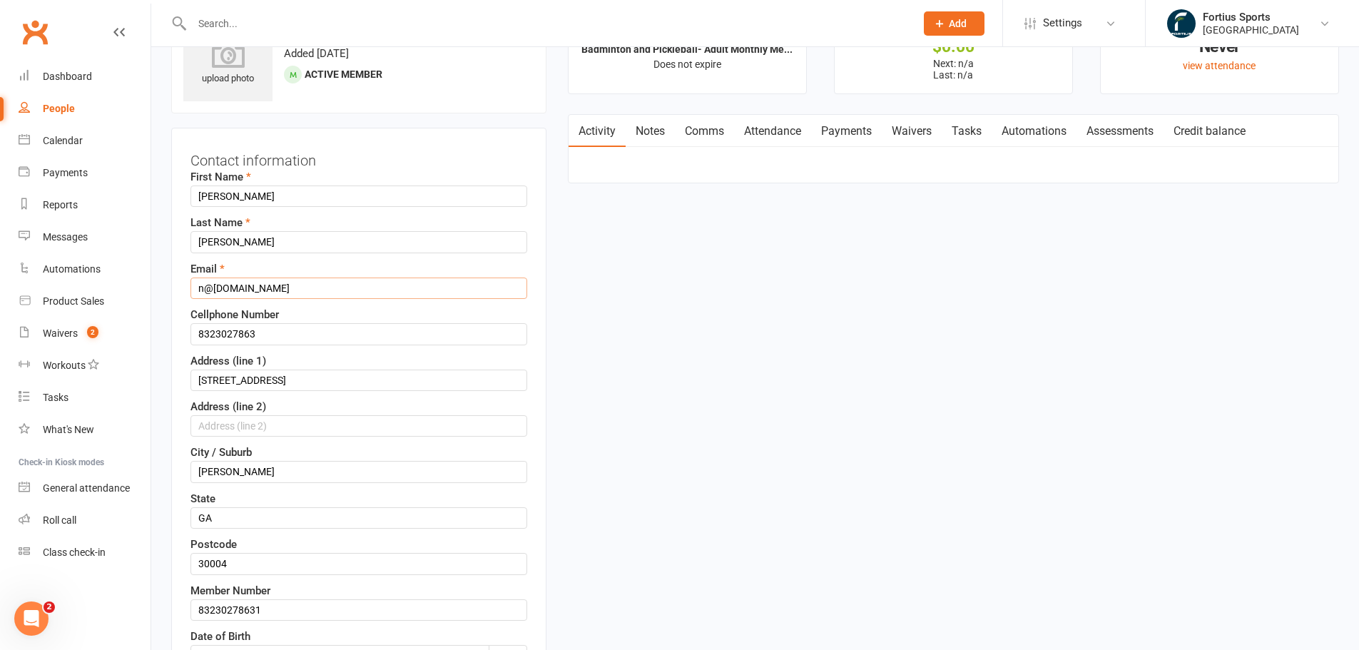
paste input "Chakote"
click at [205, 287] on input "nChakote@cscs.io" at bounding box center [358, 287] width 337 height 21
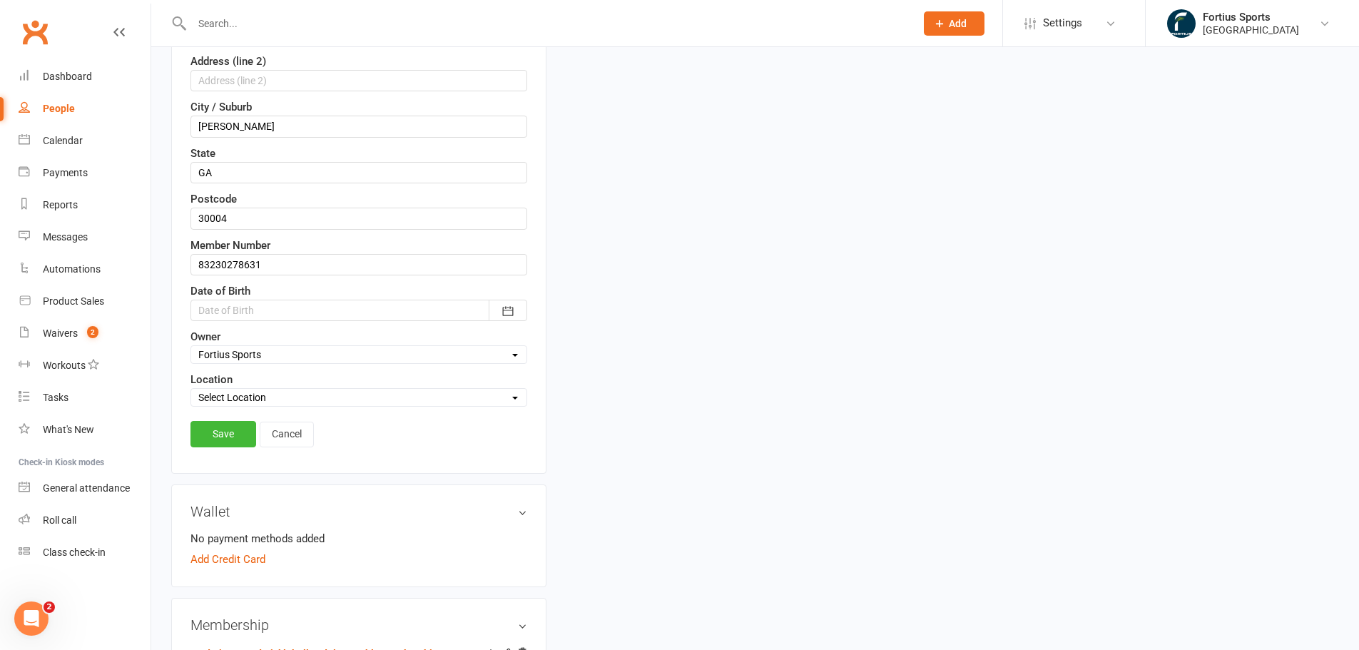
scroll to position [424, 0]
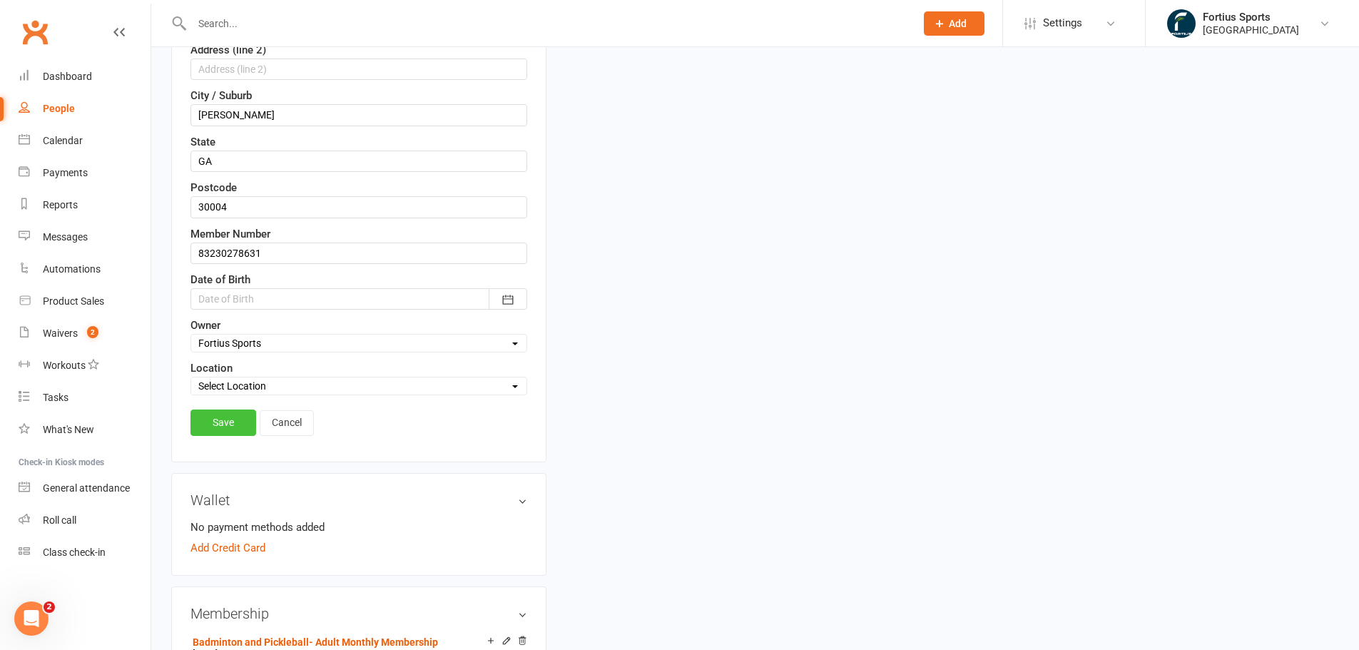
type input "nchakote@cscs.io"
click at [226, 424] on link "Save" at bounding box center [223, 422] width 66 height 26
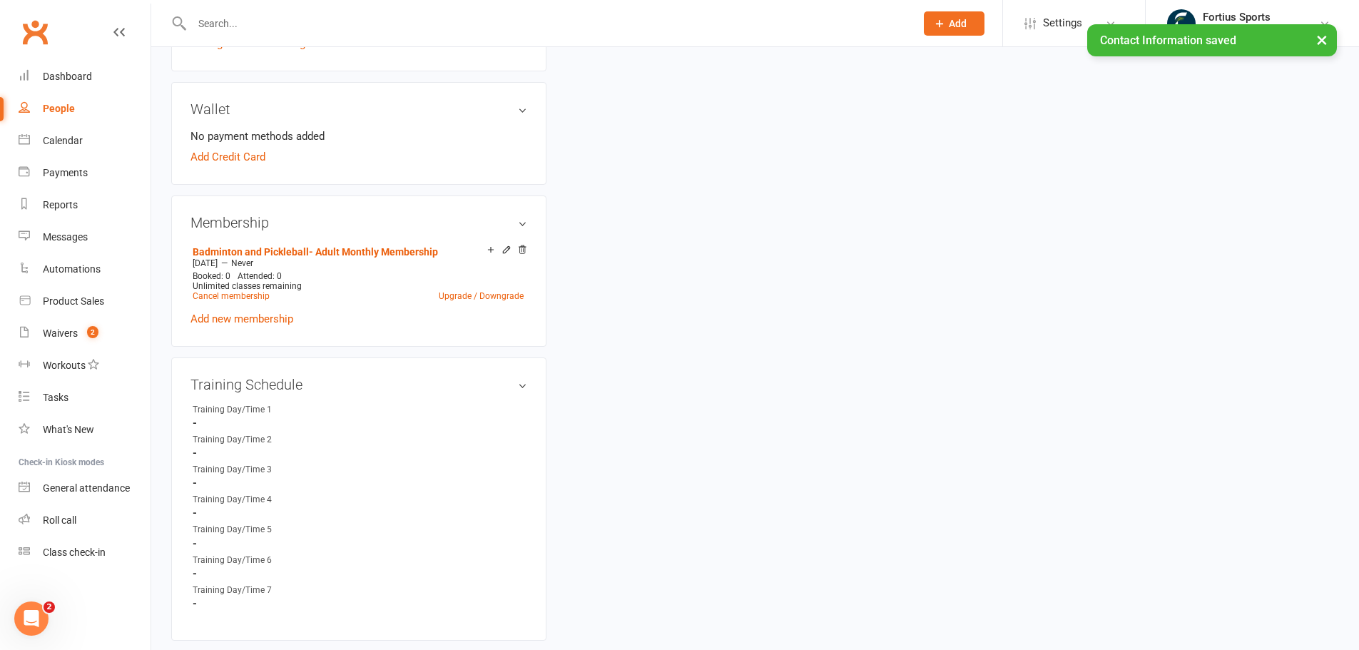
click at [59, 108] on div "People" at bounding box center [59, 108] width 32 height 11
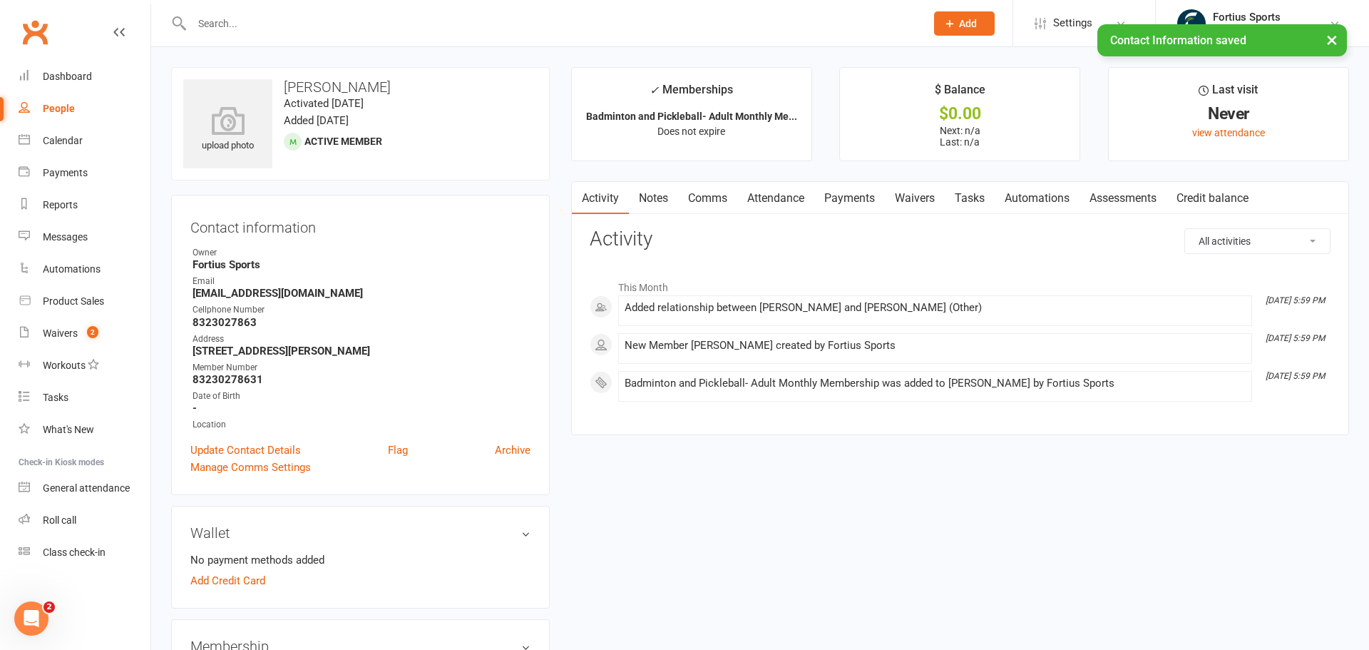
select select "100"
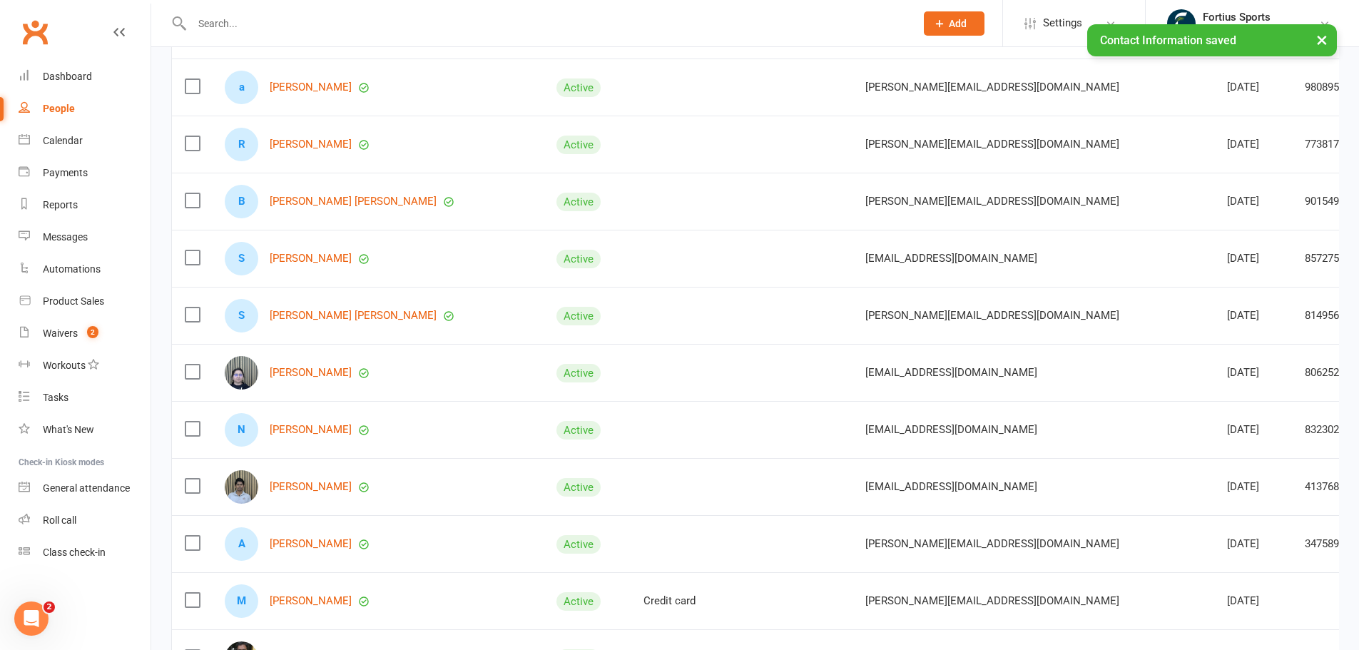
scroll to position [214, 0]
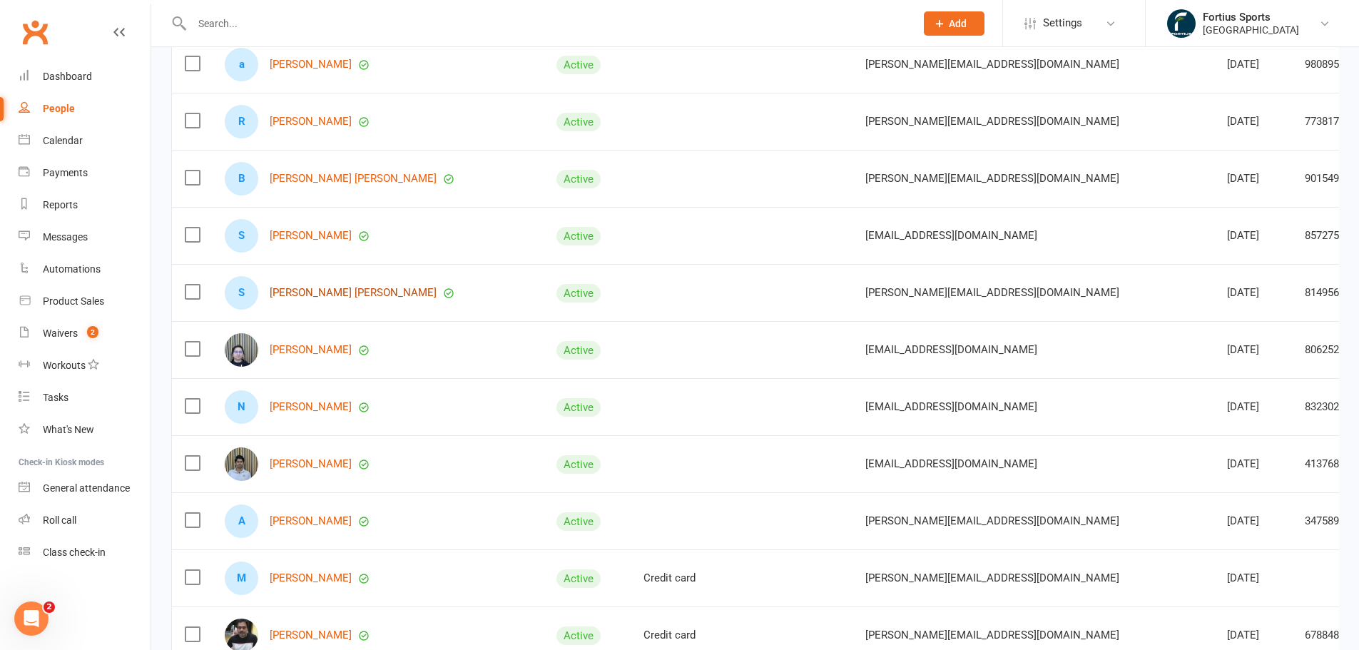
click at [334, 295] on link "[PERSON_NAME] [PERSON_NAME]" at bounding box center [353, 293] width 167 height 12
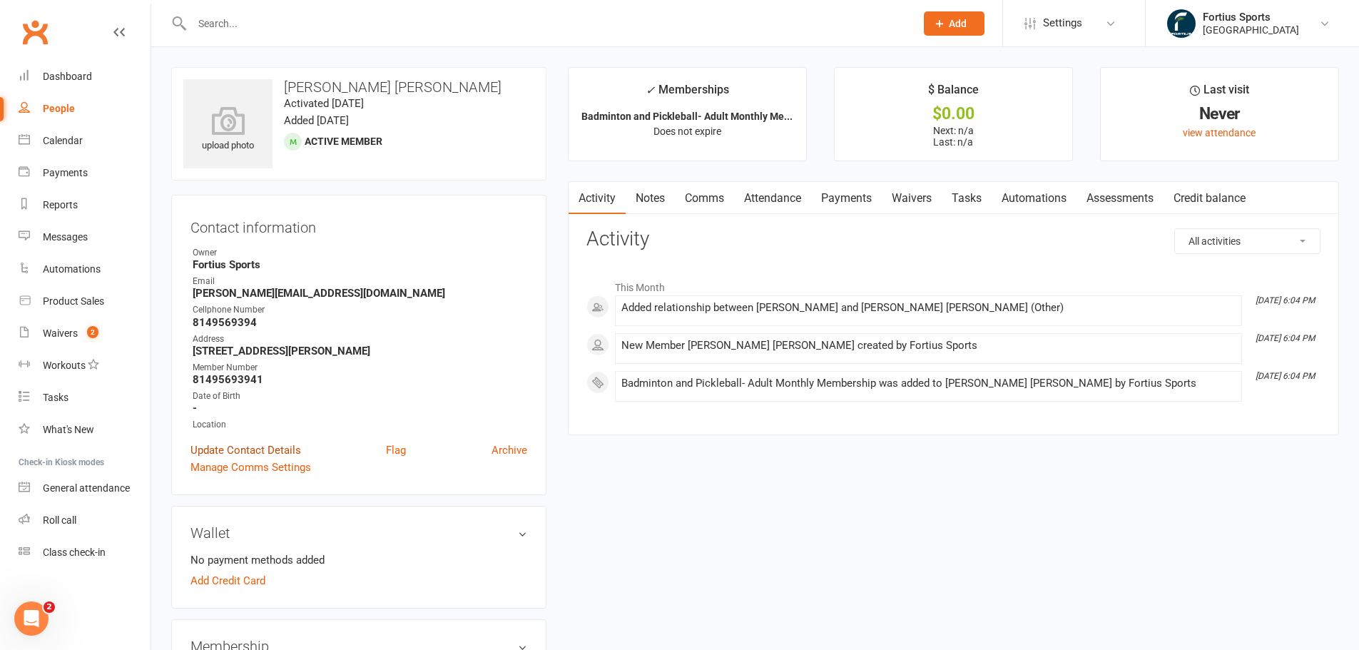
click at [257, 449] on link "Update Contact Details" at bounding box center [245, 449] width 111 height 17
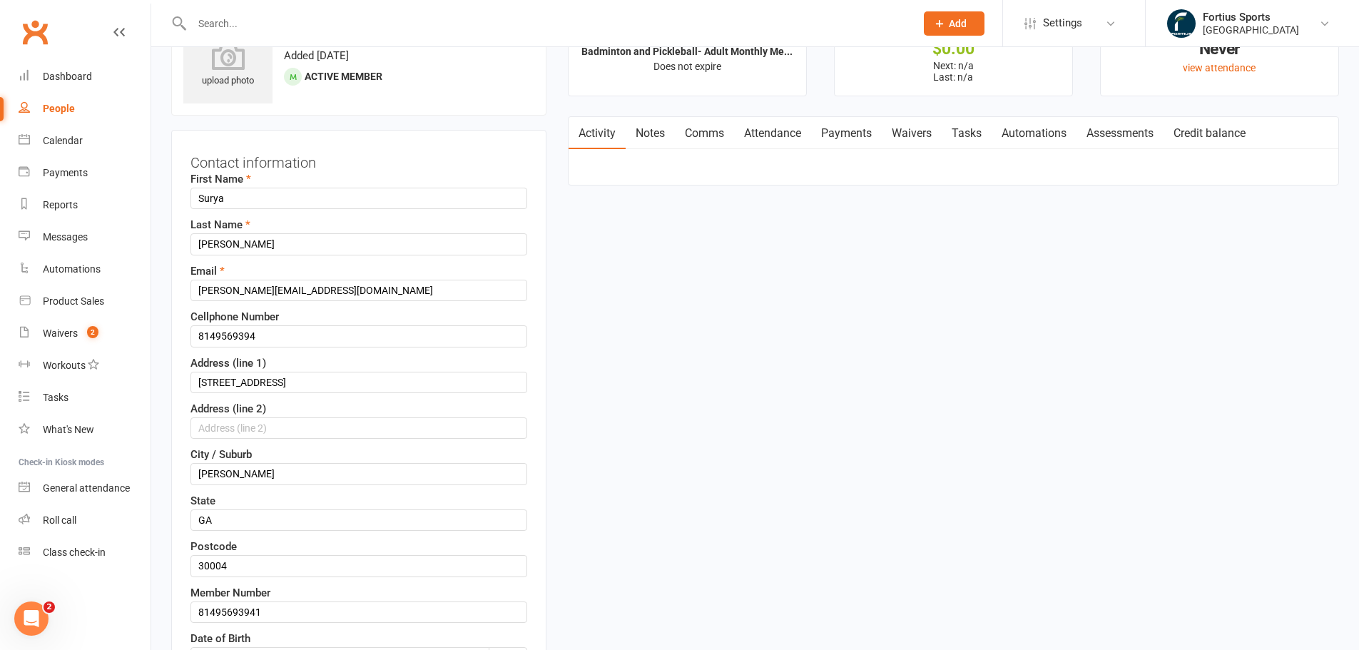
scroll to position [67, 0]
drag, startPoint x: 235, startPoint y: 287, endPoint x: 185, endPoint y: 285, distance: 50.7
click at [185, 285] on div "Contact information First Name Surya Last Name Arun Gowtham Email Mansoor@cscs.…" at bounding box center [358, 473] width 375 height 691
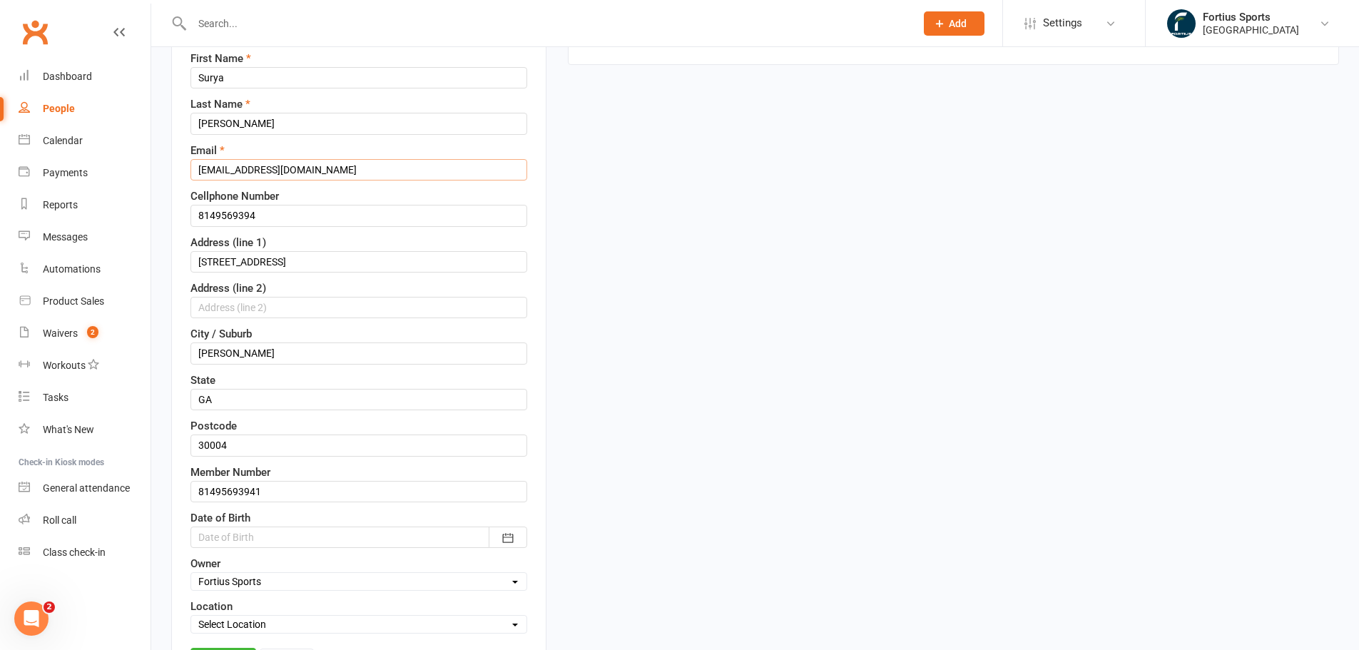
scroll to position [352, 0]
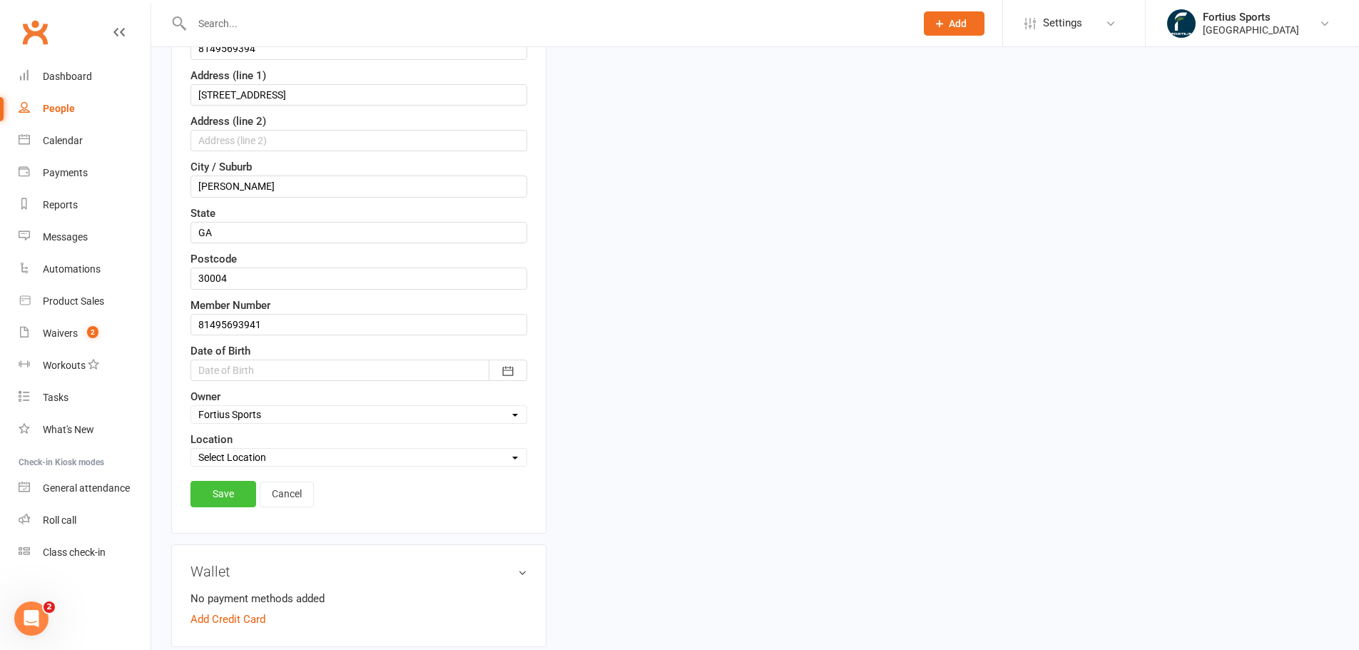
type input "surya@cscs.io"
click at [225, 487] on link "Save" at bounding box center [223, 494] width 66 height 26
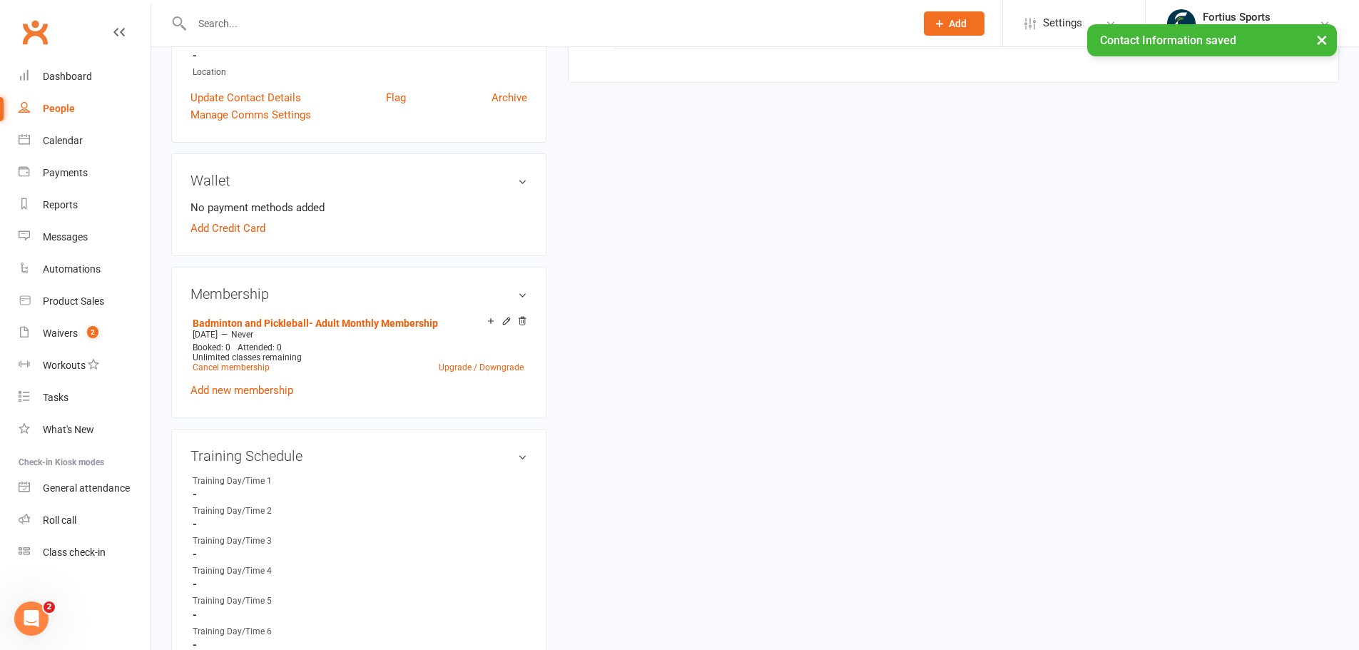
click at [51, 110] on div "People" at bounding box center [59, 108] width 32 height 11
select select "100"
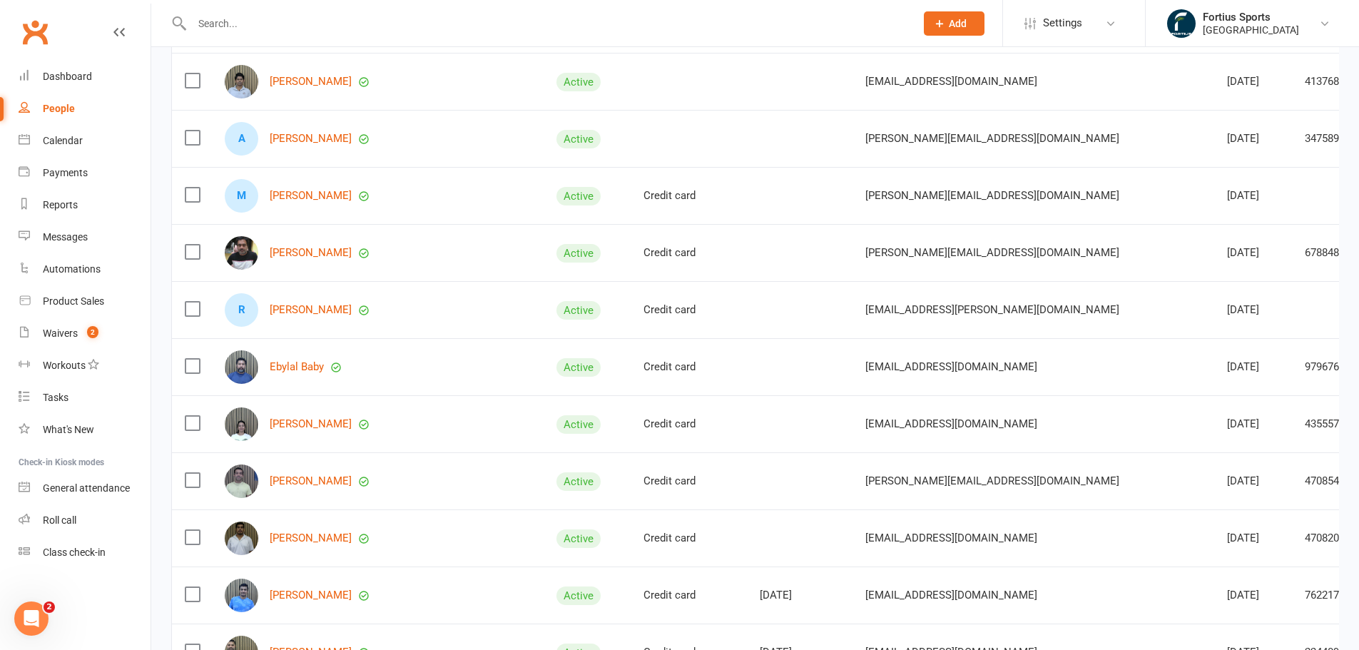
scroll to position [428, 0]
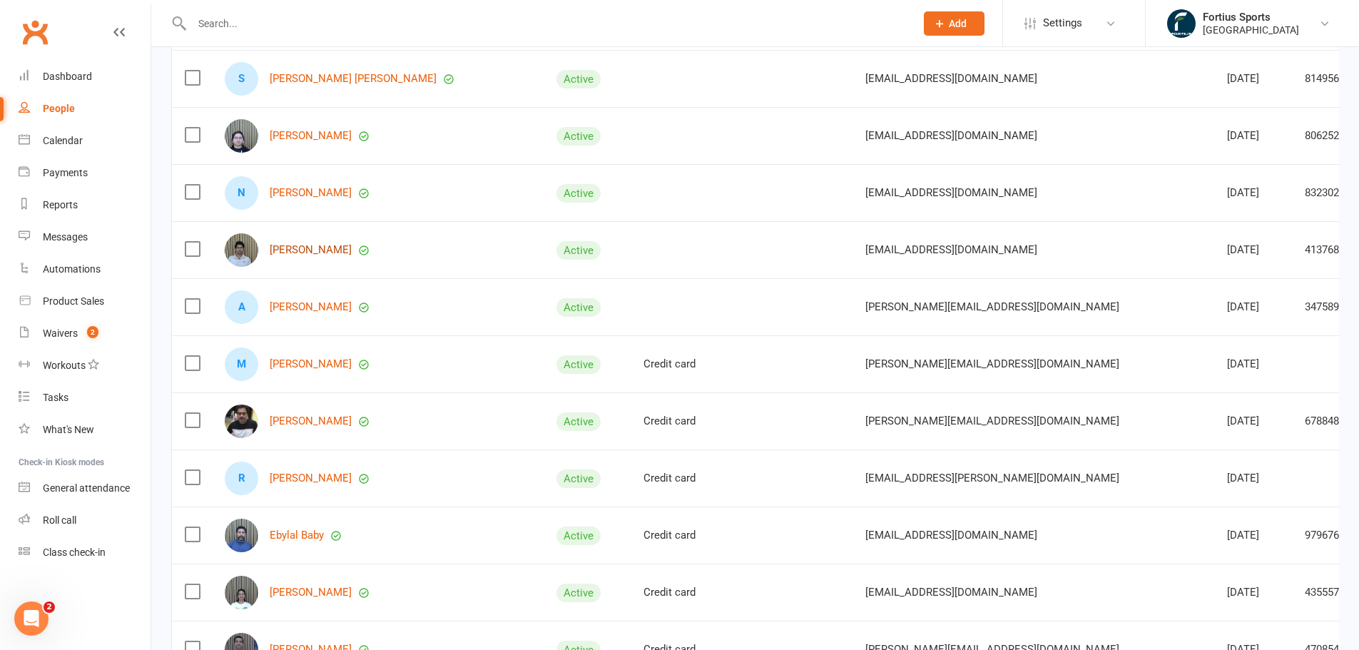
click at [314, 252] on link "[PERSON_NAME]" at bounding box center [311, 250] width 82 height 12
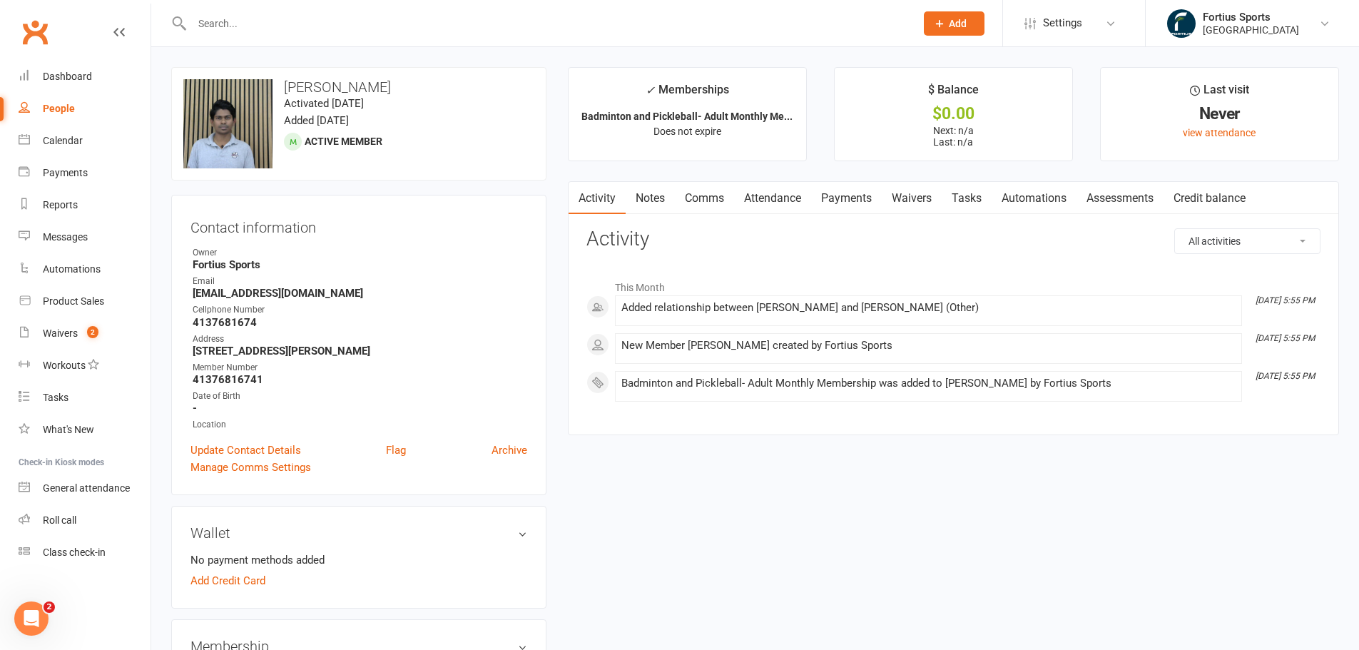
click at [662, 198] on link "Notes" at bounding box center [649, 198] width 49 height 33
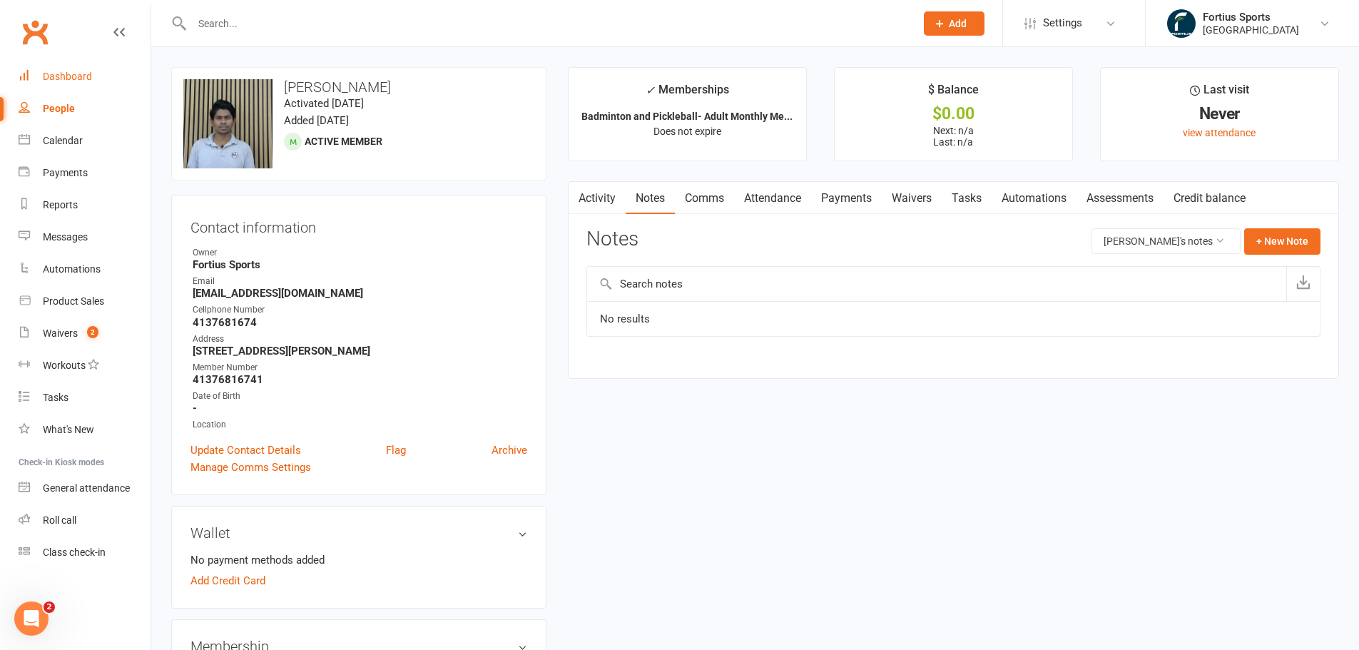
click at [56, 73] on div "Dashboard" at bounding box center [67, 76] width 49 height 11
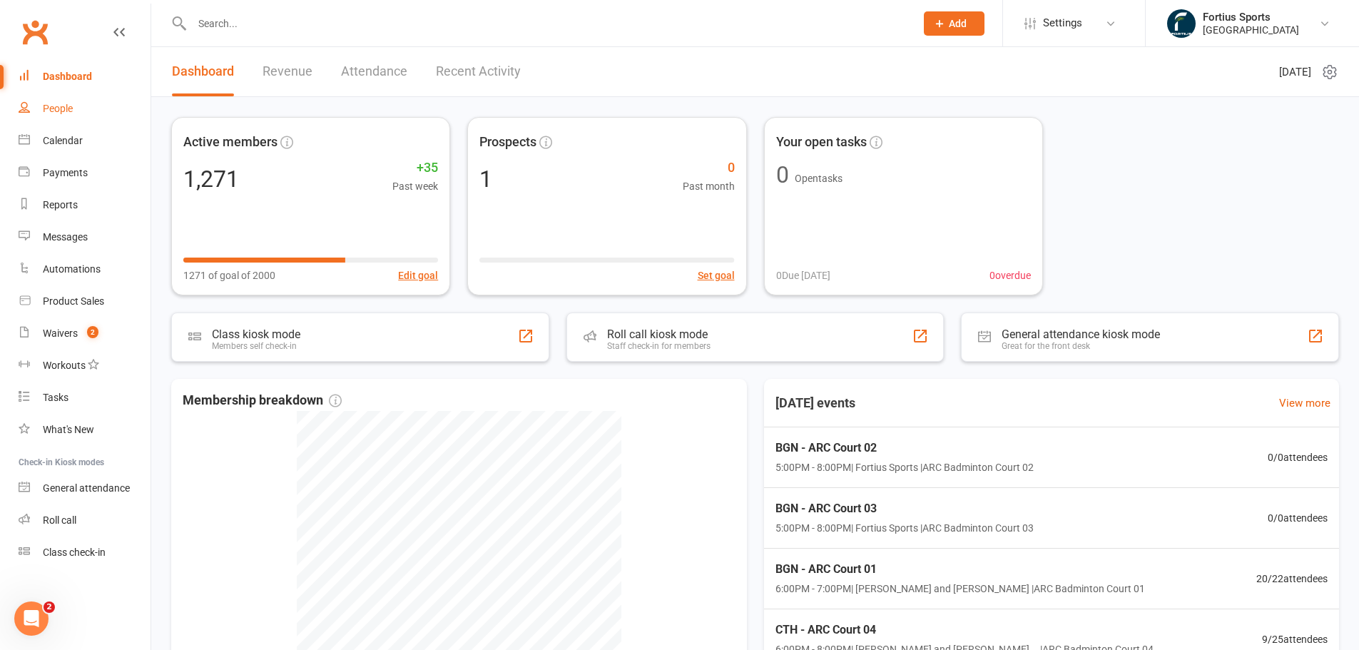
click at [63, 109] on div "People" at bounding box center [58, 108] width 30 height 11
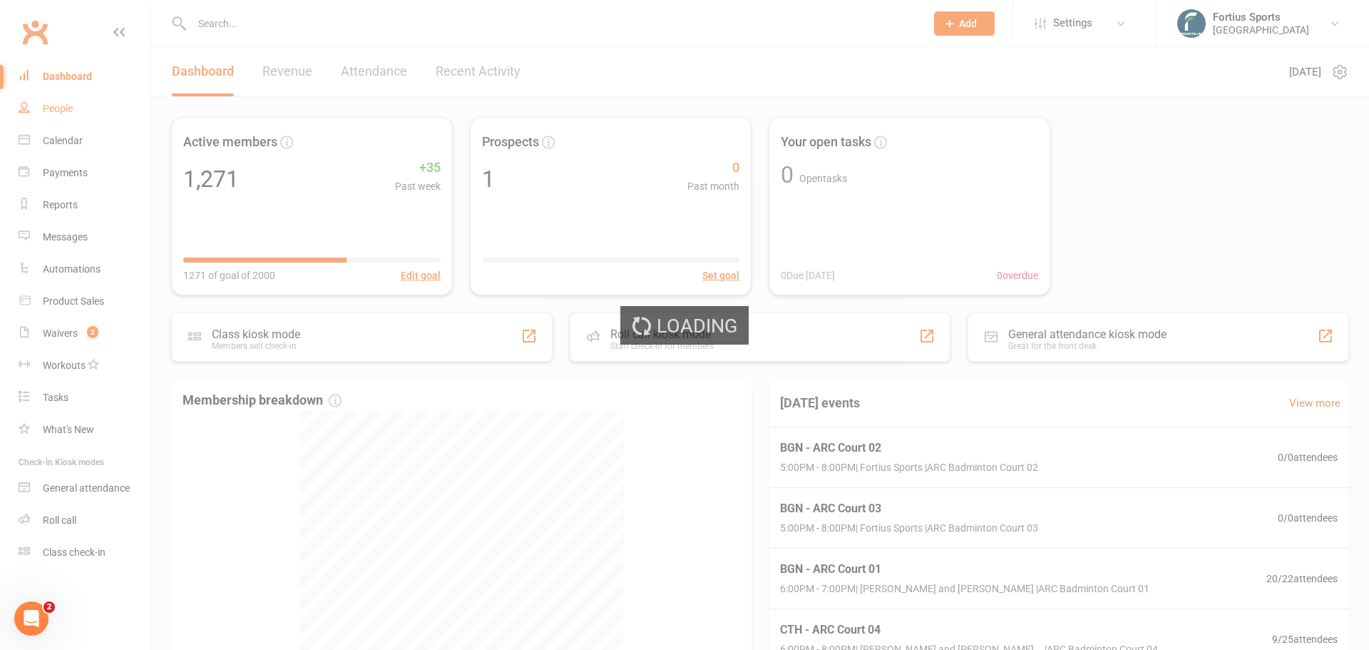
select select "100"
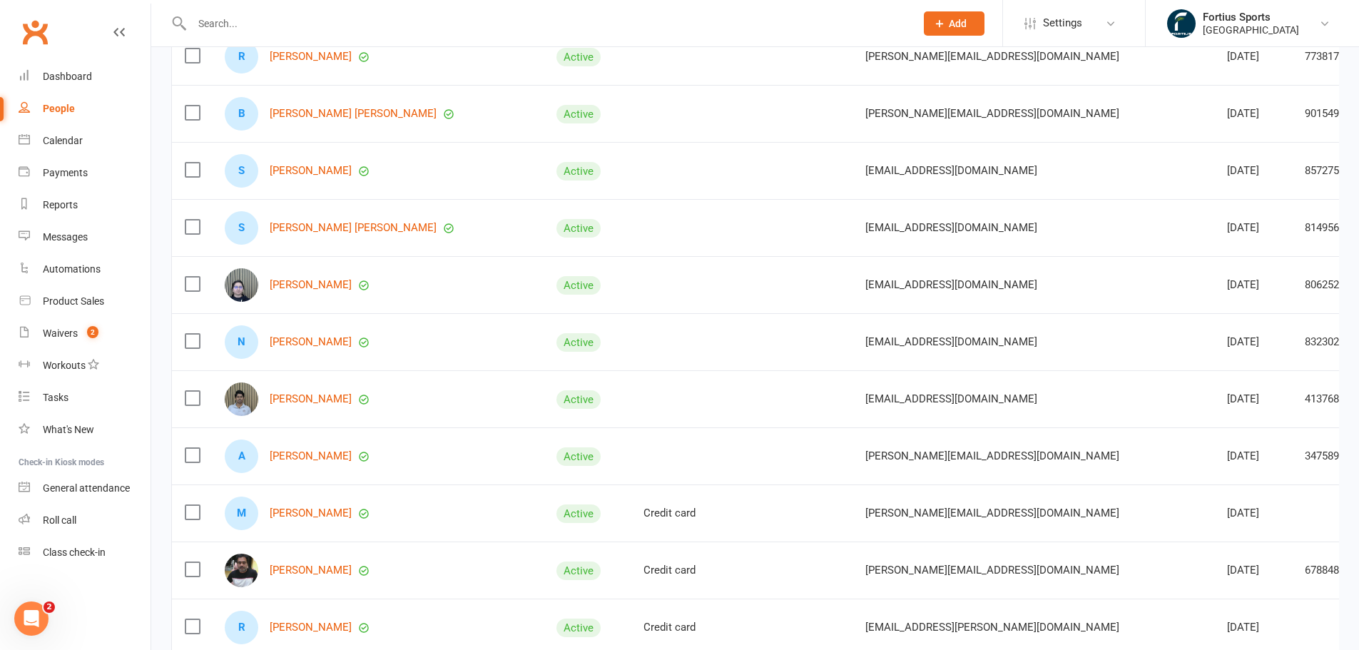
scroll to position [285, 0]
